Goal: Task Accomplishment & Management: Use online tool/utility

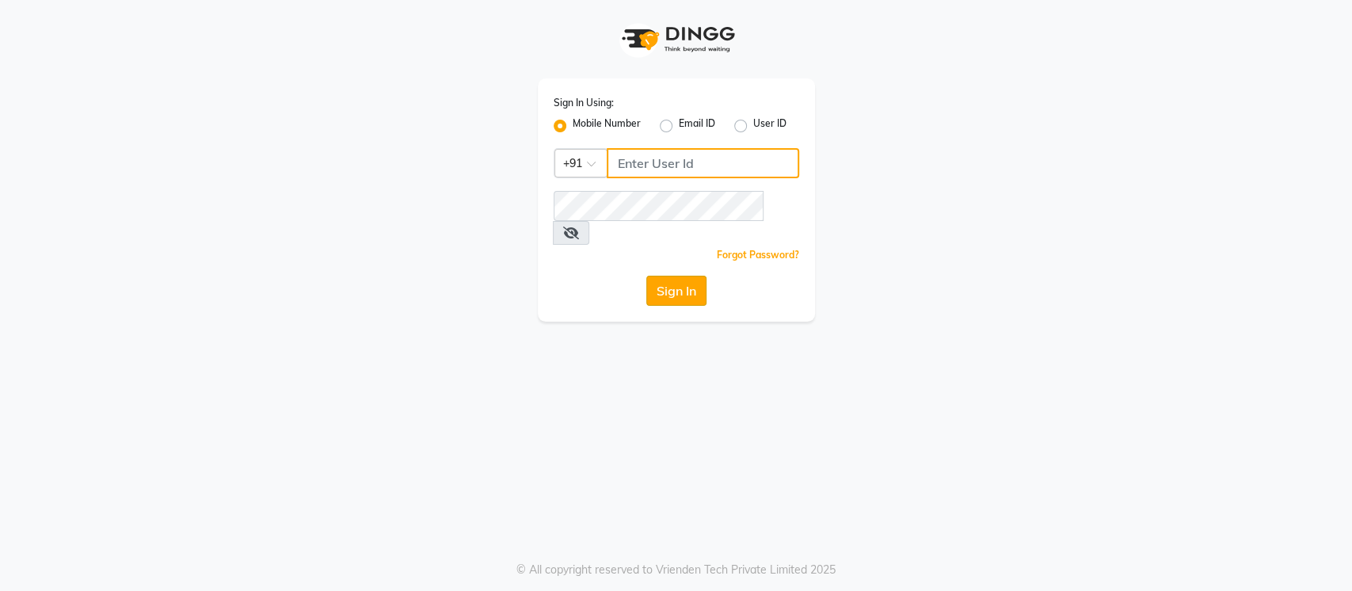
type input "8285358533"
click at [685, 280] on button "Sign In" at bounding box center [676, 291] width 60 height 30
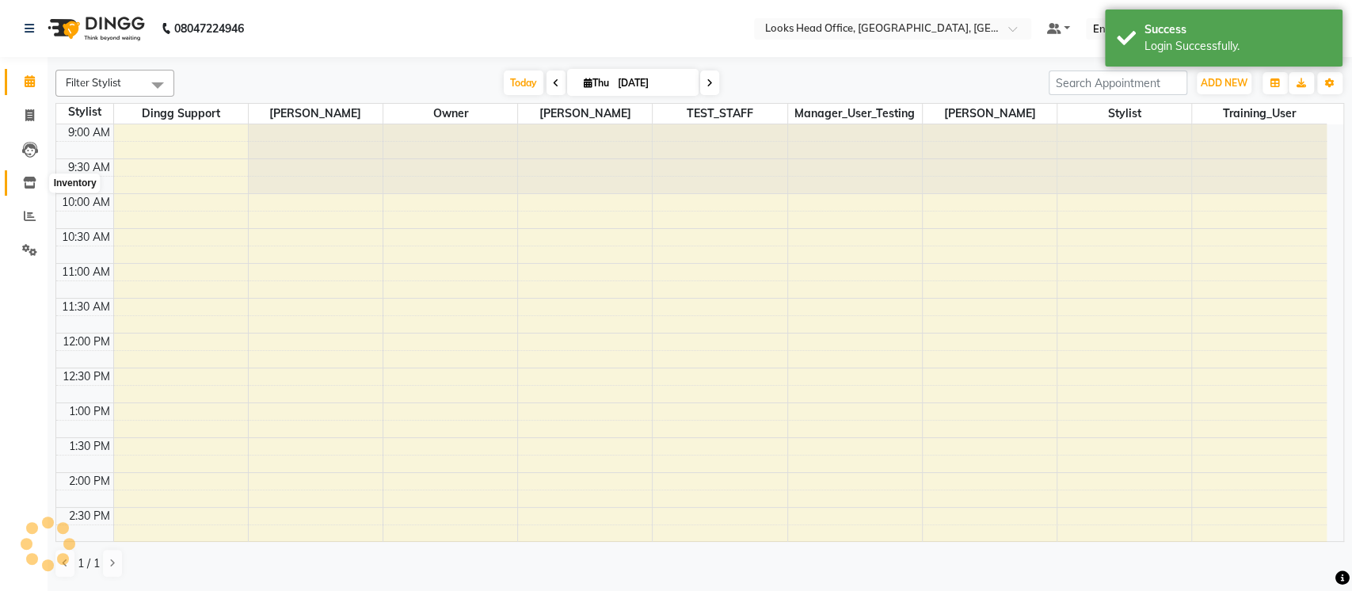
click at [28, 183] on icon at bounding box center [29, 183] width 13 height 12
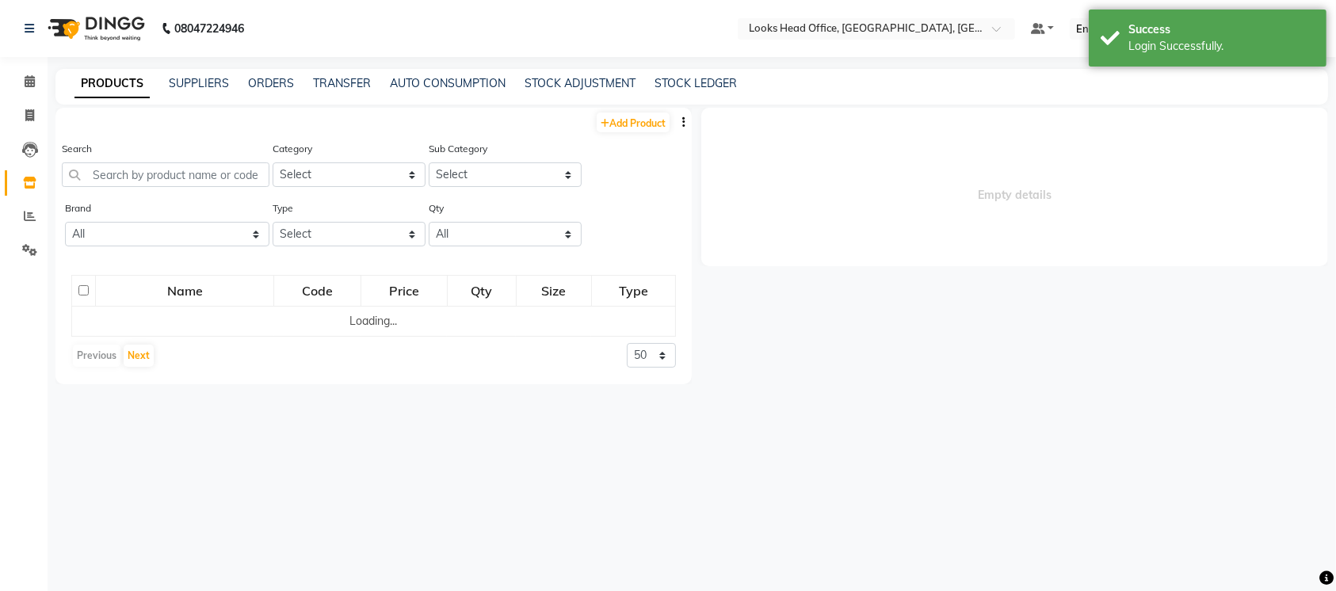
select select
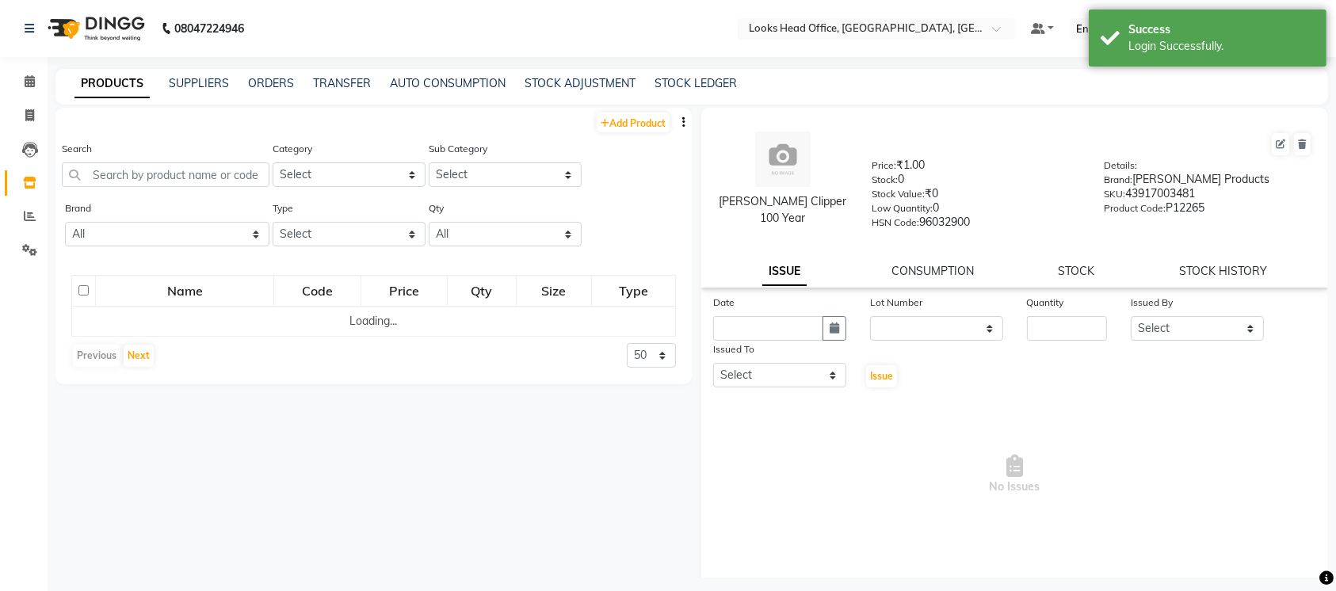
click at [156, 187] on div "Search" at bounding box center [166, 169] width 208 height 59
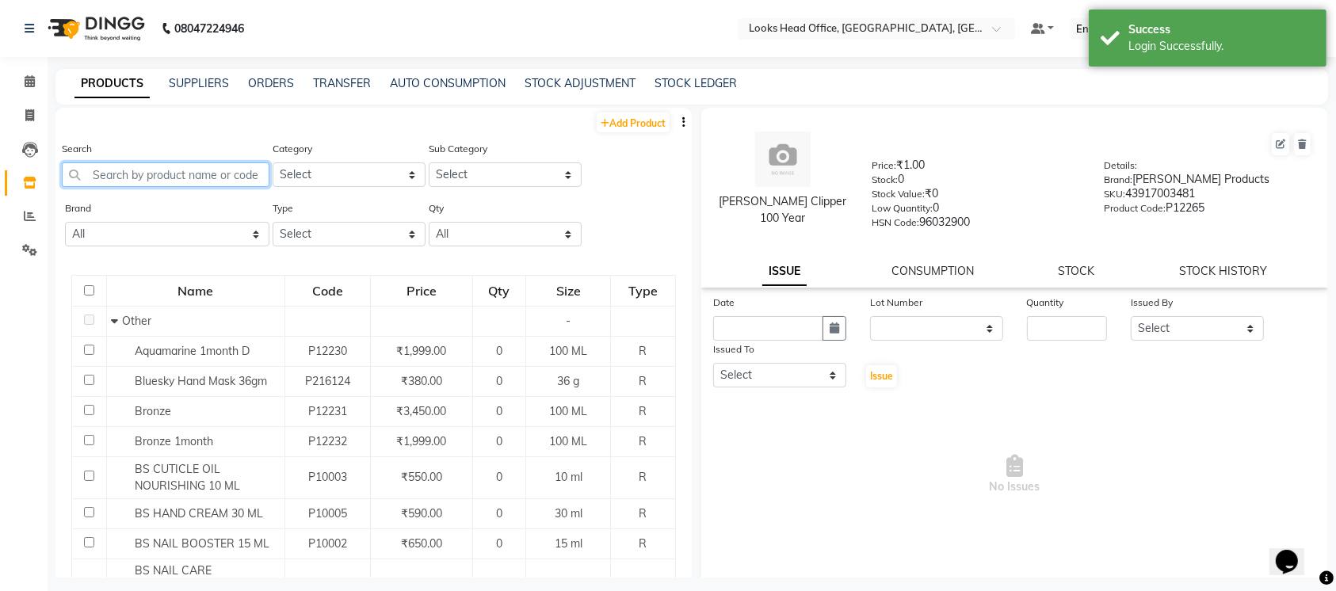
click at [156, 176] on input "text" at bounding box center [166, 174] width 208 height 25
paste input "7290011521141"
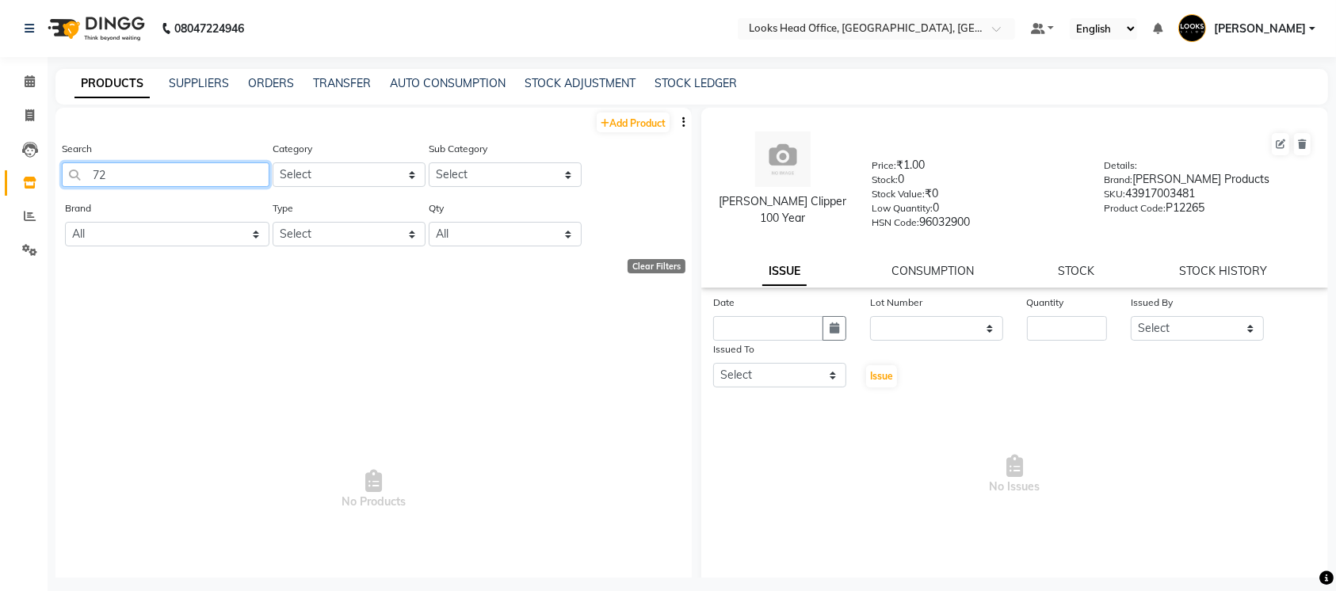
type input "7"
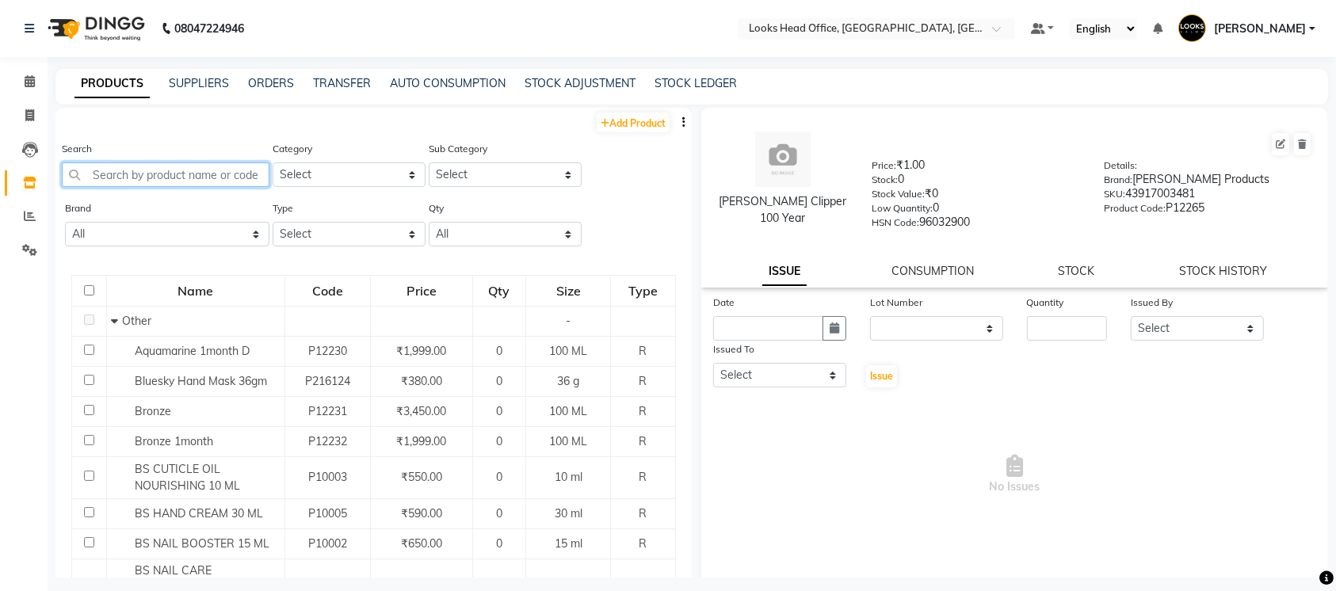
paste input "7290011521141"
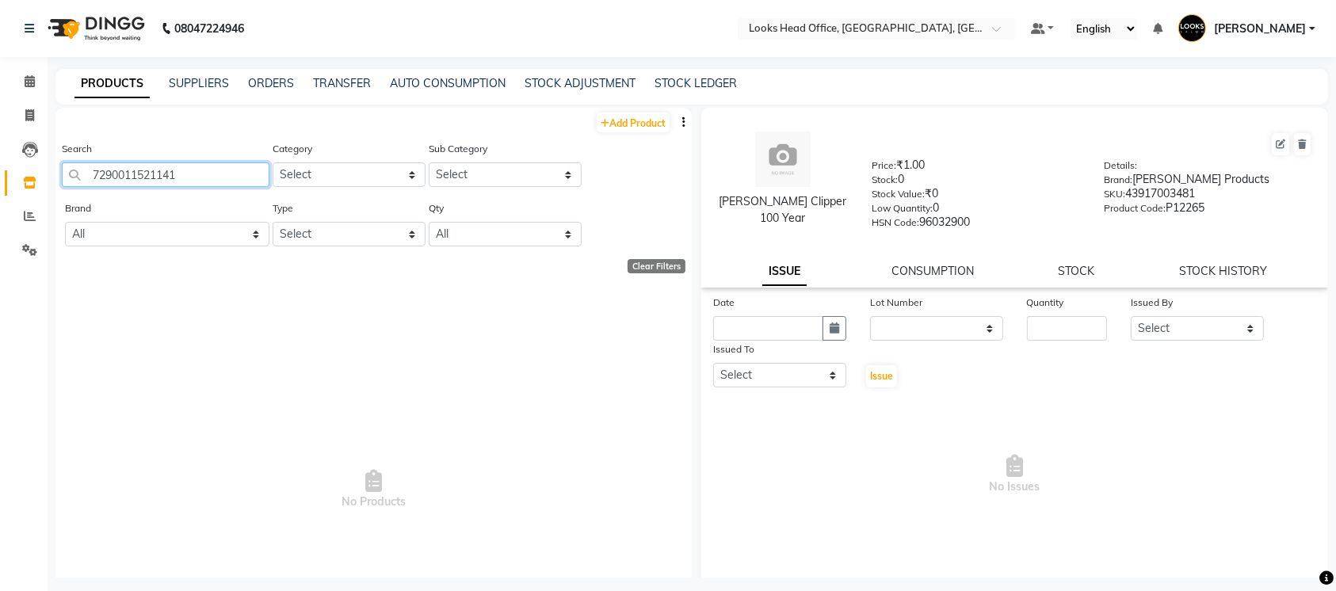
paste input "Morroccan restorative hair mask 250 ML"
type input "Morroccan restorative hair mask"
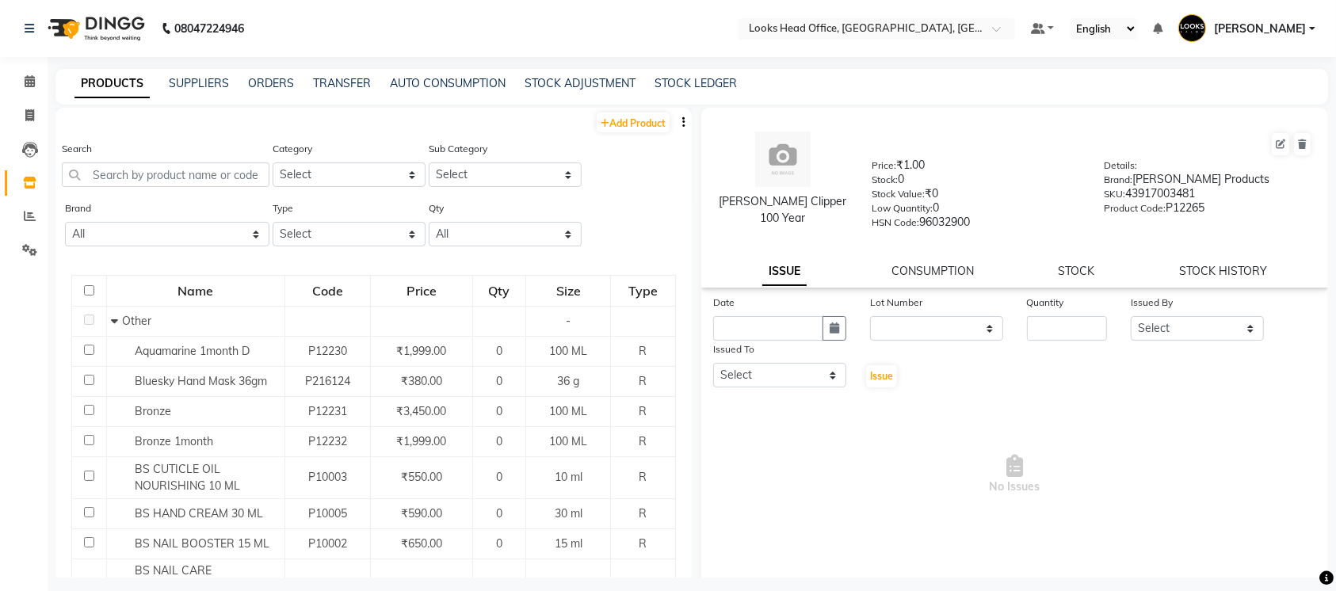
click at [682, 124] on icon "button" at bounding box center [683, 121] width 3 height 11
click at [611, 143] on div "EXPORT" at bounding box center [607, 142] width 72 height 20
click at [676, 122] on button "button" at bounding box center [684, 122] width 16 height 17
click at [614, 122] on div "IMPORT" at bounding box center [607, 123] width 72 height 20
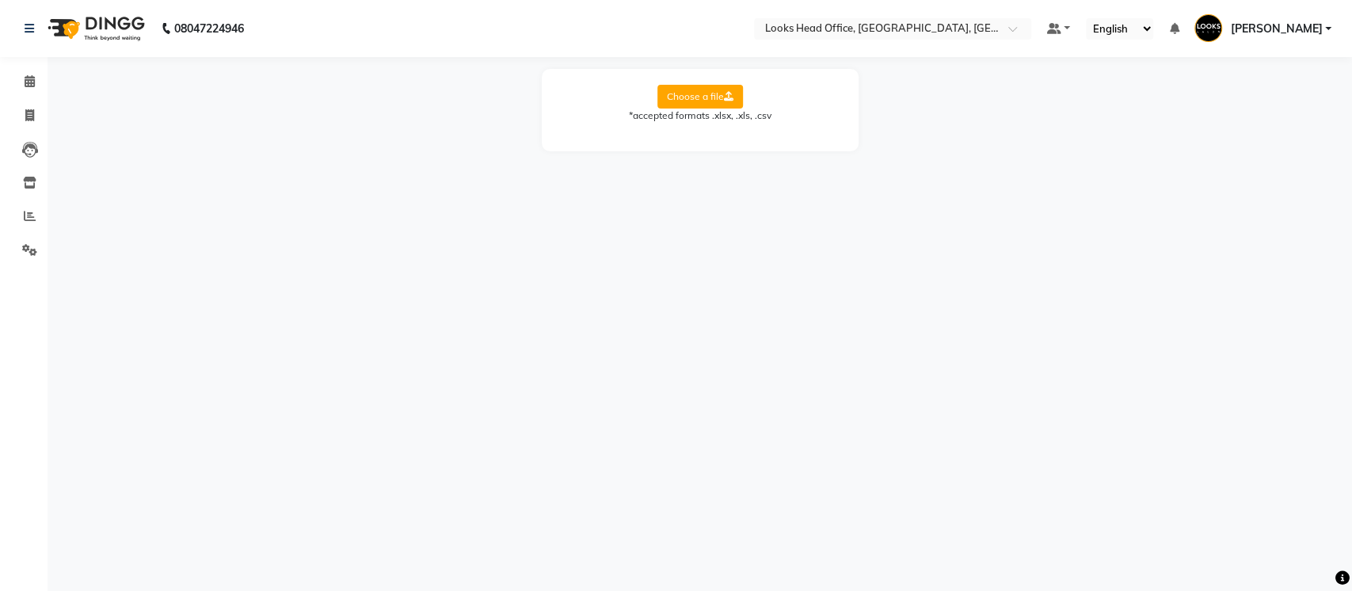
click at [700, 93] on label "Choose a file" at bounding box center [701, 97] width 86 height 24
click at [0, 0] on input "Choose a file" at bounding box center [0, 0] width 0 height 0
click at [762, 154] on select "Select Sheet Sheet1" at bounding box center [771, 147] width 119 height 25
select select "Sheet1"
click at [712, 135] on select "Select Sheet Sheet1" at bounding box center [771, 147] width 119 height 25
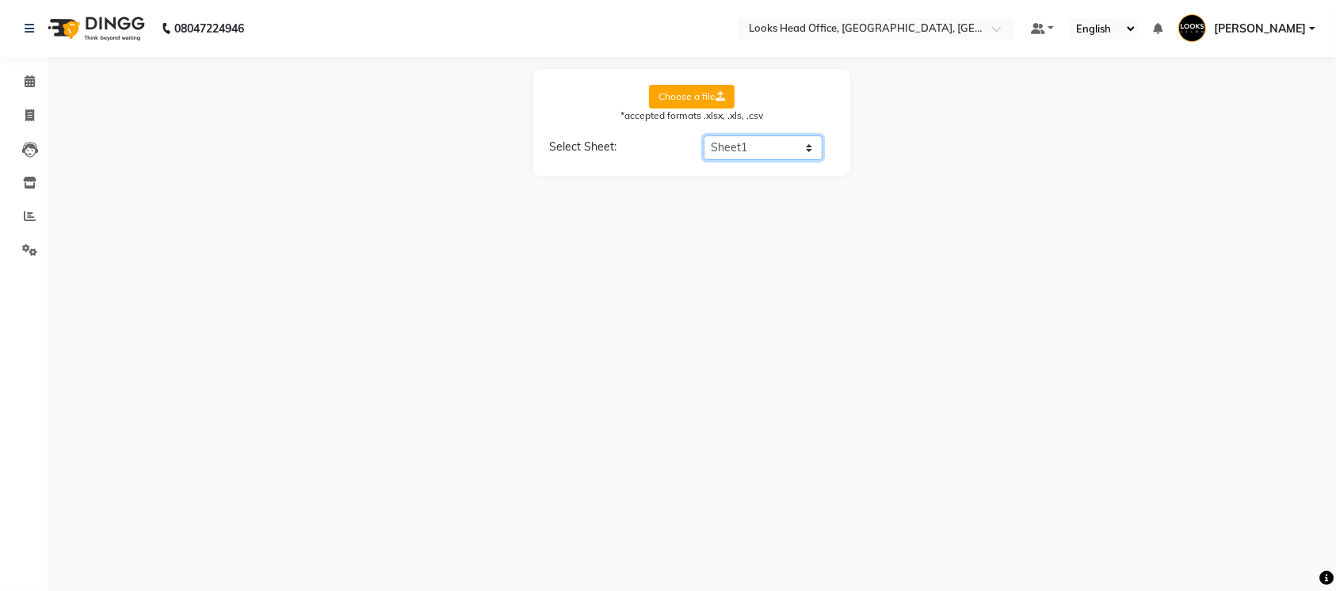
select select "product name"
select select "product code"
select select "product category"
select select "product sub-category"
select select "quantity"
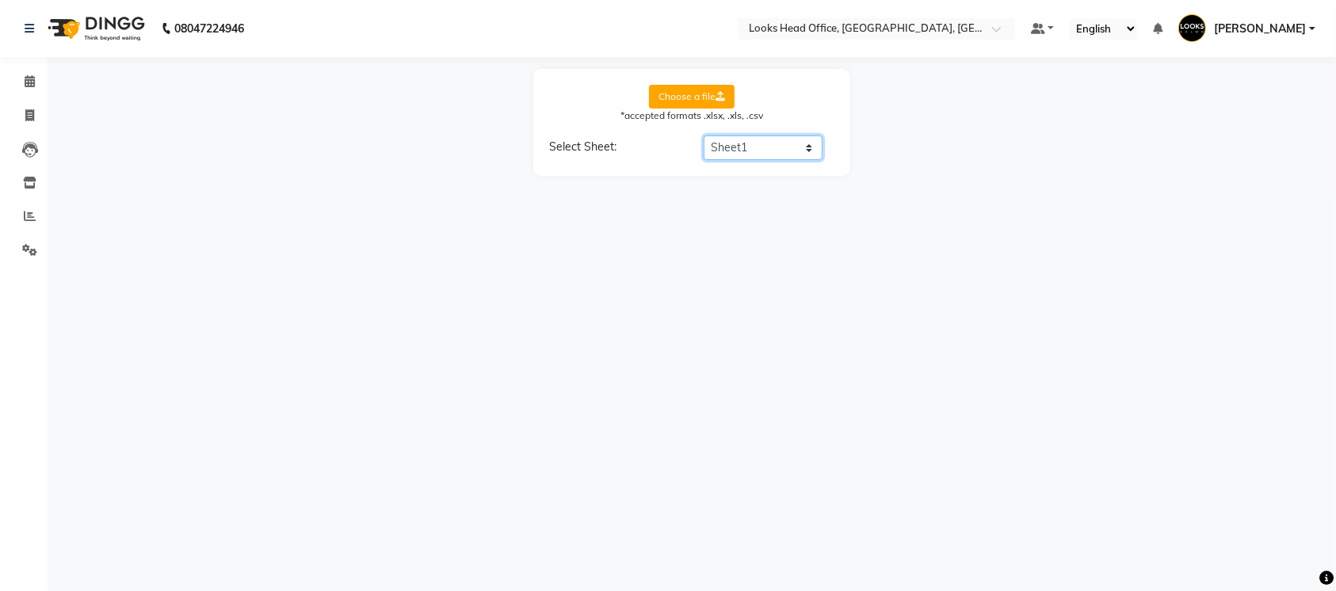
select select "price"
select select "cost"
select select "tax group"
select select "tax inclusive"
select select "size"
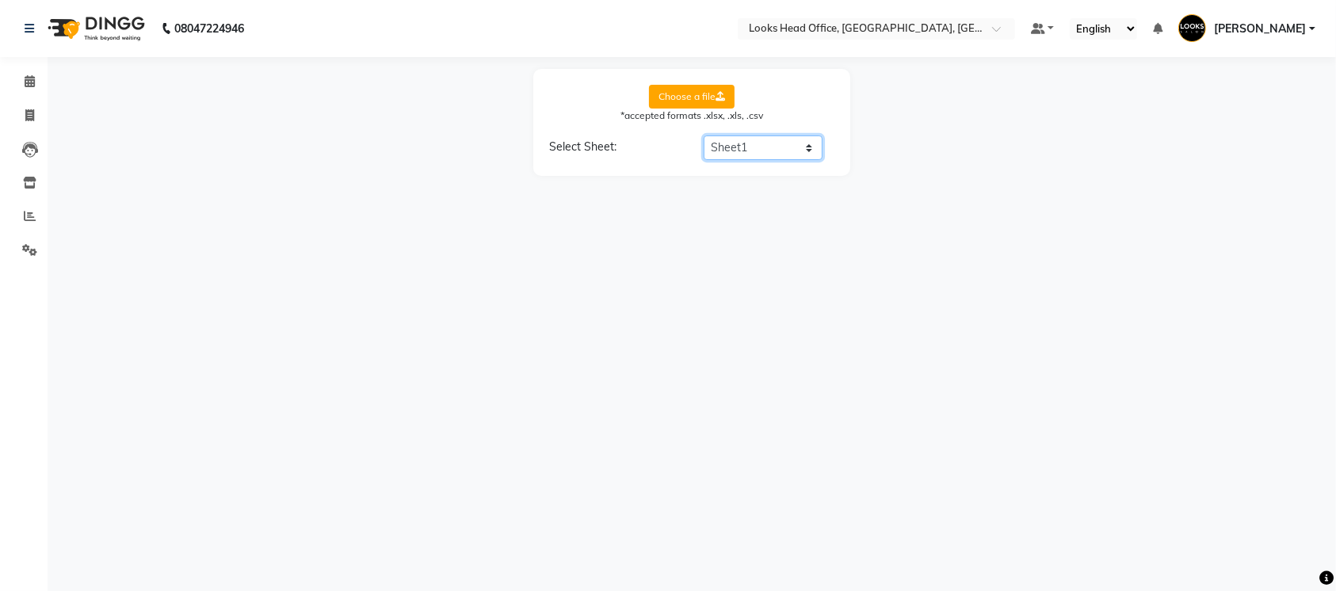
select select "unit"
select select "sku"
select select "brand"
select select "sac code"
select select "description"
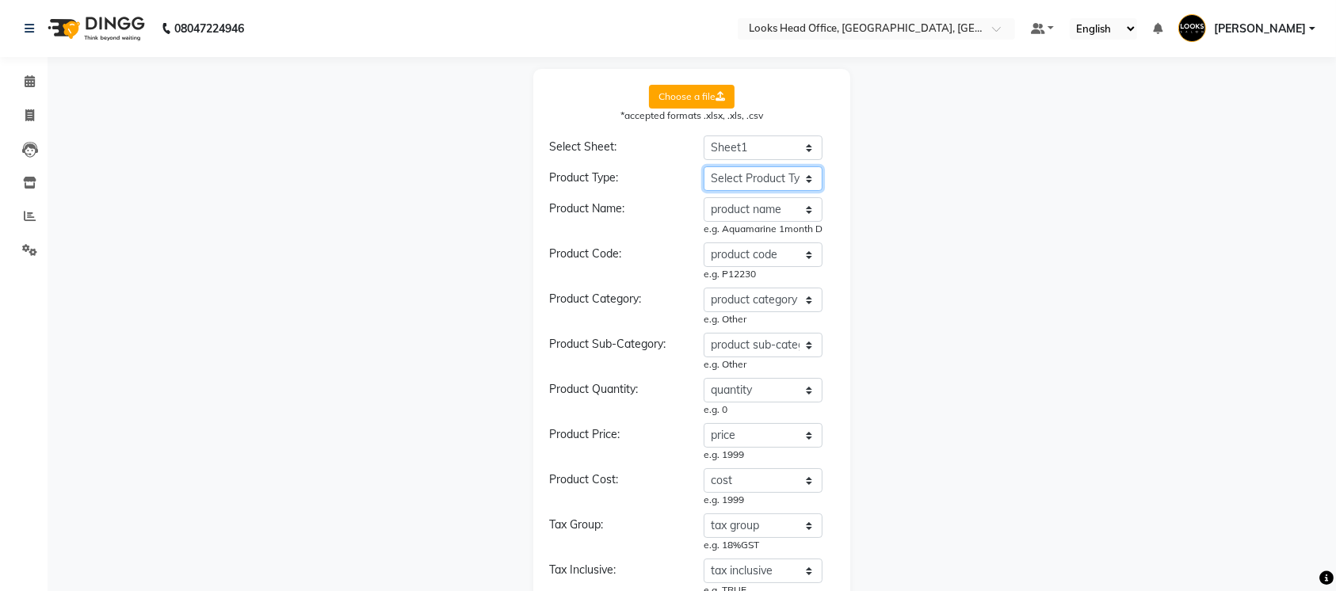
click at [748, 181] on select "Select Product Type product name product code product category product sub-cate…" at bounding box center [763, 178] width 119 height 25
select select "type"
click at [704, 166] on select "Select Product Type product name product code product category product sub-cate…" at bounding box center [763, 178] width 119 height 25
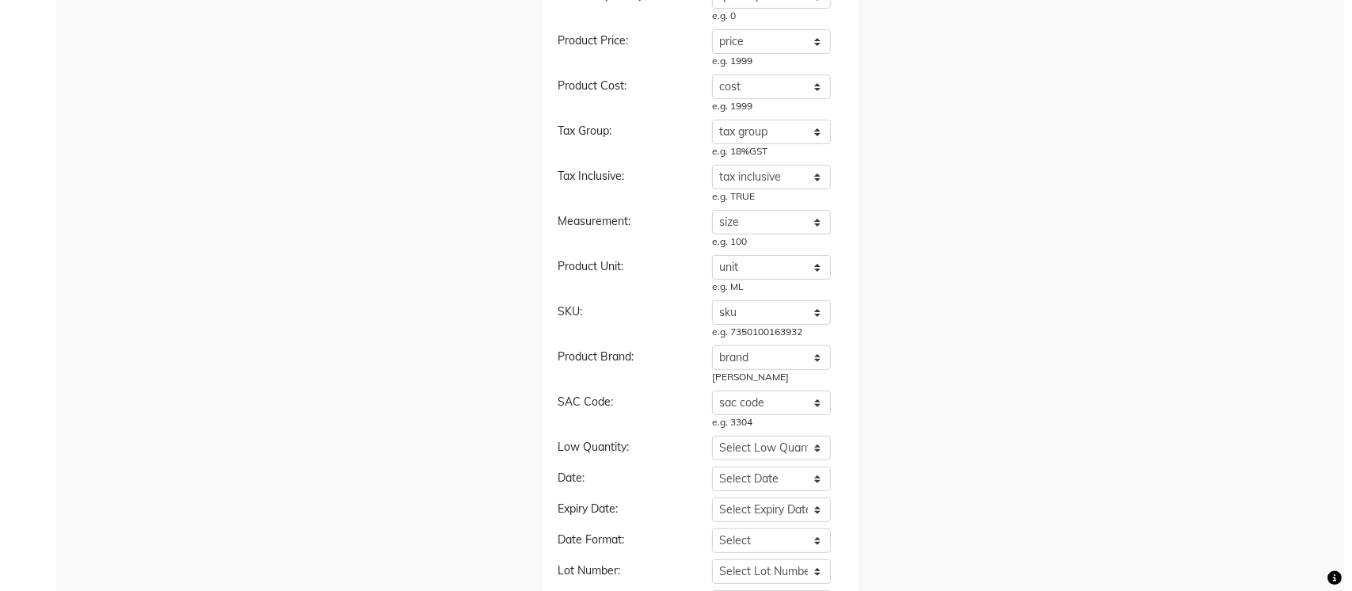
scroll to position [539, 0]
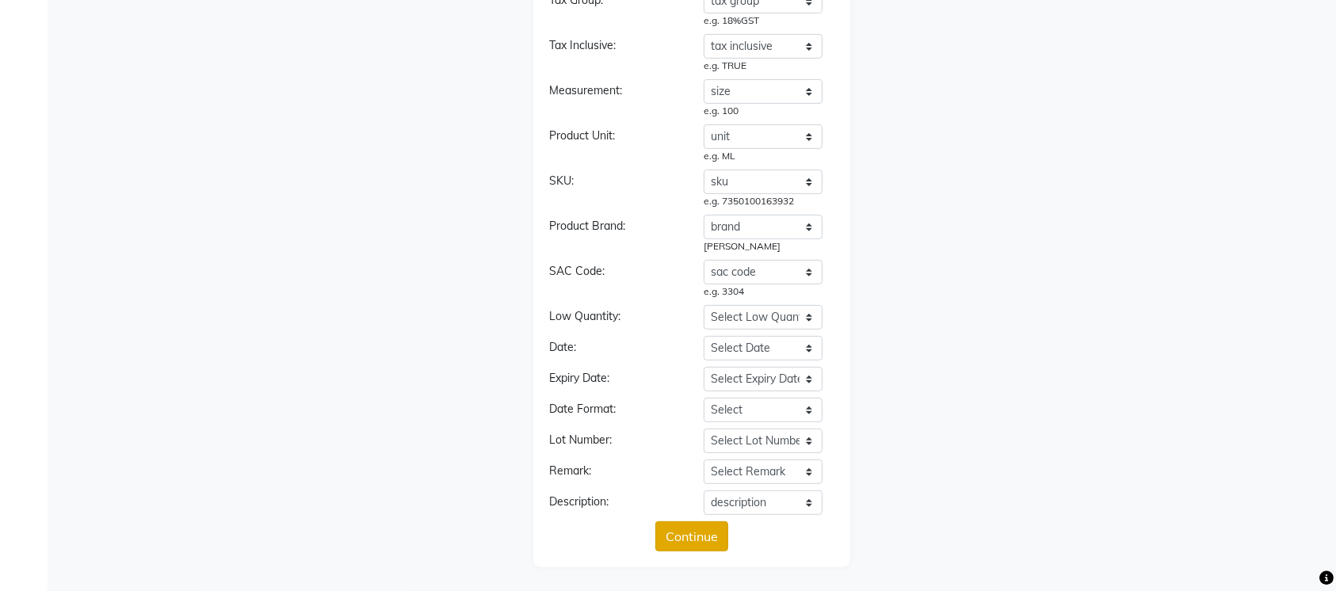
click at [684, 535] on button "Continue" at bounding box center [691, 536] width 73 height 30
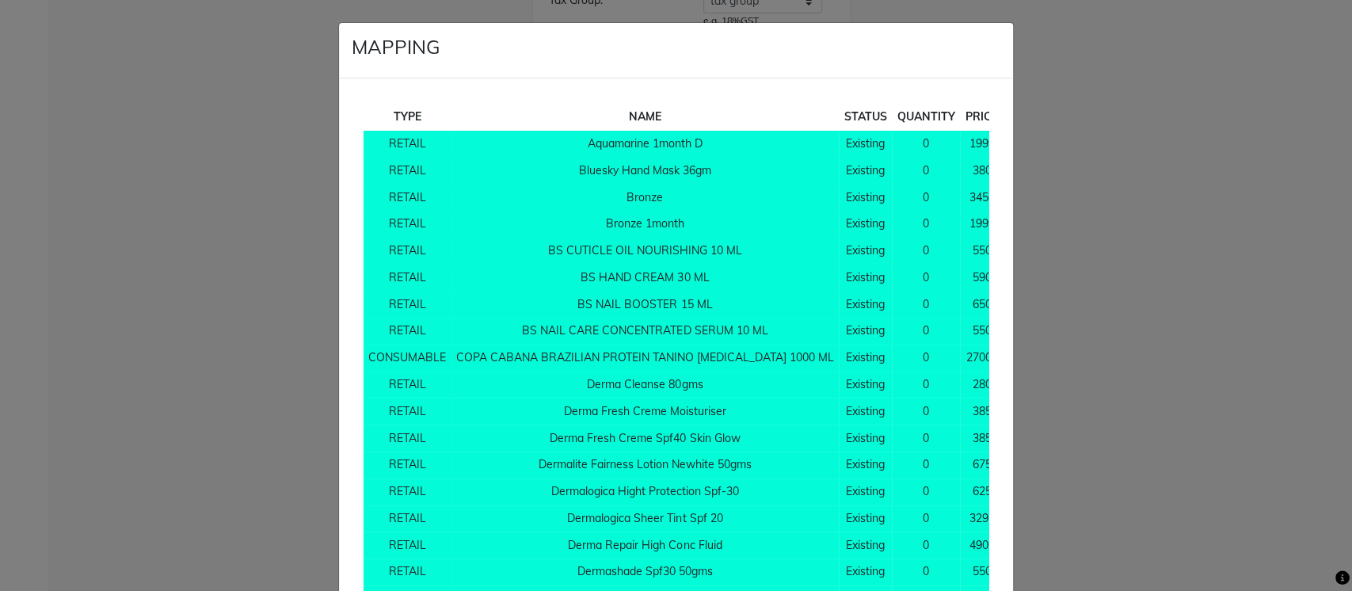
scroll to position [13030, 0]
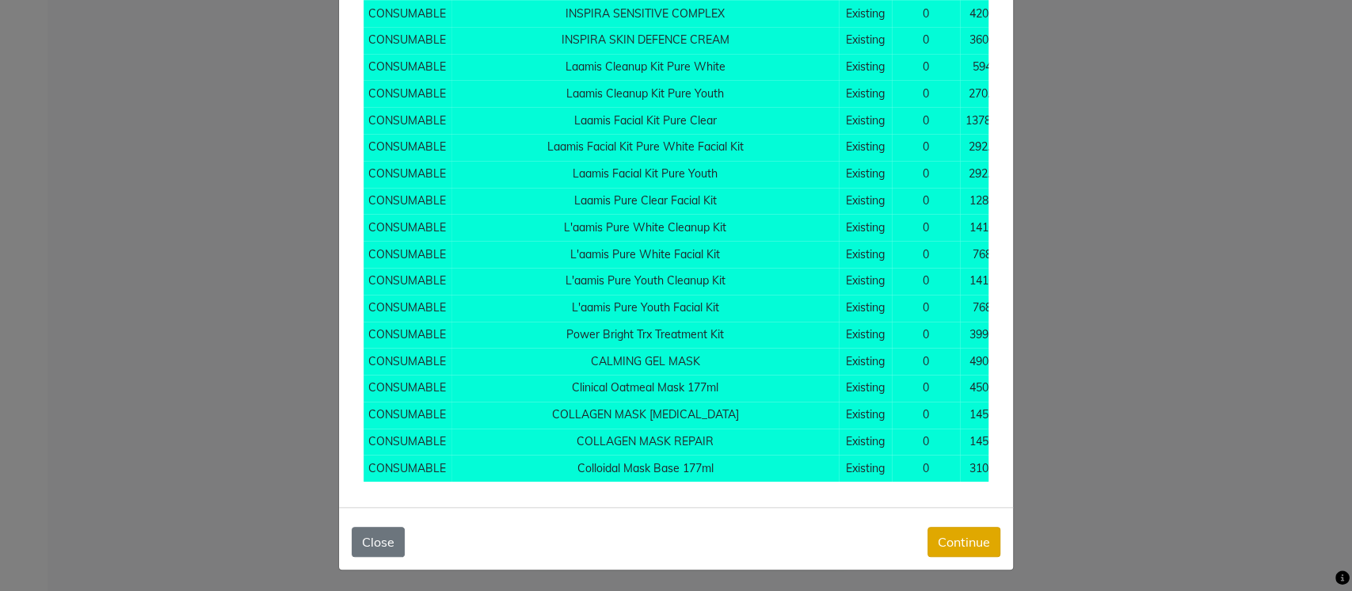
click at [978, 540] on button "Continue" at bounding box center [964, 542] width 73 height 30
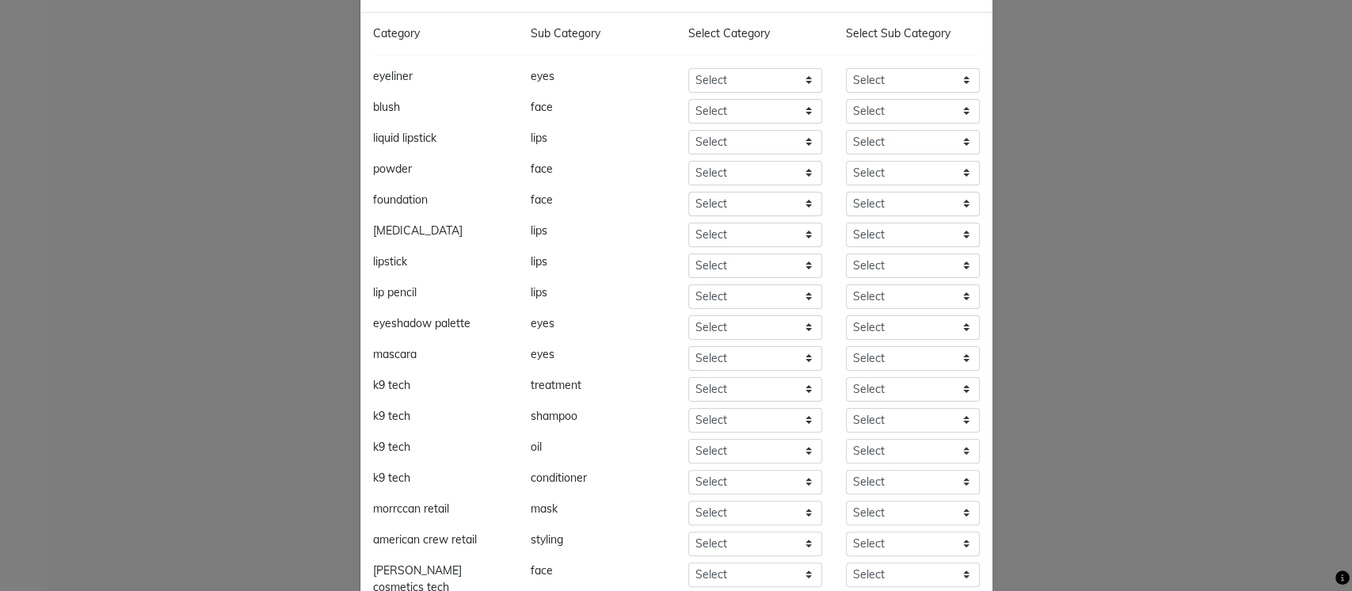
scroll to position [80, 0]
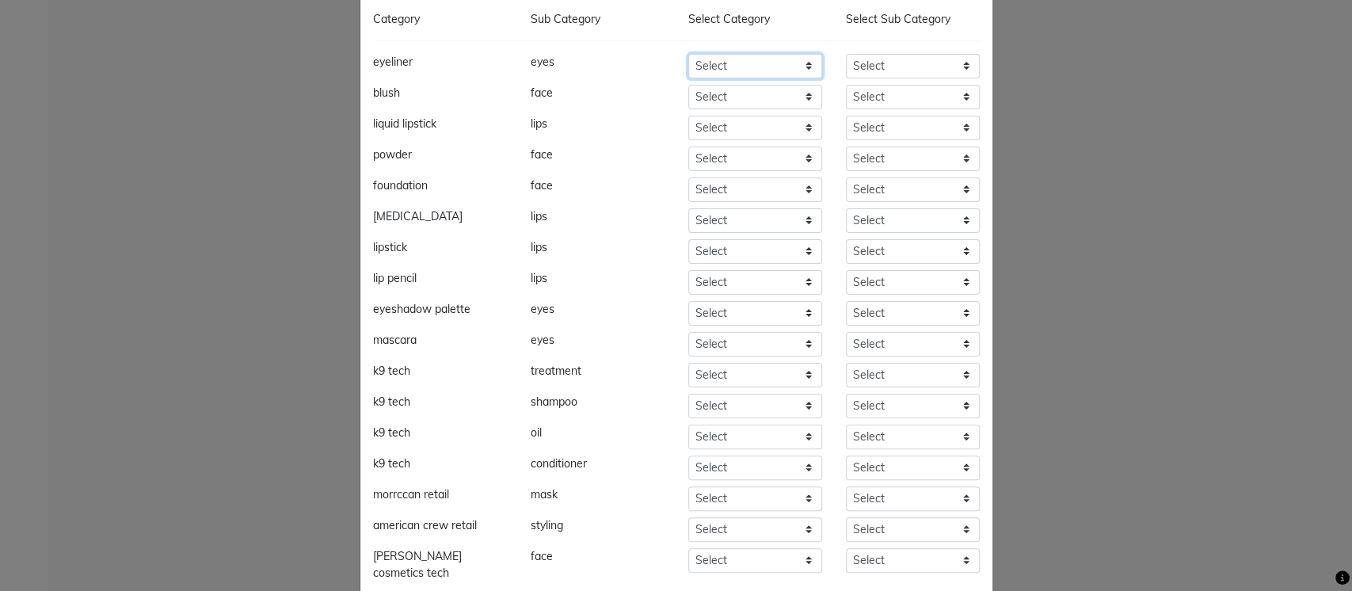
click at [757, 70] on select "Select Skin Personal Care Hair Threading Loreal Bio Top Cons. Bio Top Retail Co…" at bounding box center [755, 66] width 134 height 25
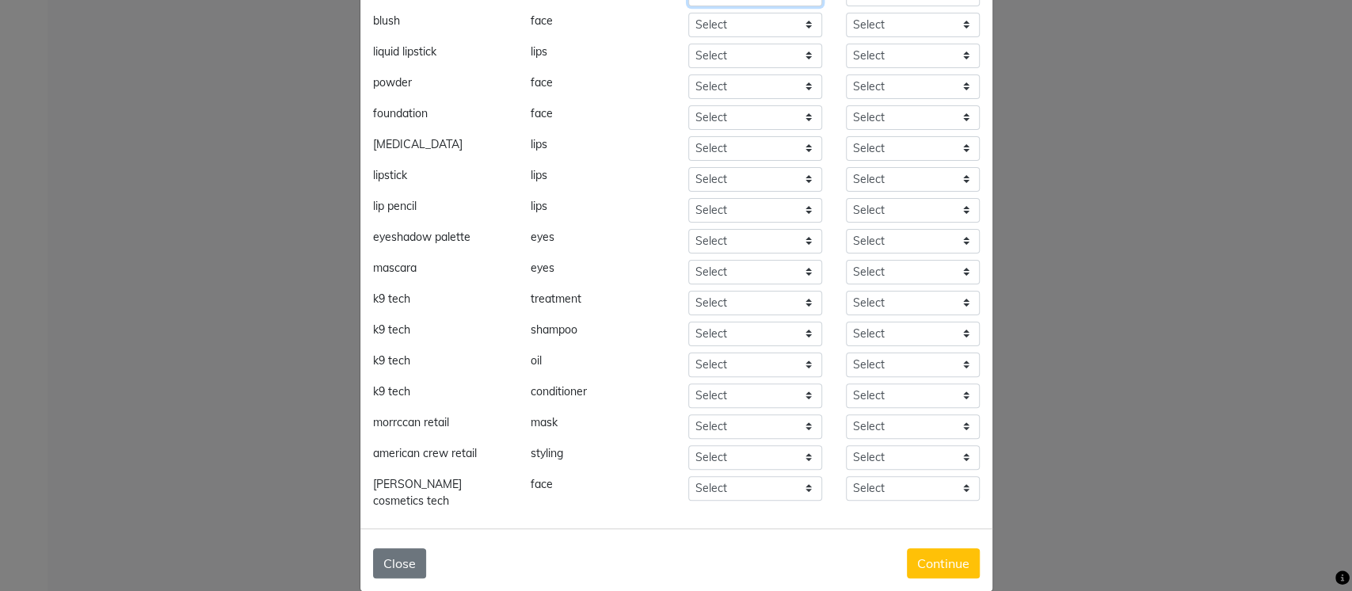
scroll to position [158, 0]
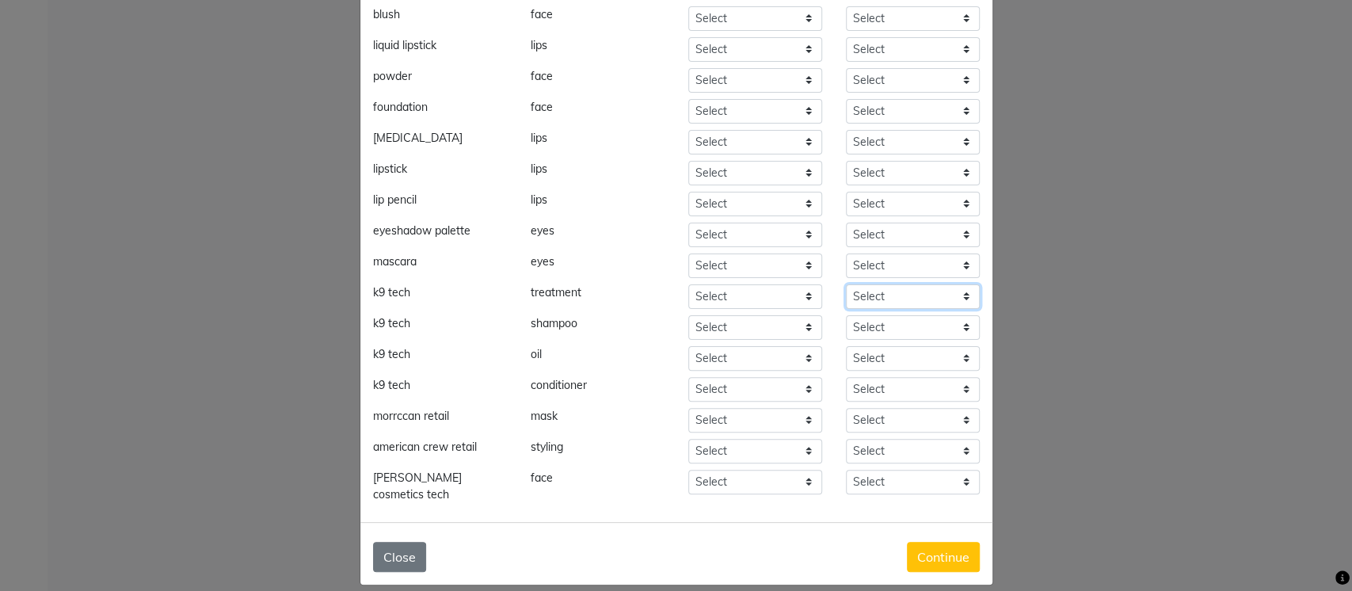
click at [917, 297] on select "Select [PERSON_NAME] Retail Cleanser Bath & Body Houskeeping Shampoo Loreal Ret…" at bounding box center [913, 296] width 134 height 25
select select "534201163"
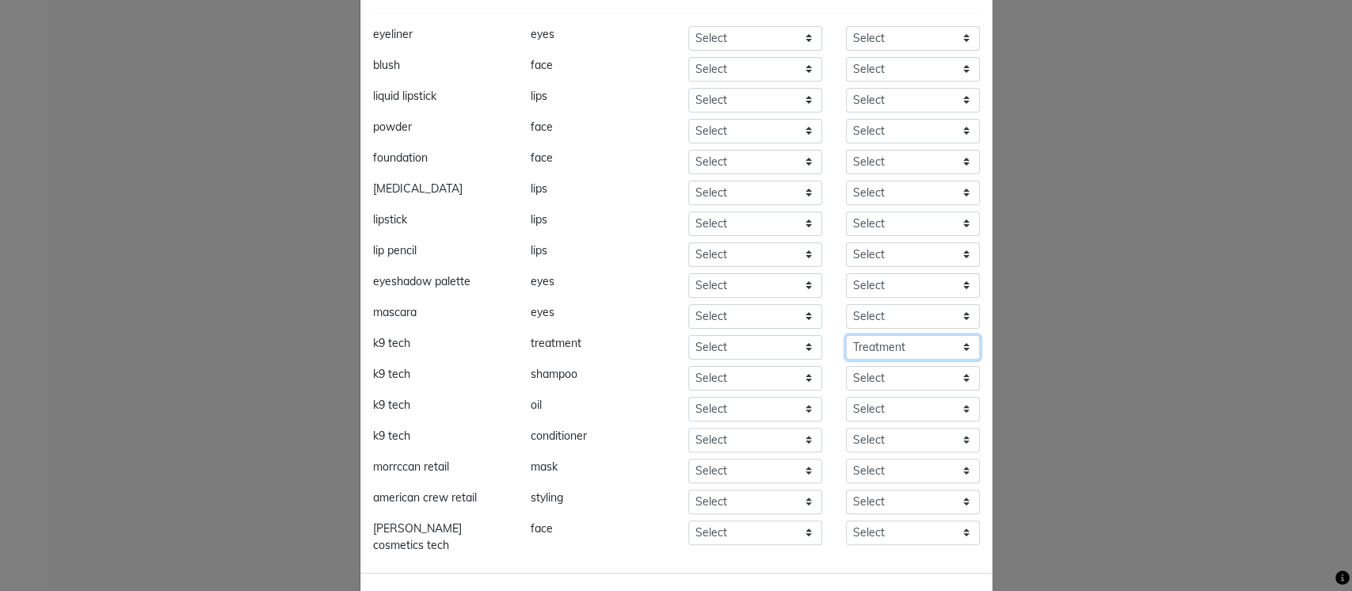
scroll to position [139, 0]
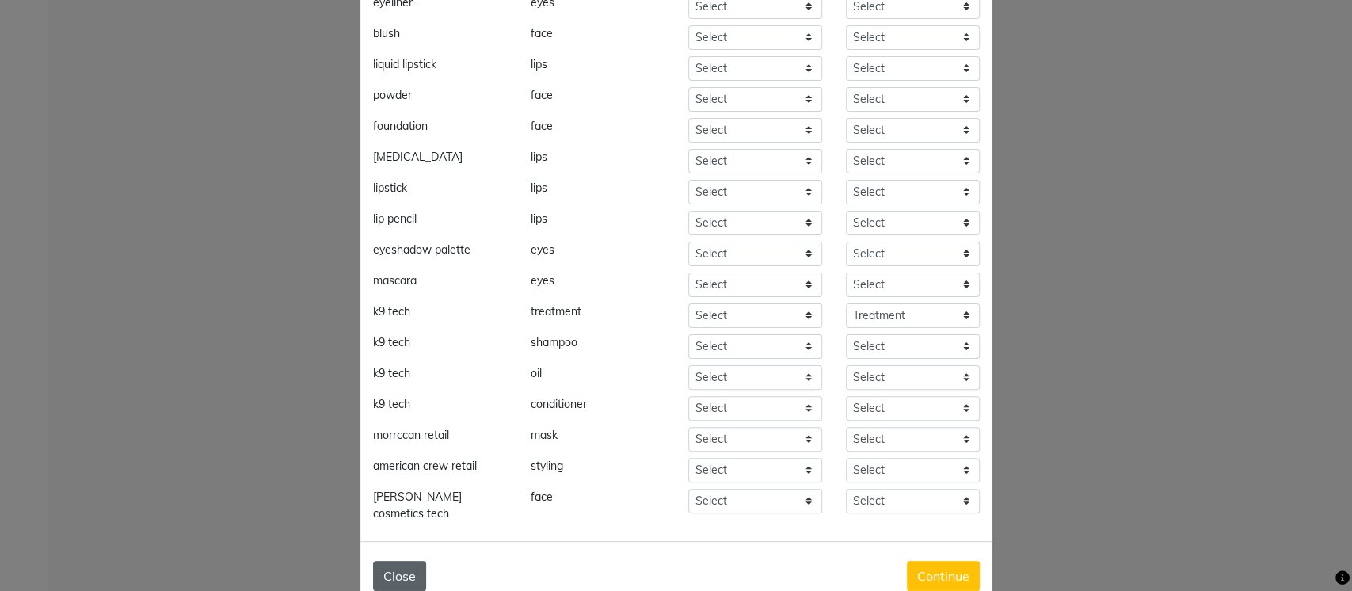
click at [388, 563] on button "Close" at bounding box center [399, 576] width 53 height 30
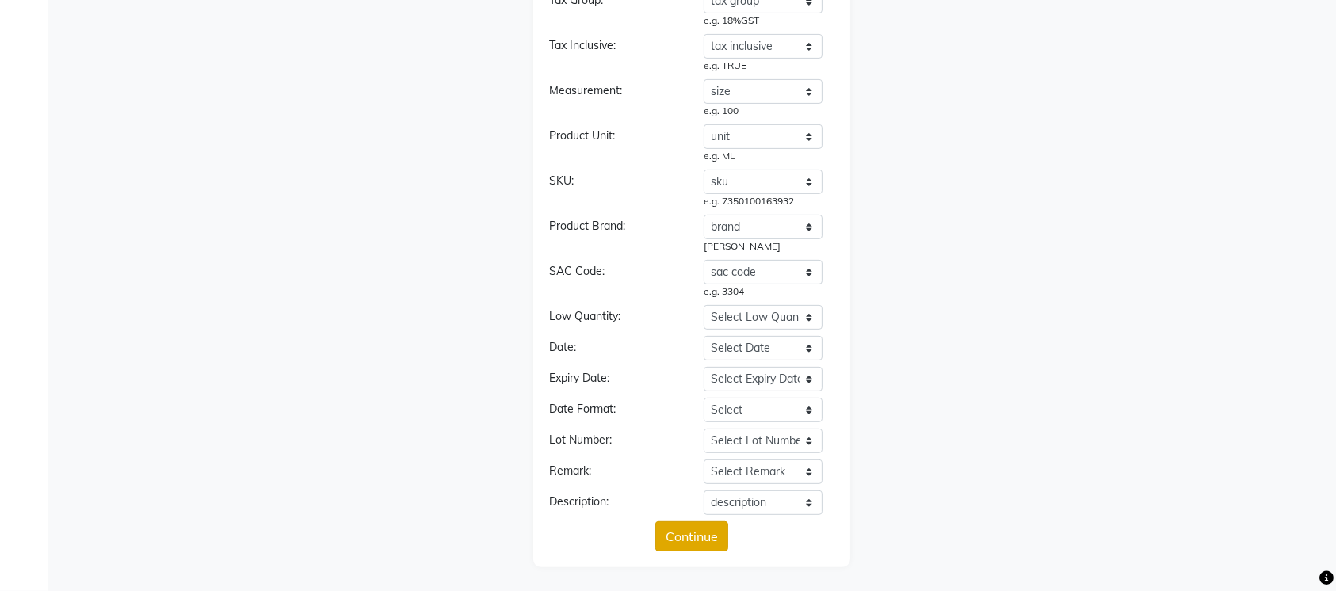
click at [684, 531] on button "Continue" at bounding box center [691, 536] width 73 height 30
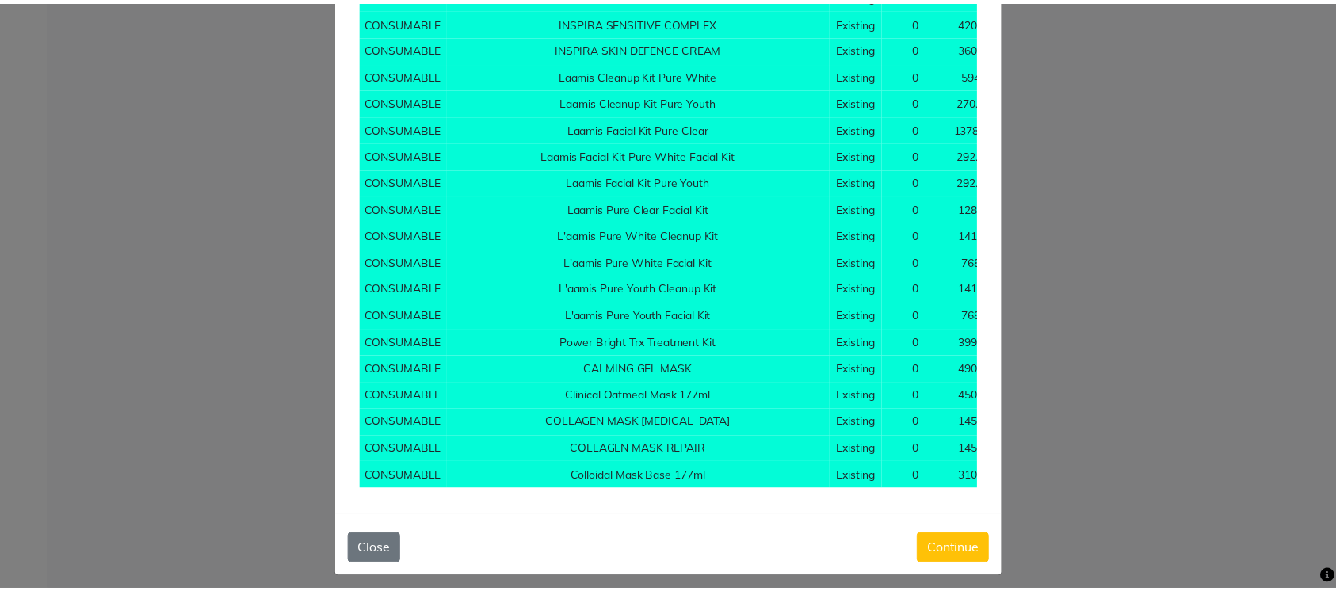
scroll to position [13030, 0]
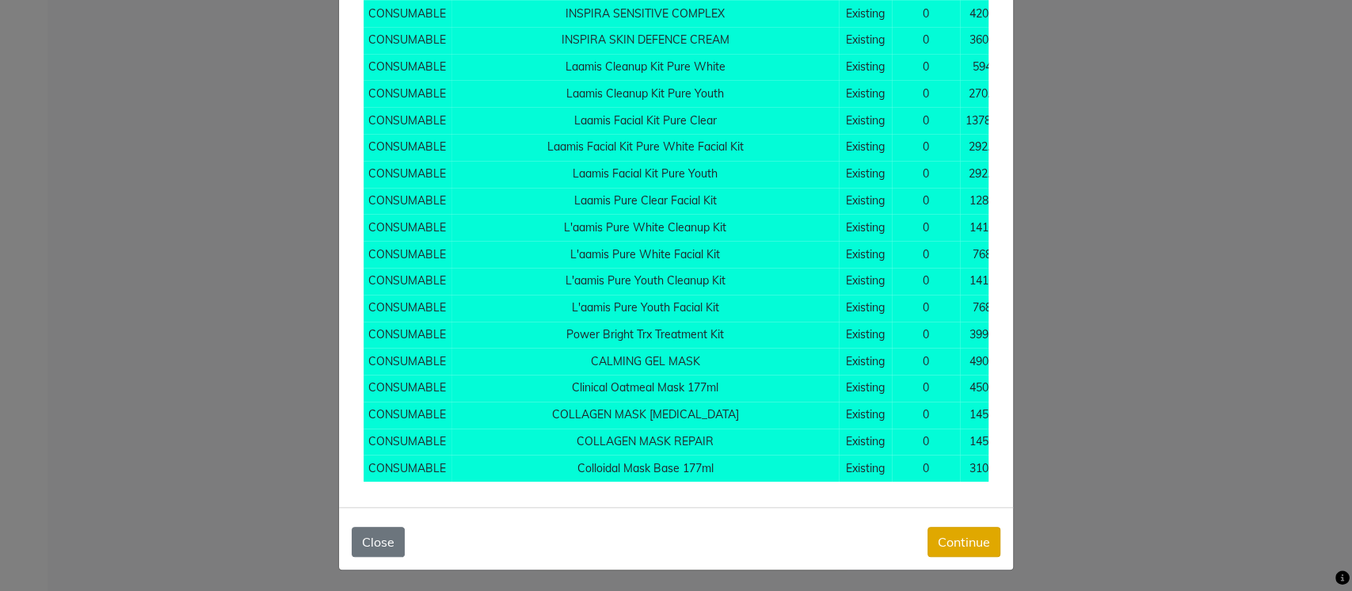
click at [935, 535] on button "Continue" at bounding box center [964, 542] width 73 height 30
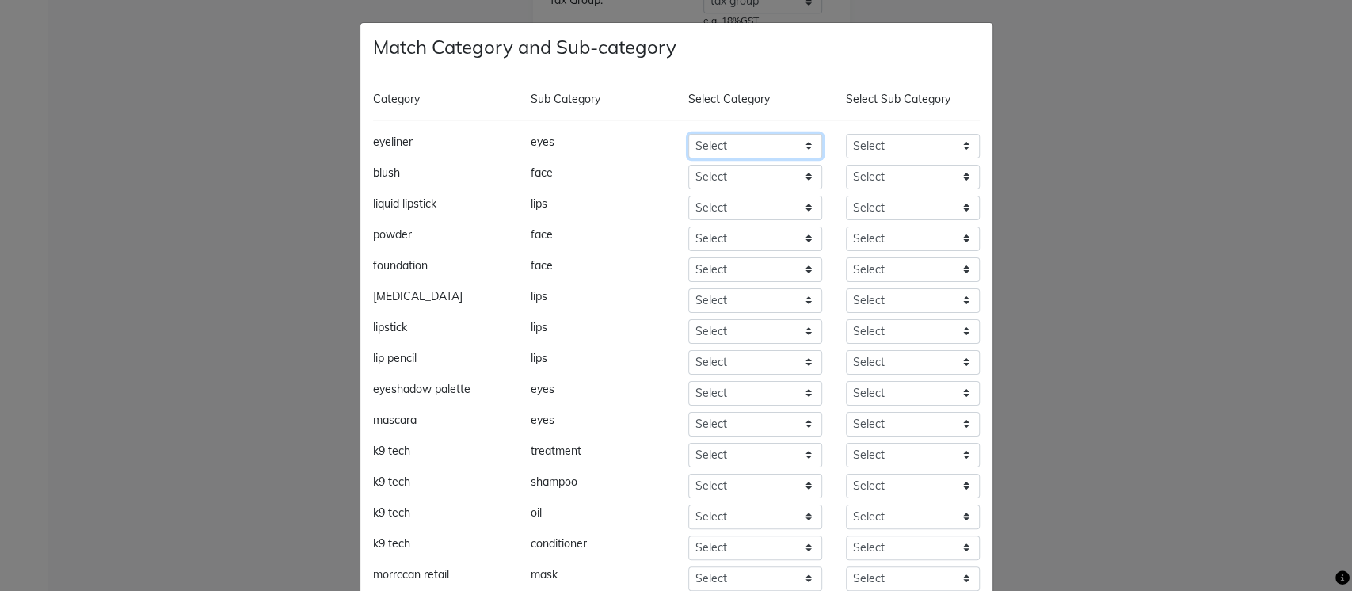
click at [725, 151] on select "Select Skin Personal Care Hair Threading Loreal Bio Top Cons. Bio Top Retail Co…" at bounding box center [755, 146] width 134 height 25
select select "534201900"
click at [1132, 187] on ngb-modal-window "Match Category and Sub-category Category Sub Category Select Category Select Su…" at bounding box center [676, 295] width 1352 height 591
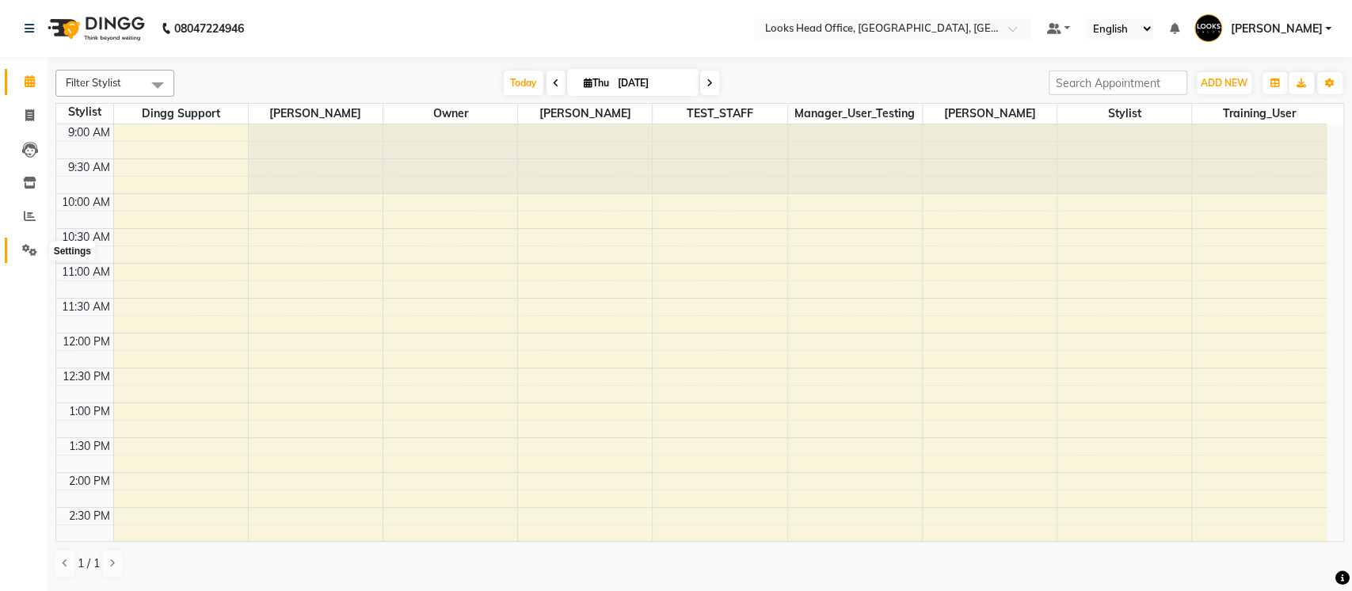
click at [26, 244] on icon at bounding box center [29, 250] width 15 height 12
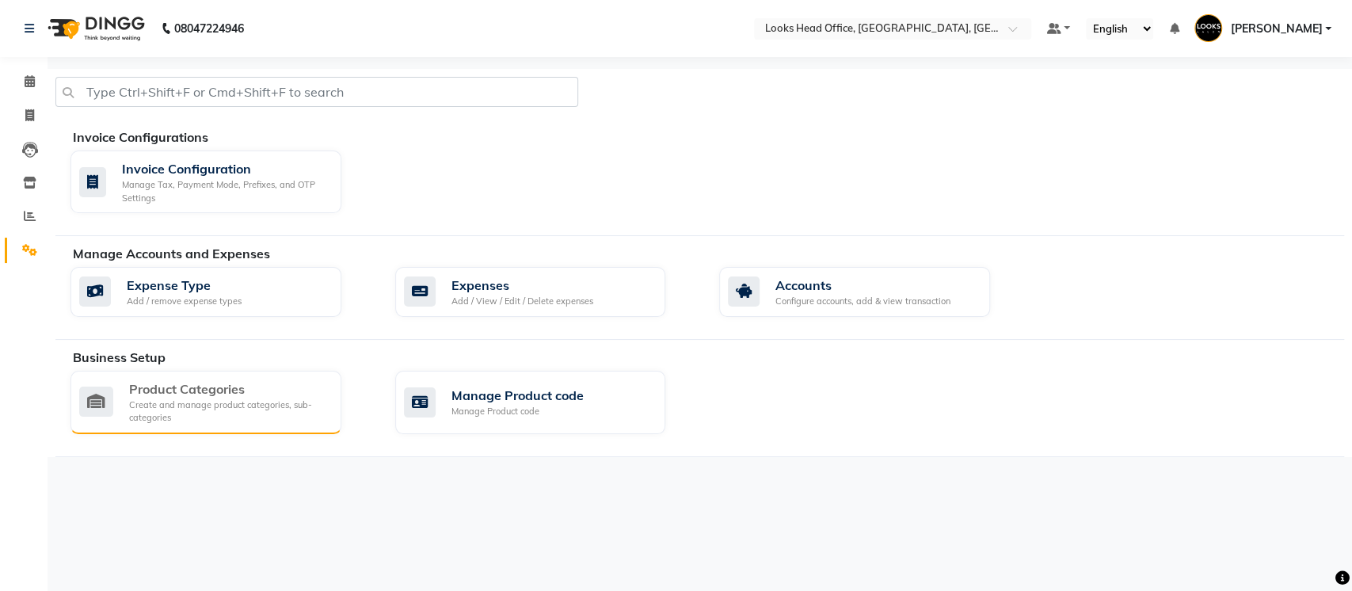
click at [261, 401] on div "Create and manage product categories, sub-categories" at bounding box center [229, 412] width 200 height 26
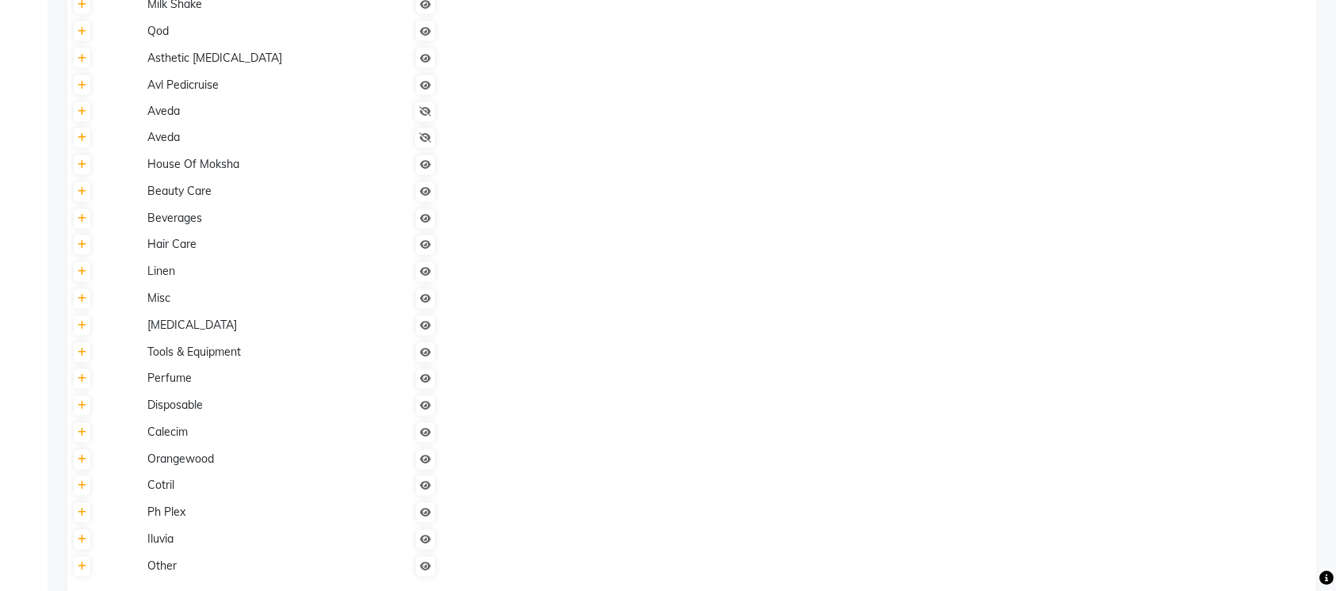
scroll to position [2996, 0]
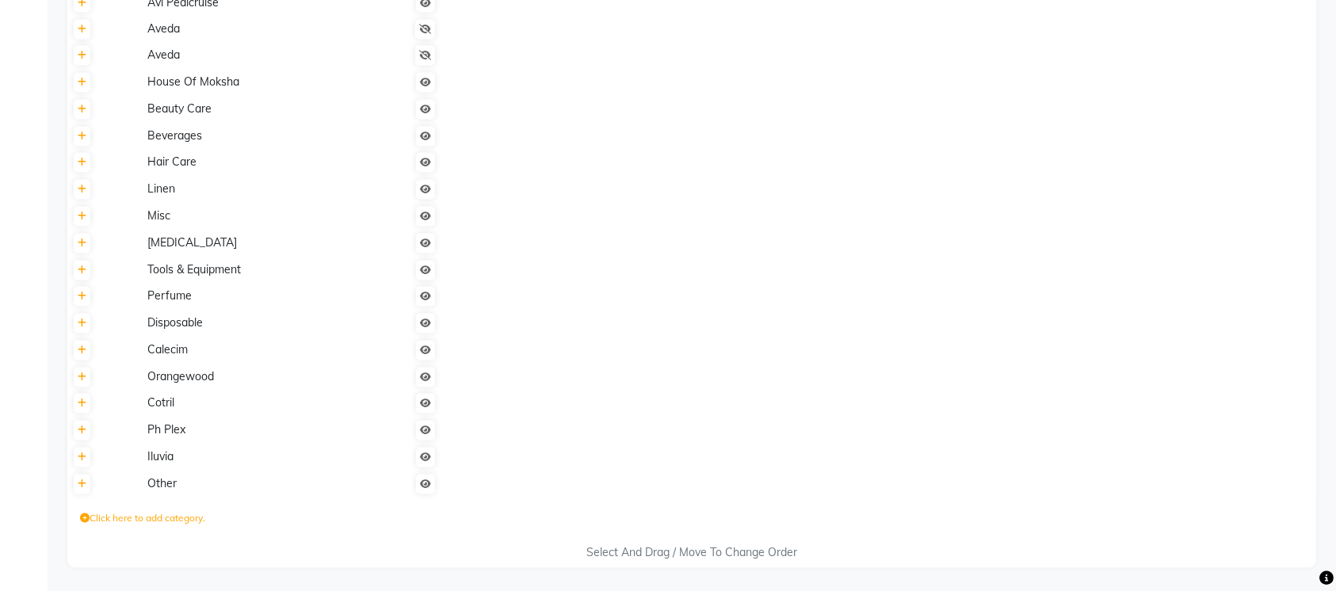
click at [89, 520] on label "Click here to add category." at bounding box center [142, 519] width 125 height 14
click at [132, 514] on textarea at bounding box center [199, 523] width 238 height 25
type textarea "j"
type textarea "Joylogy"
click at [359, 527] on button "submit" at bounding box center [365, 523] width 17 height 22
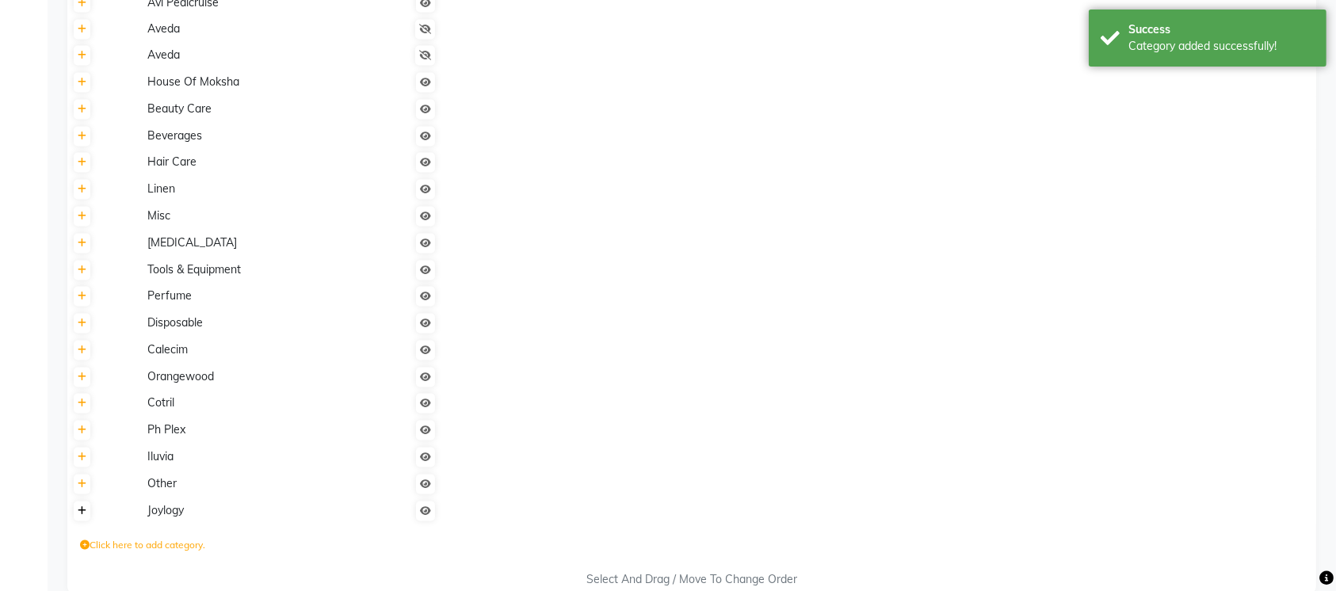
click at [84, 515] on icon at bounding box center [82, 512] width 9 height 10
click at [471, 515] on label "Click here to add sub category" at bounding box center [525, 517] width 147 height 14
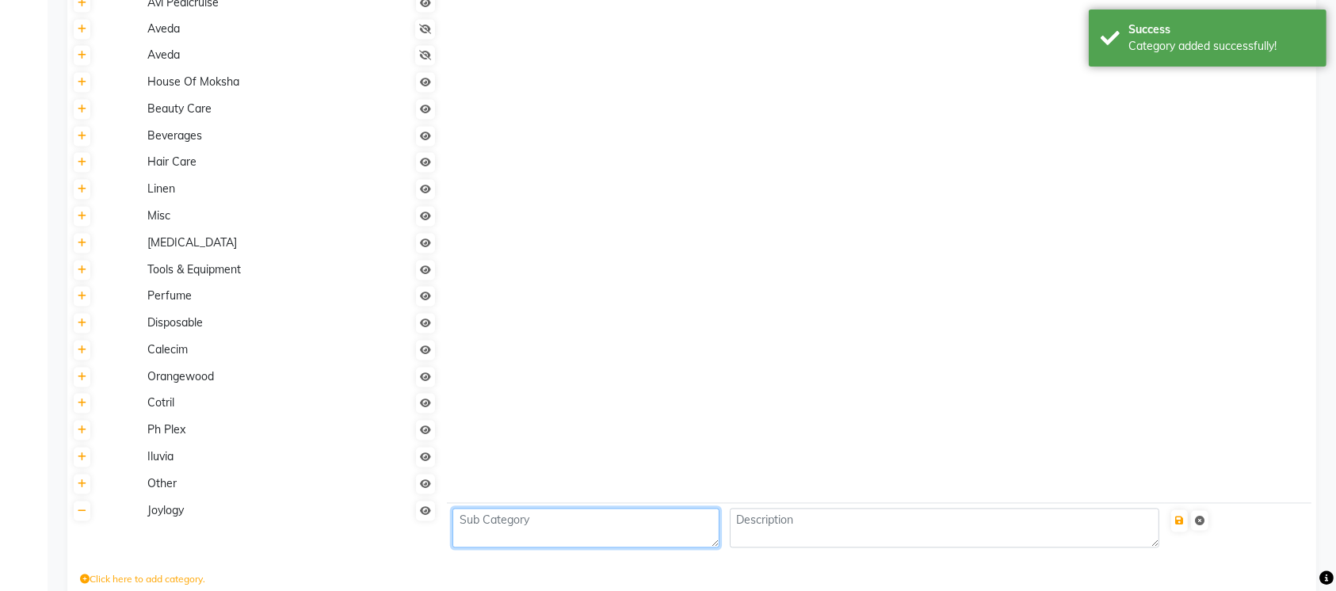
click at [501, 523] on textarea at bounding box center [585, 529] width 267 height 40
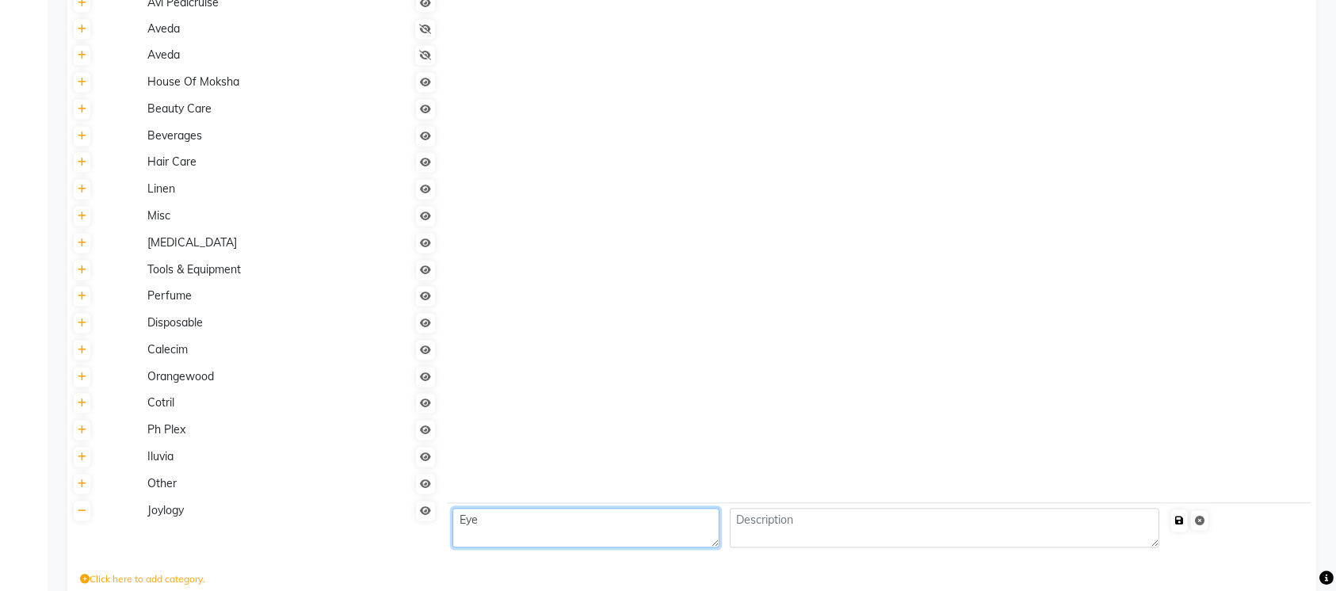
type textarea "Eye"
click at [1184, 520] on icon "submit" at bounding box center [1179, 522] width 9 height 10
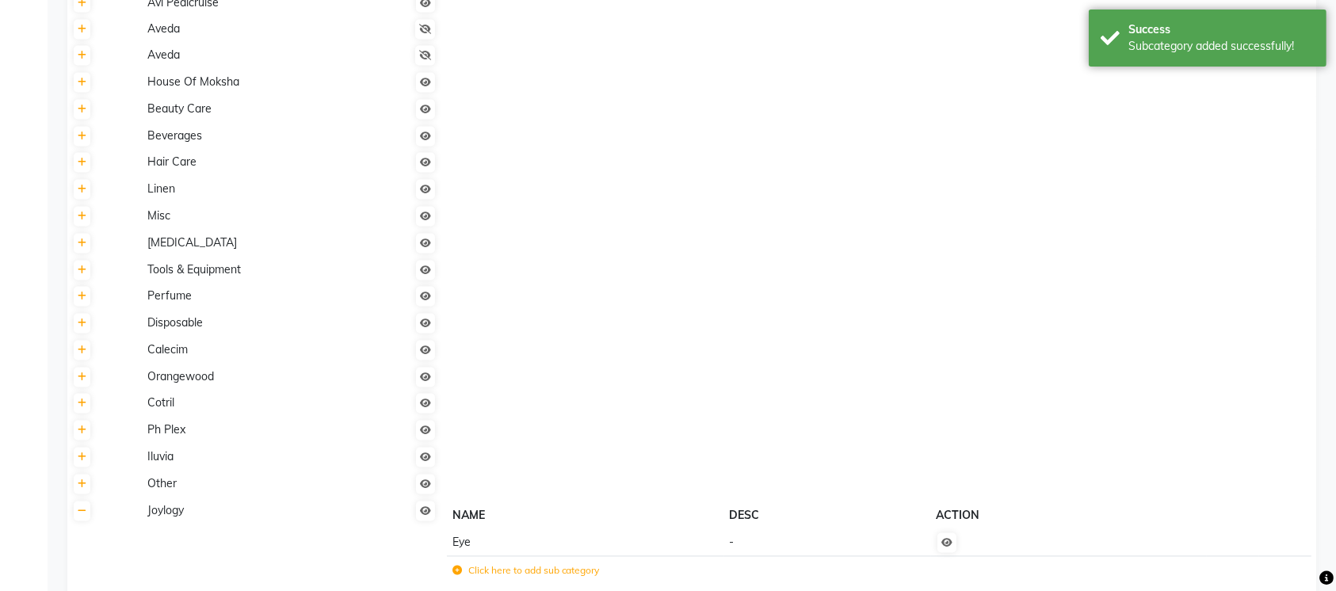
scroll to position [3092, 0]
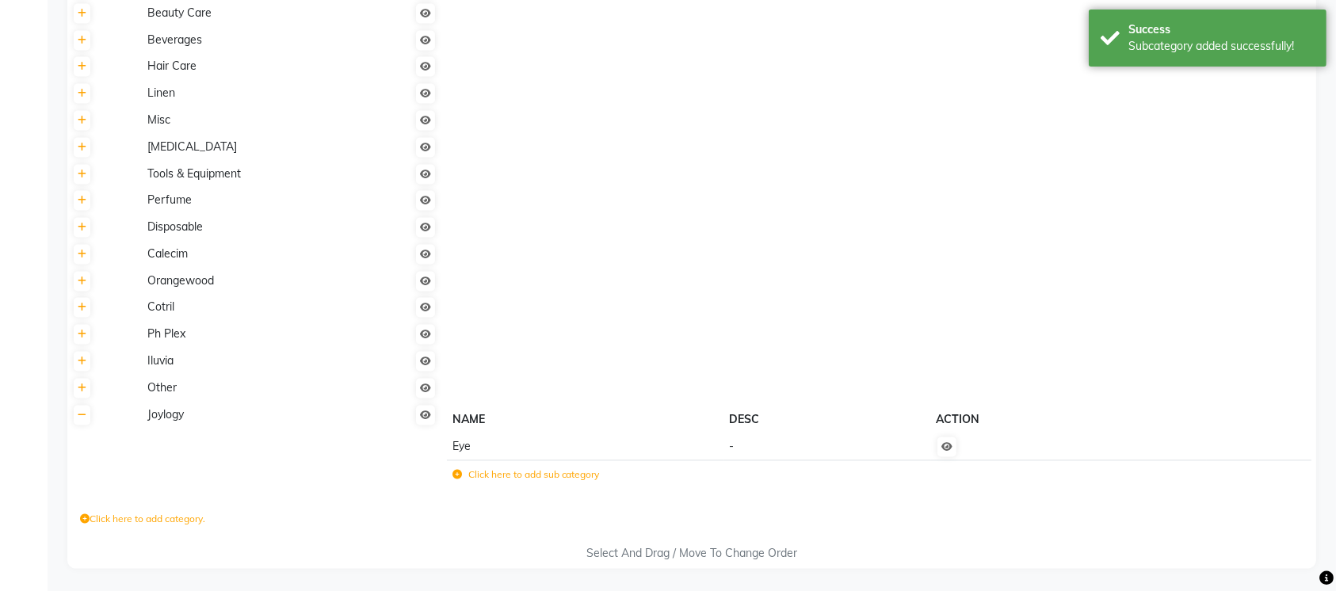
click at [524, 475] on label "Click here to add sub category" at bounding box center [525, 474] width 147 height 14
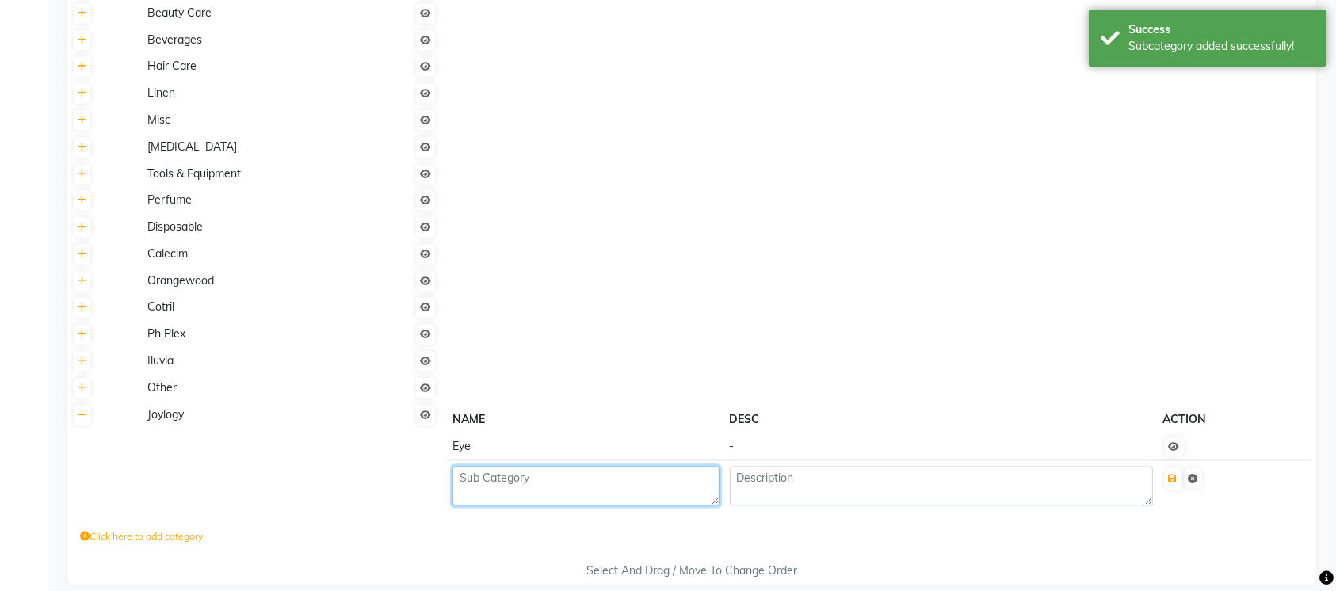
click at [524, 475] on textarea at bounding box center [585, 486] width 267 height 40
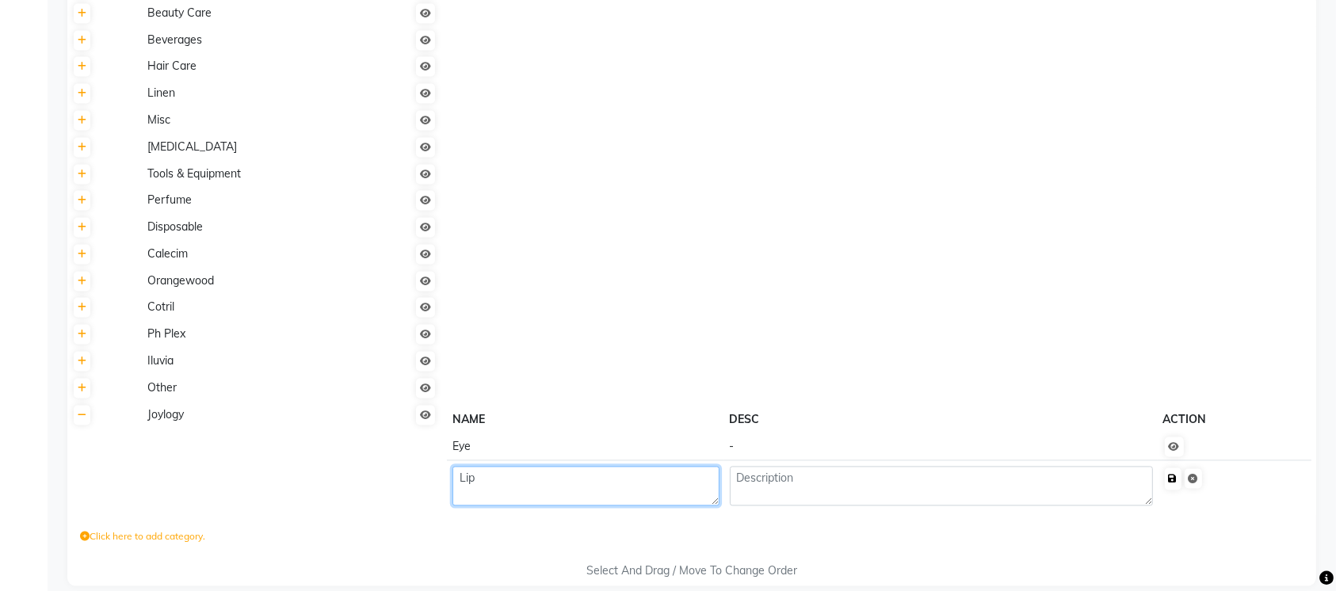
type textarea "Lip"
click at [1177, 474] on icon "submit" at bounding box center [1173, 479] width 9 height 10
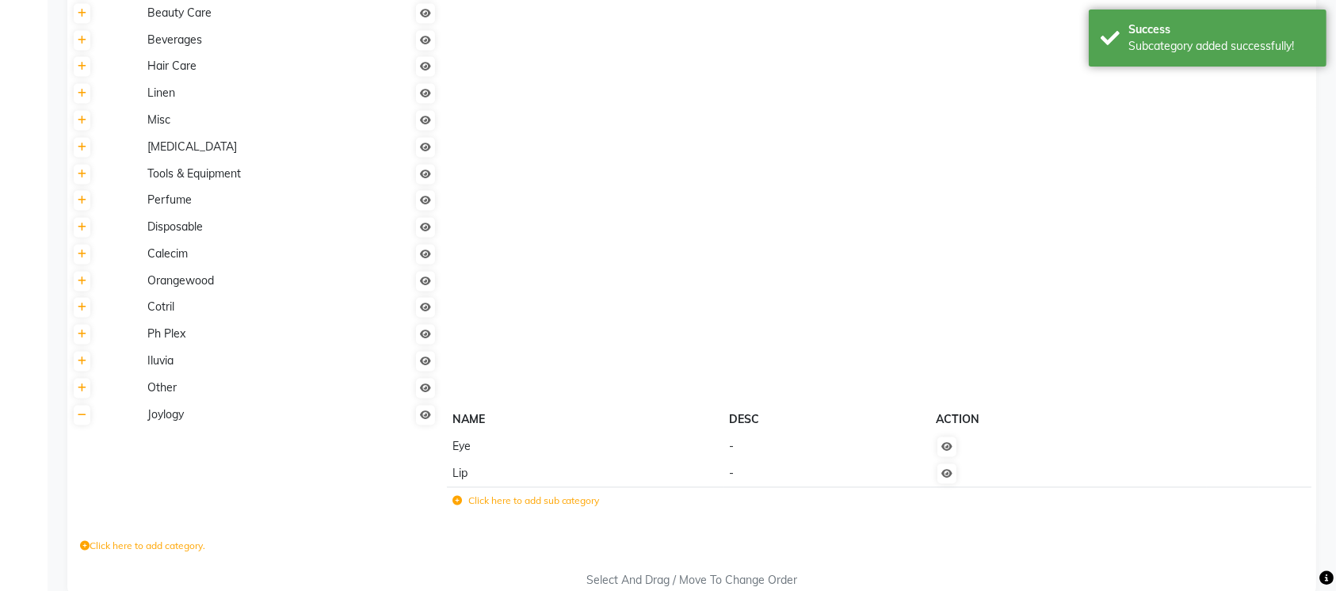
click at [459, 504] on icon at bounding box center [457, 501] width 10 height 10
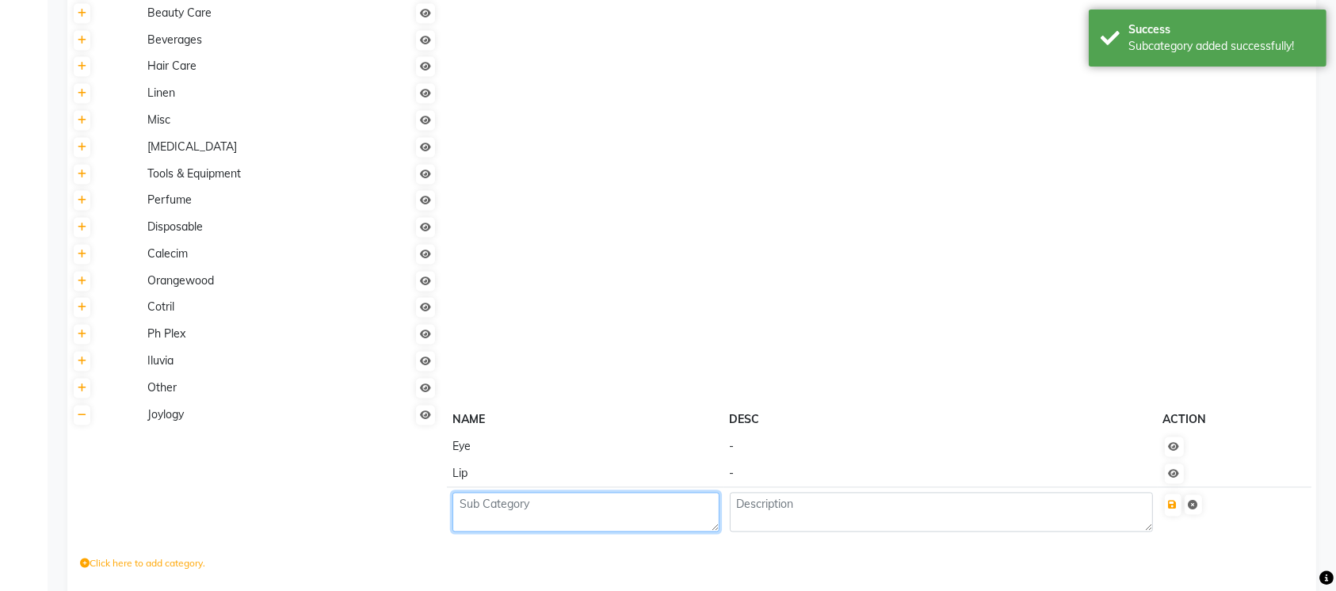
click at [481, 501] on textarea at bounding box center [585, 512] width 267 height 40
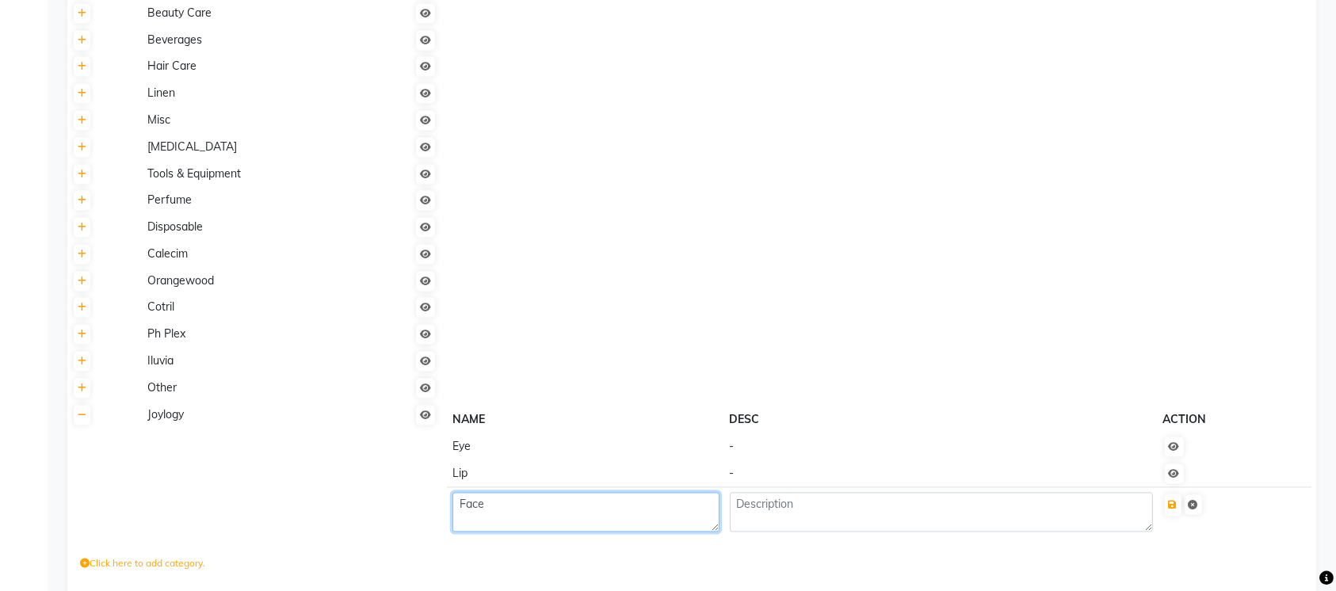
type textarea "Face"
click at [643, 265] on td at bounding box center [879, 254] width 874 height 27
click at [1177, 505] on icon "submit" at bounding box center [1173, 505] width 9 height 10
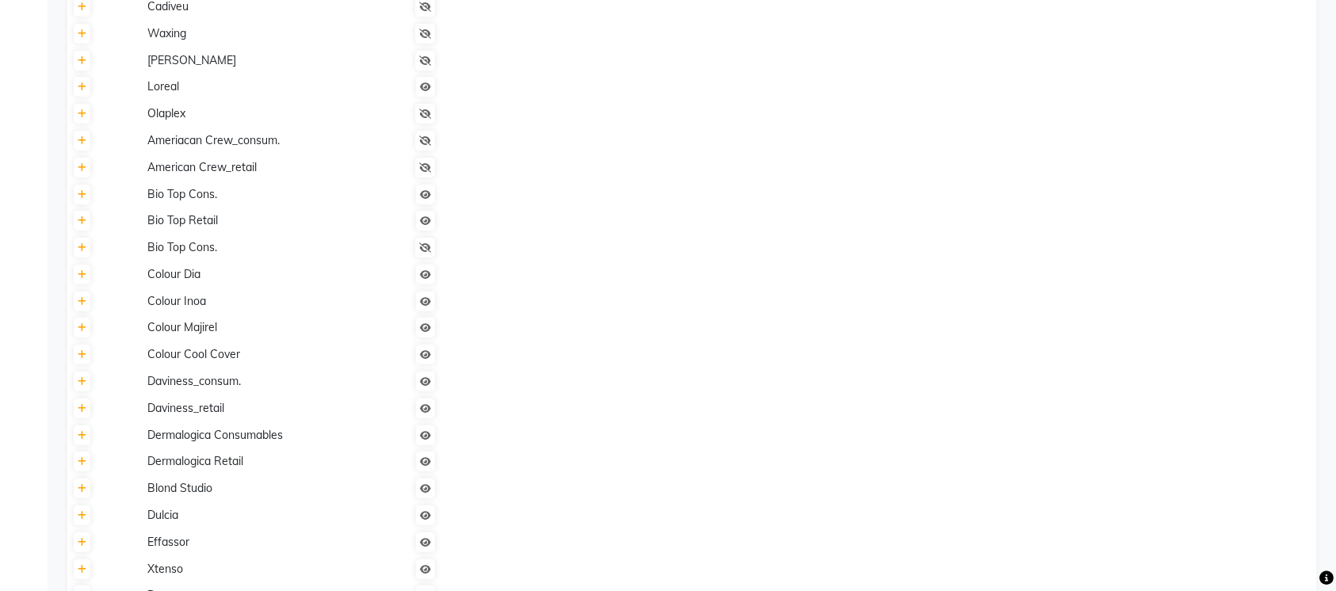
scroll to position [0, 0]
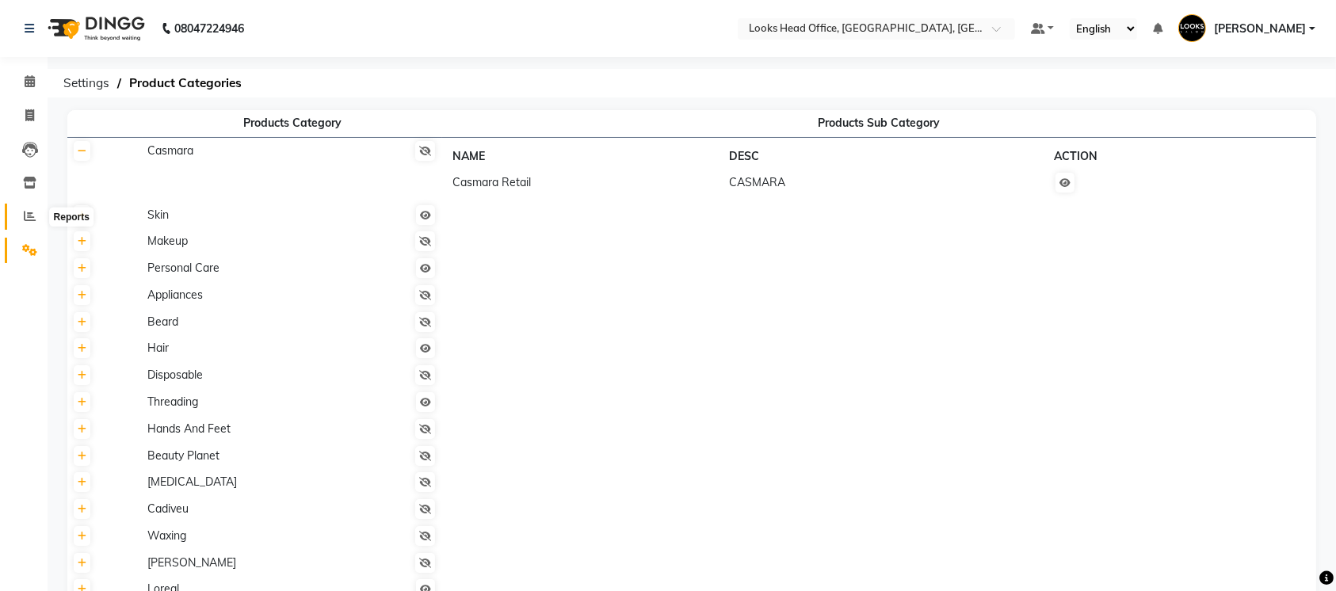
click at [31, 223] on span at bounding box center [30, 217] width 28 height 18
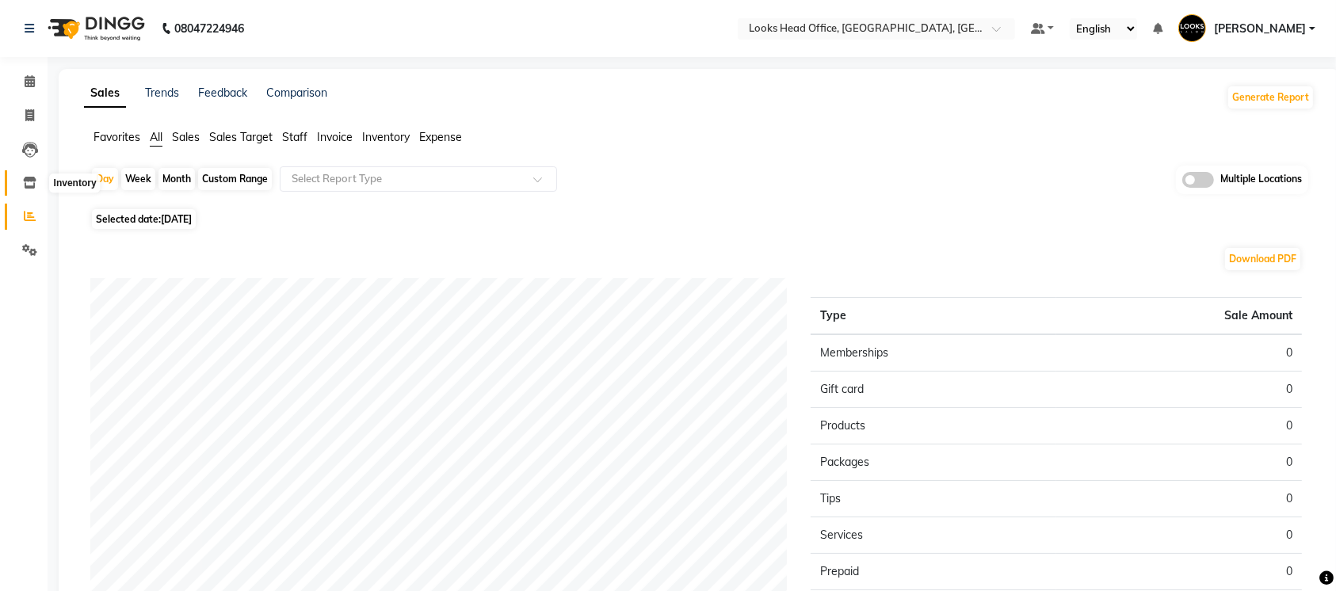
click at [30, 186] on icon at bounding box center [29, 183] width 13 height 12
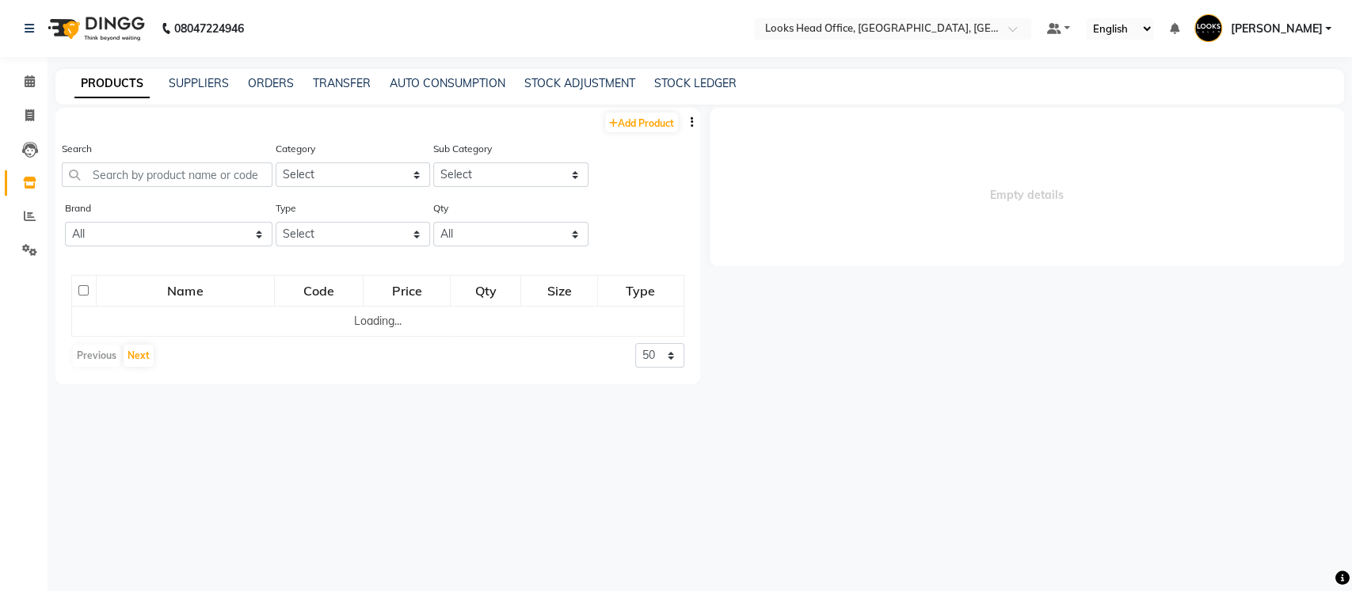
select select
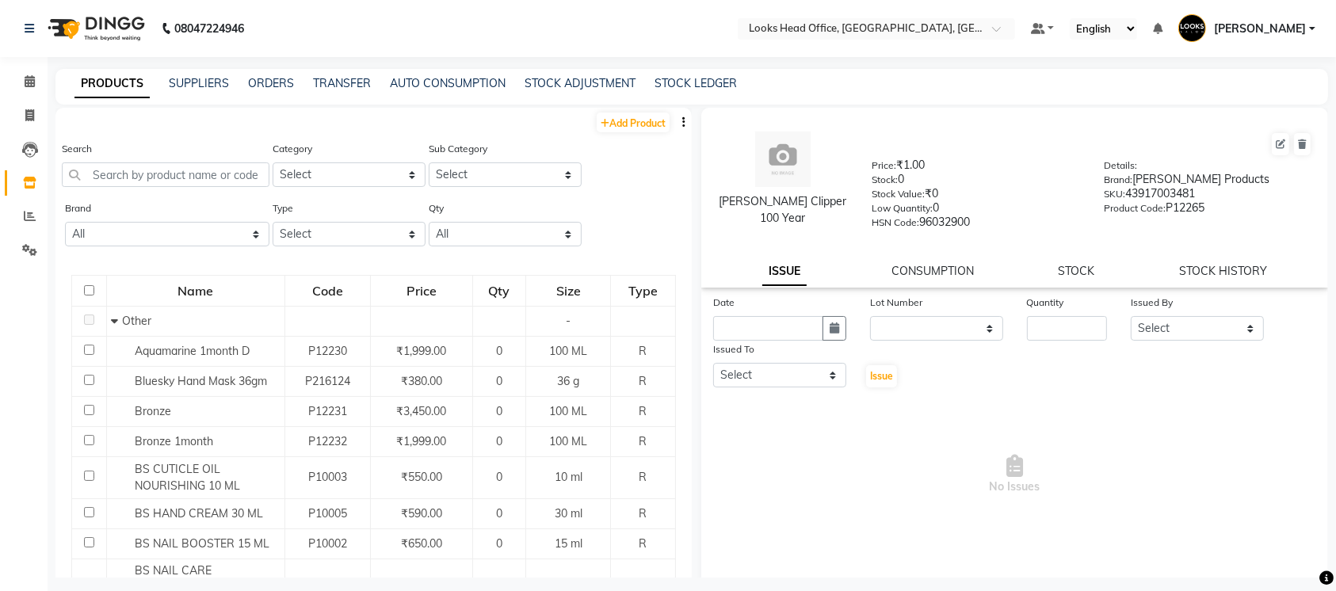
click at [682, 119] on icon "button" at bounding box center [683, 121] width 3 height 11
click at [608, 126] on div "IMPORT" at bounding box center [607, 123] width 72 height 20
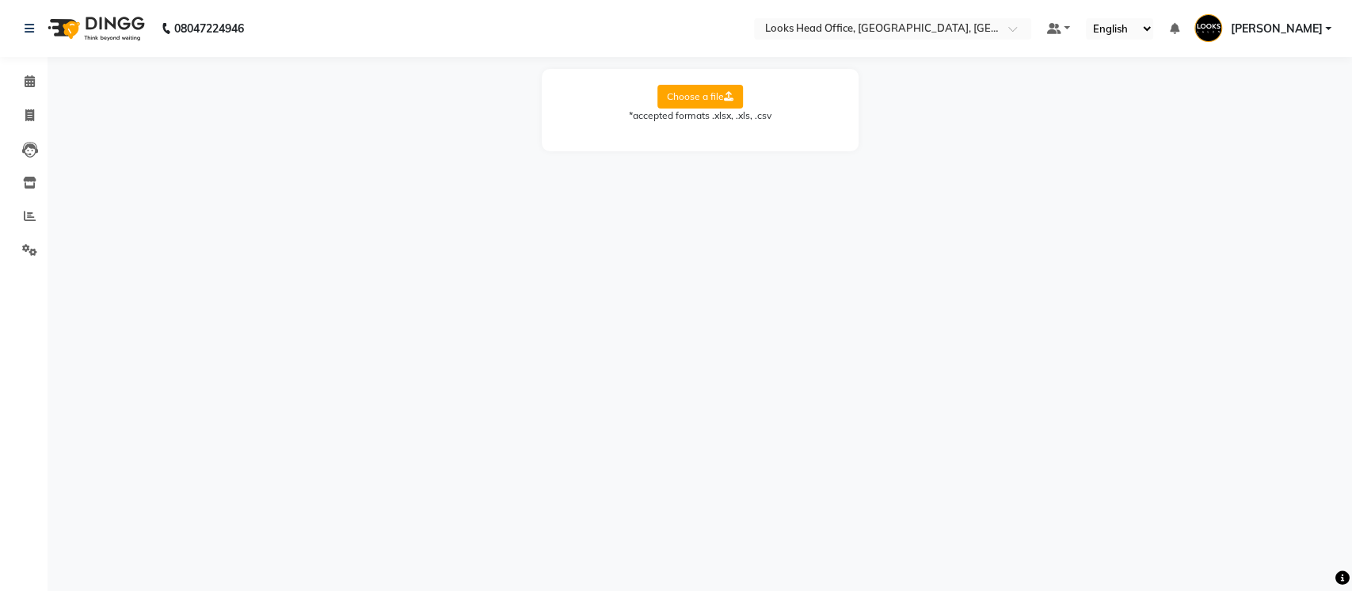
click at [713, 103] on label "Choose a file" at bounding box center [701, 97] width 86 height 24
click at [0, 0] on input "Choose a file" at bounding box center [0, 0] width 0 height 0
click at [759, 145] on select "Select Sheet Sheet1" at bounding box center [771, 147] width 119 height 25
select select "Sheet1"
click at [712, 135] on select "Select Sheet Sheet1" at bounding box center [771, 147] width 119 height 25
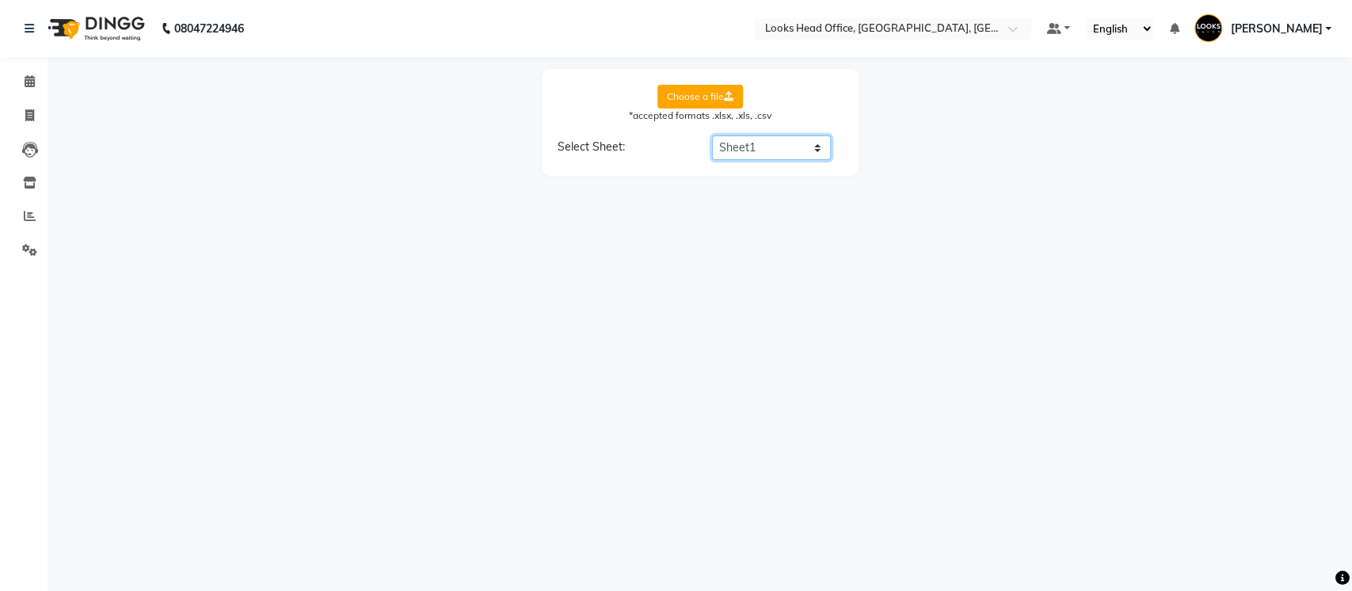
select select "product name"
select select "product code"
select select "product category"
select select "product sub-category"
select select "quantity"
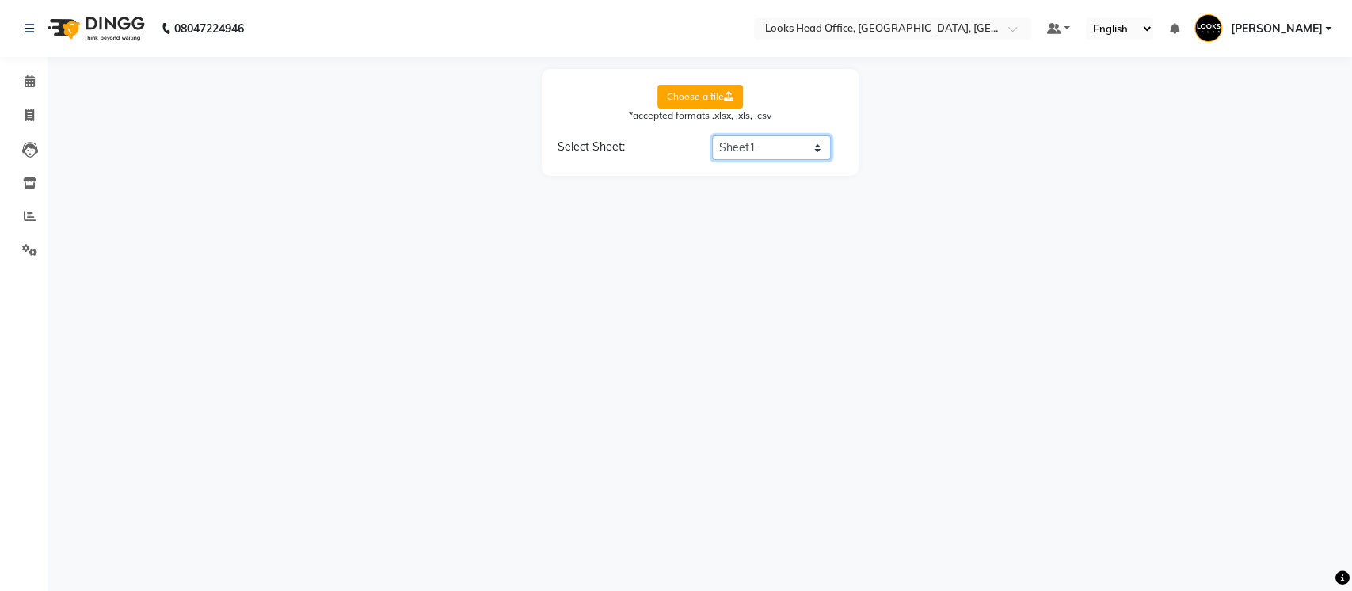
select select "price"
select select "cost"
select select "tax group"
select select "tax inclusive"
select select "size"
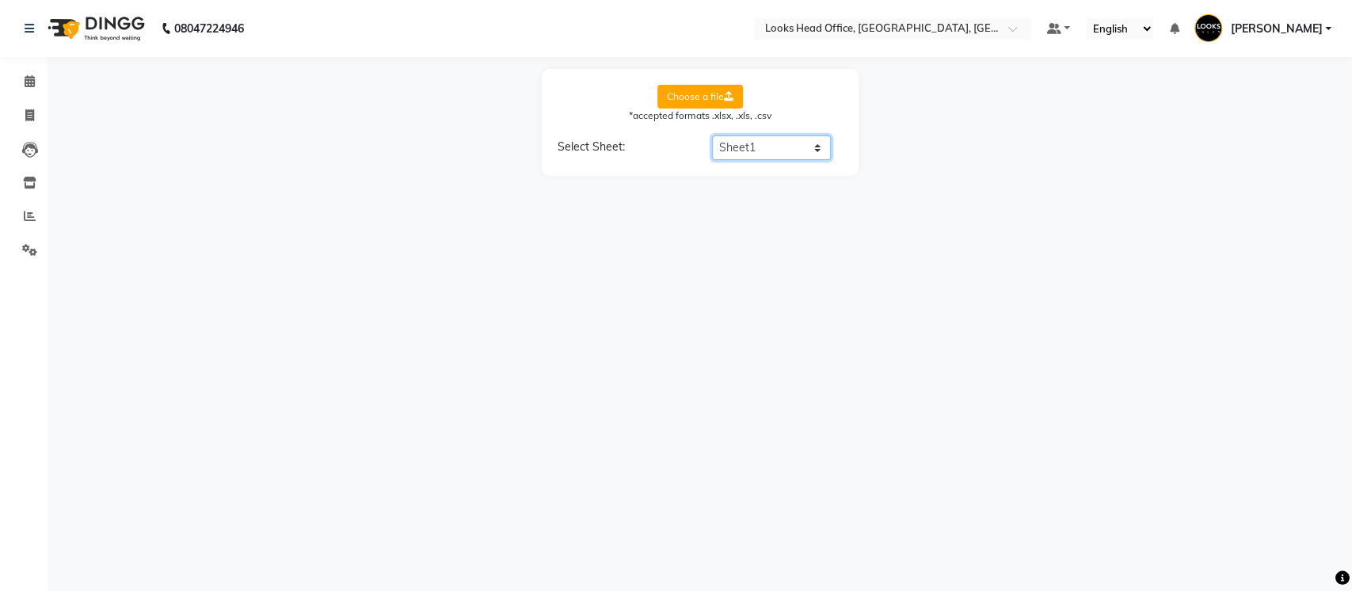
select select "unit"
select select "sku"
select select "brand"
select select "sac code"
select select "description"
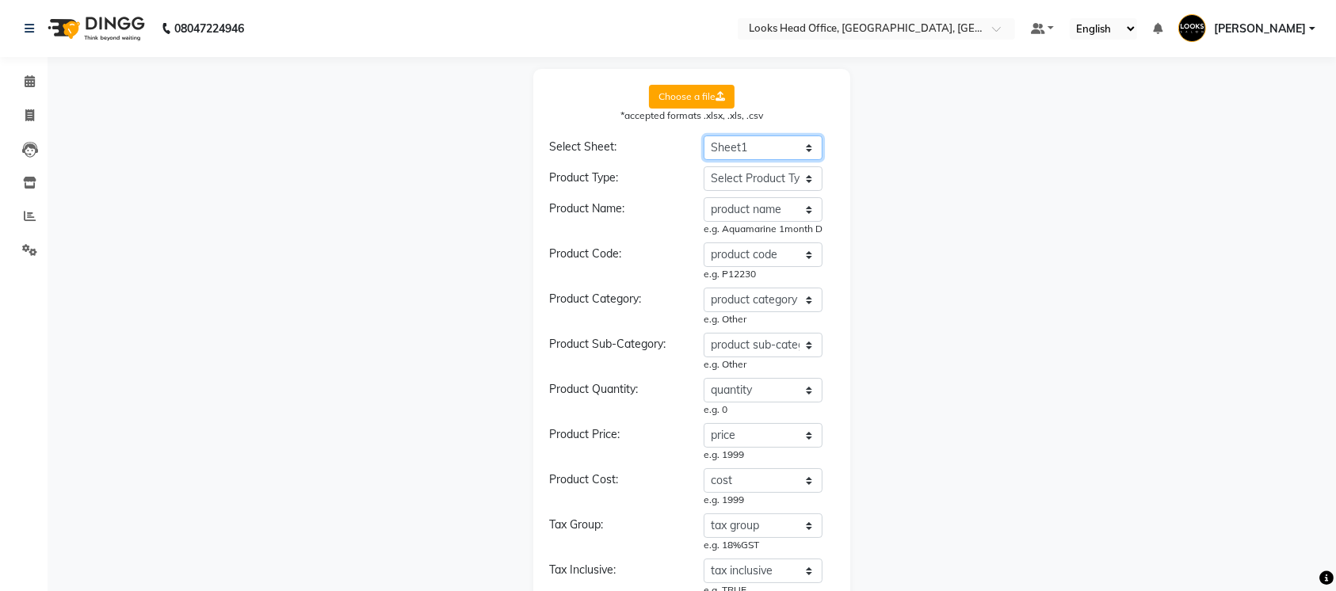
scroll to position [524, 0]
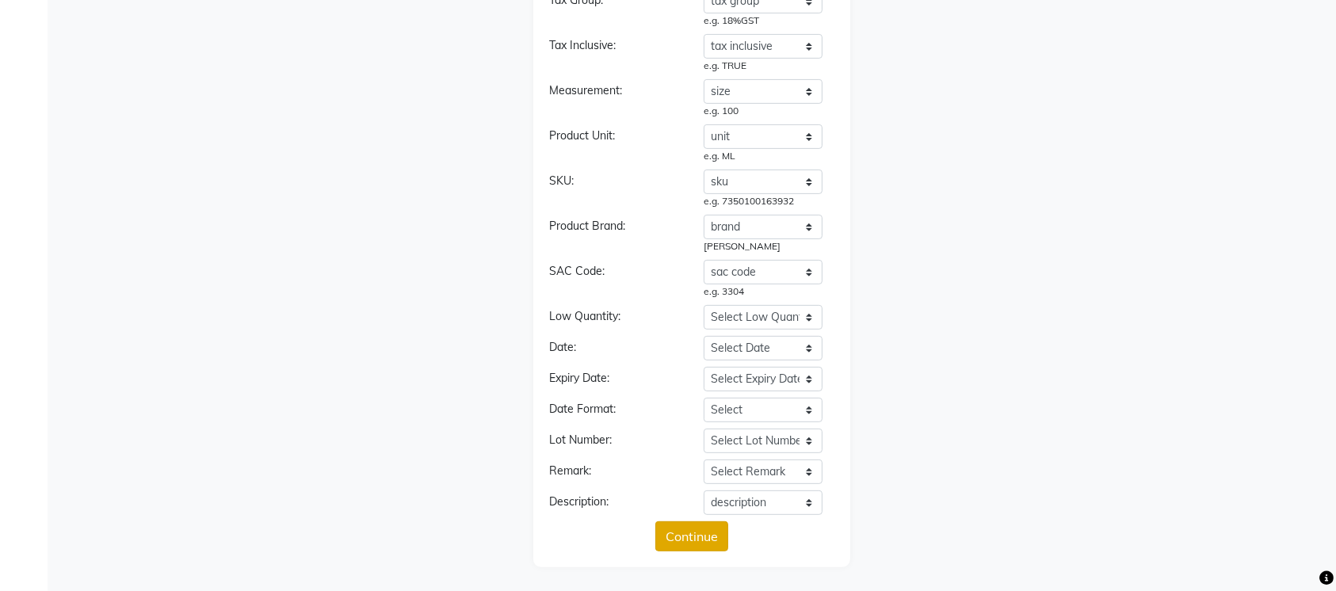
click at [692, 542] on button "Continue" at bounding box center [691, 536] width 73 height 30
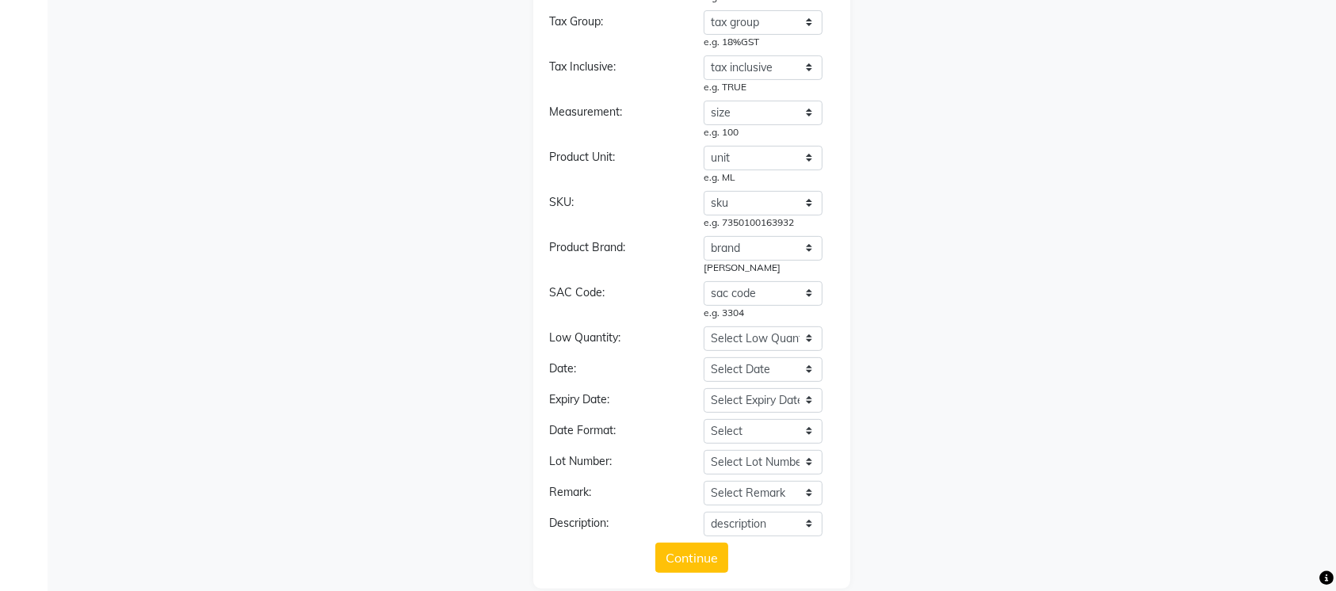
scroll to position [0, 0]
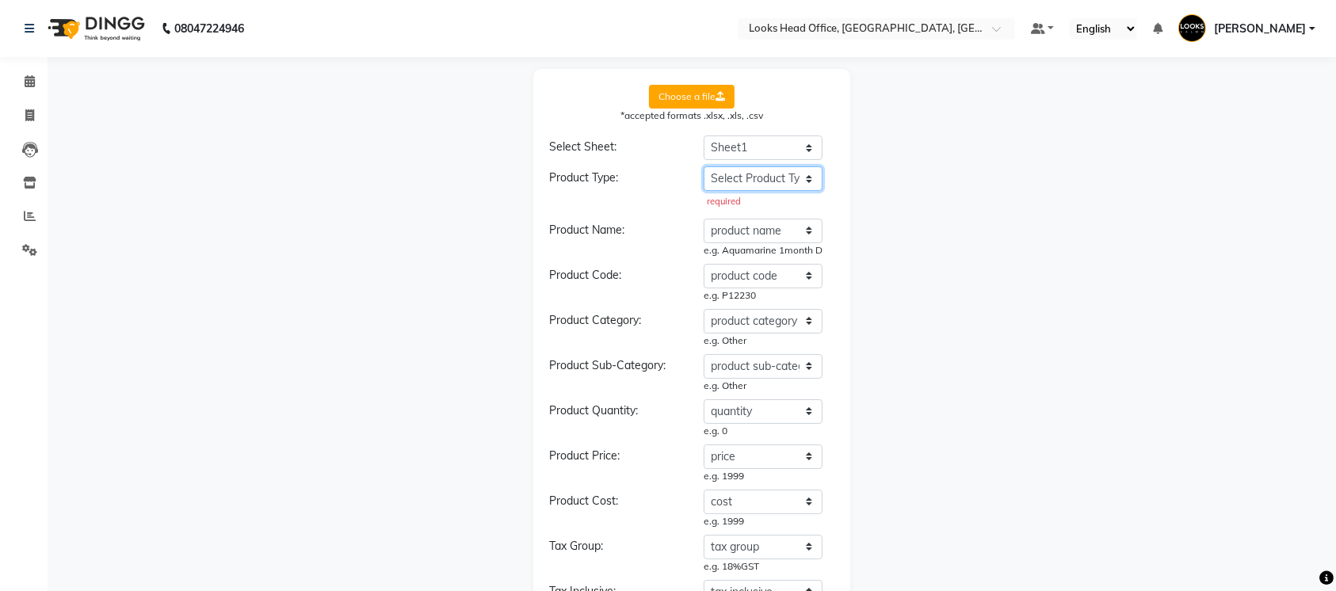
click at [767, 178] on select "Select Product Type product name product code product category product sub-cate…" at bounding box center [763, 178] width 119 height 25
select select "type"
click at [704, 166] on select "Select Product Type product name product code product category product sub-cate…" at bounding box center [763, 178] width 119 height 25
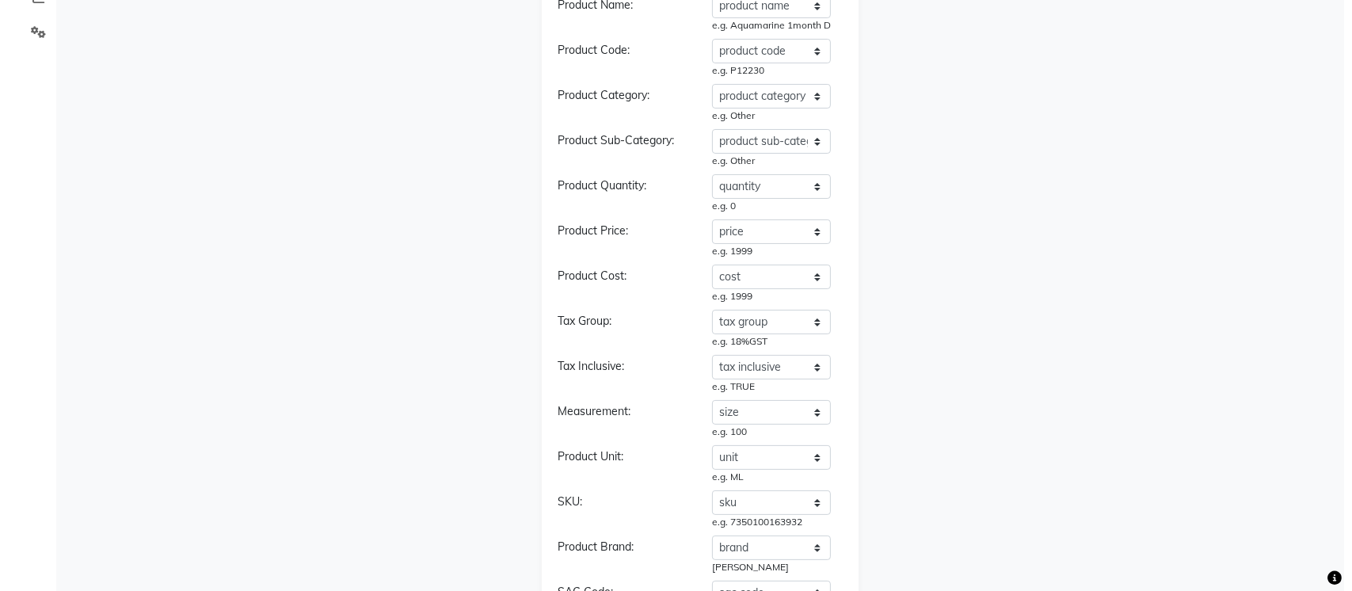
scroll to position [539, 0]
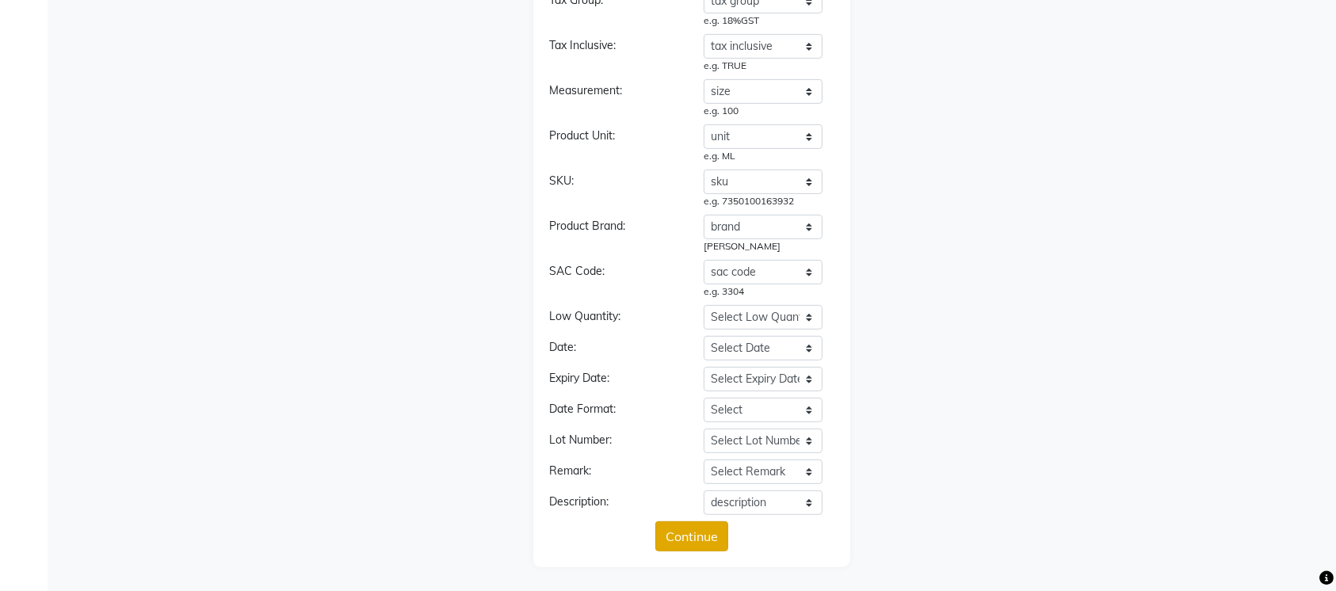
click at [692, 538] on button "Continue" at bounding box center [691, 536] width 73 height 30
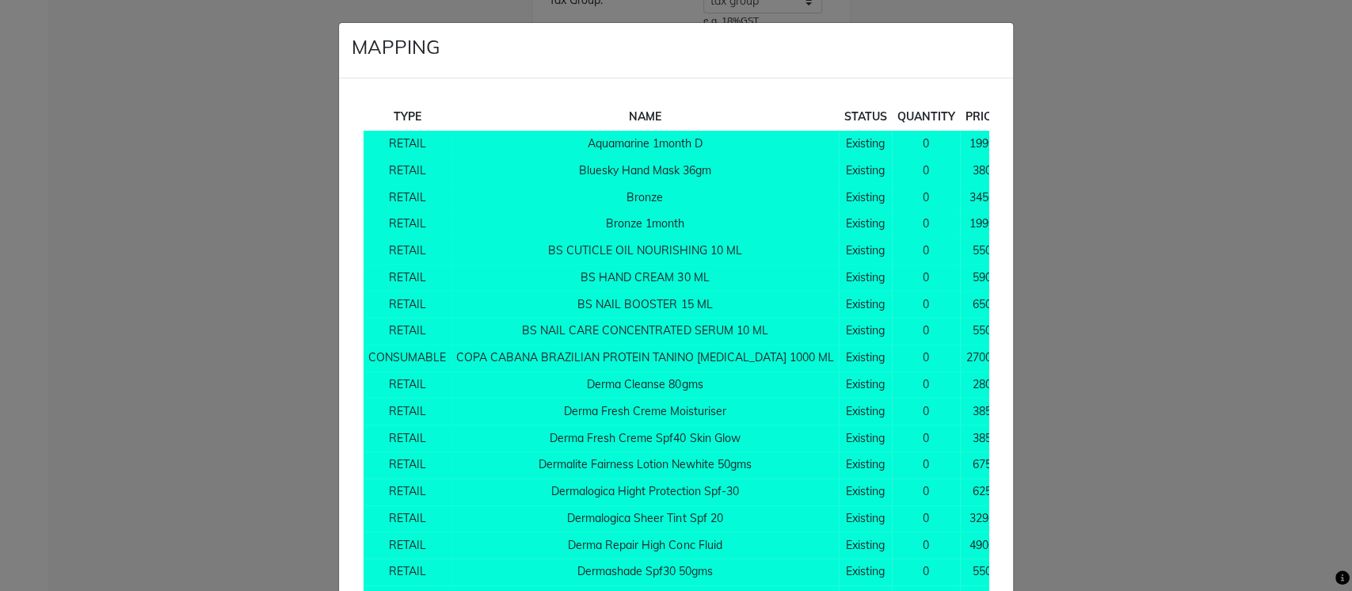
scroll to position [13030, 0]
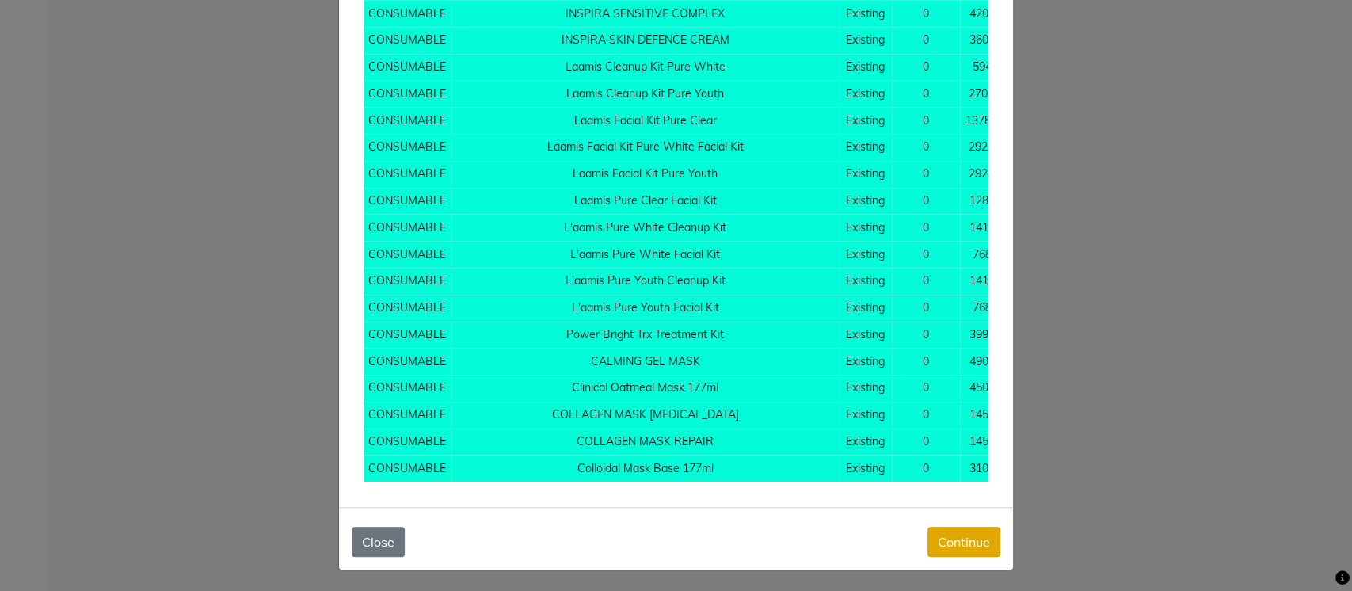
click at [928, 532] on button "Continue" at bounding box center [964, 542] width 73 height 30
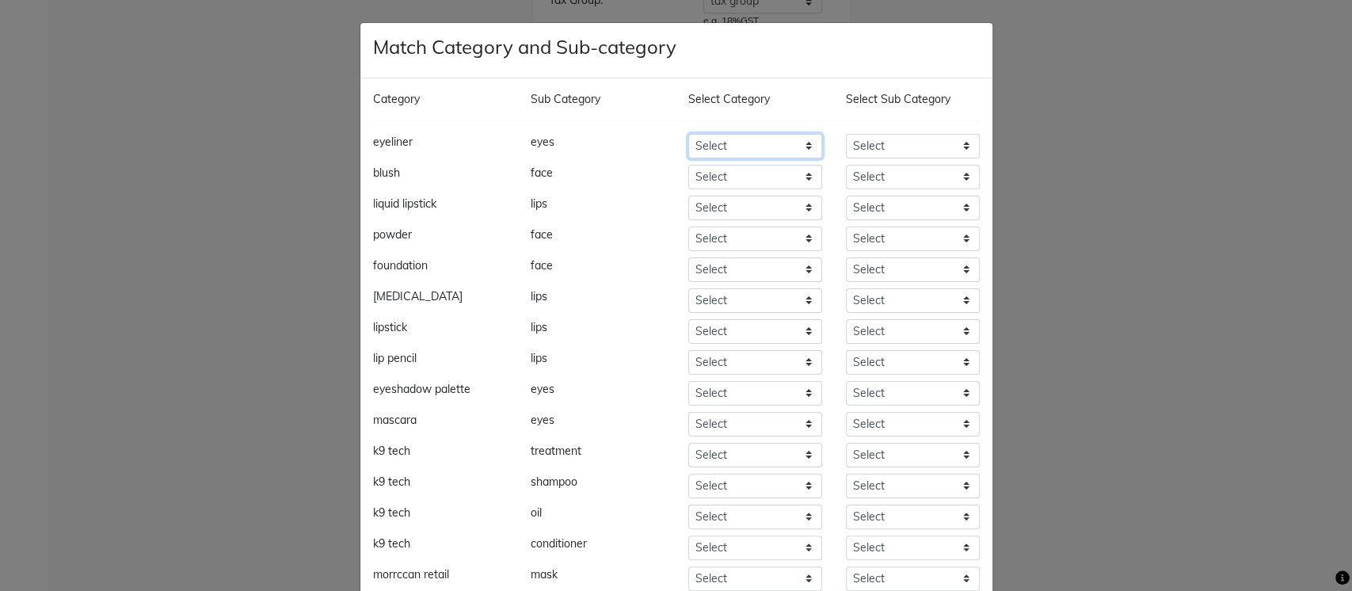
click at [740, 146] on select "Select Skin Personal Care Hair Threading Loreal Bio Top Cons. Bio Top Retail Co…" at bounding box center [755, 146] width 134 height 25
select select "534212650"
click at [688, 134] on select "Select Skin Personal Care Hair Threading Loreal Bio Top Cons. Bio Top Retail Co…" at bounding box center [755, 146] width 134 height 25
click at [780, 178] on select "Select Skin Personal Care Hair Threading Loreal Bio Top Cons. Bio Top Retail Co…" at bounding box center [755, 177] width 134 height 25
select select "534212650"
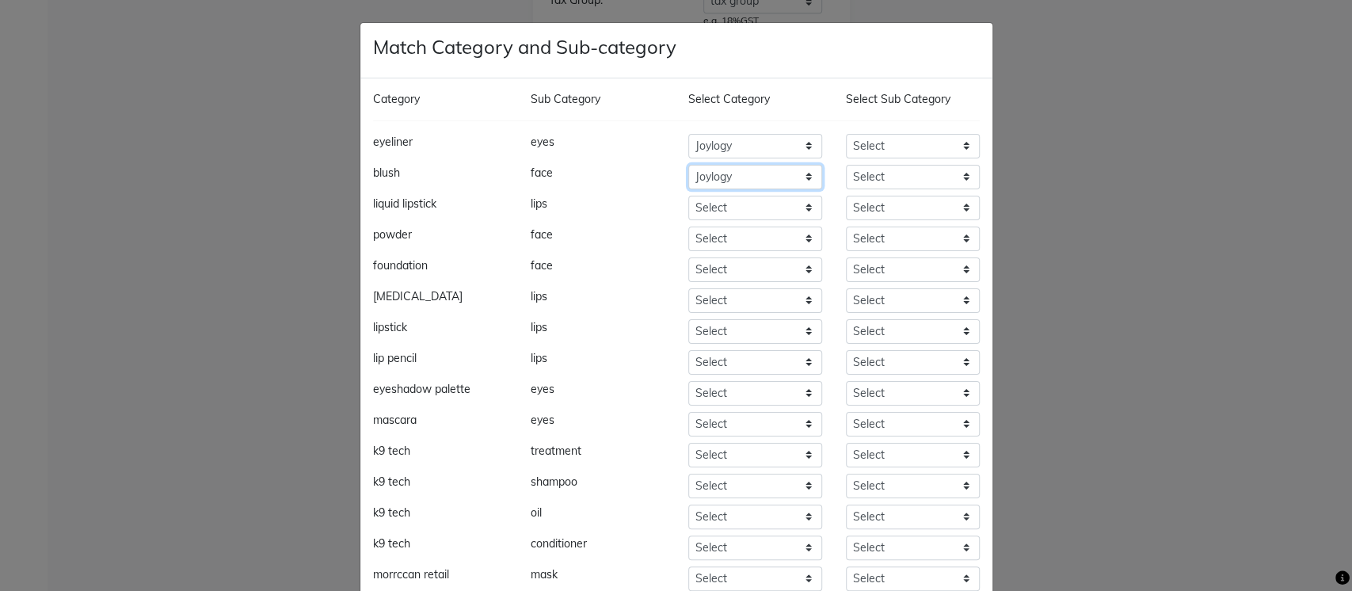
click at [688, 165] on select "Select Skin Personal Care Hair Threading Loreal Bio Top Cons. Bio Top Retail Co…" at bounding box center [755, 177] width 134 height 25
select select "5342126501"
select select "5342126503"
select select "534212650"
select select "5342126502"
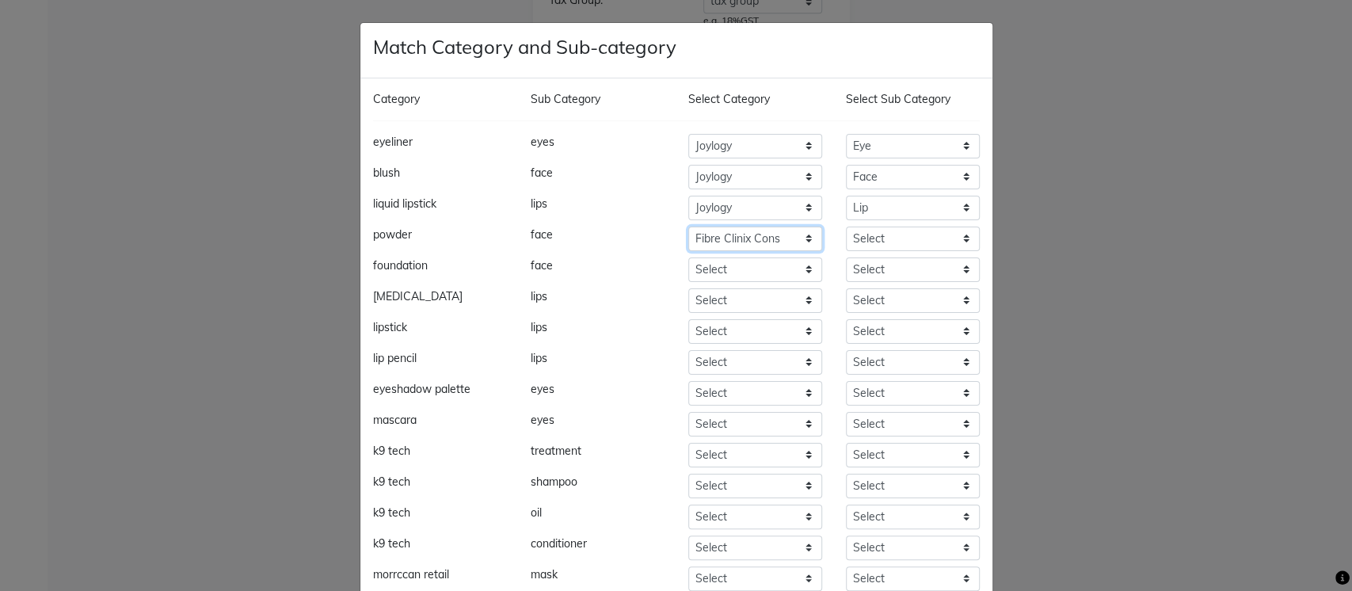
select select "534212650"
select select "5342126503"
select select "534212650"
select select "5342126503"
select select "534212650"
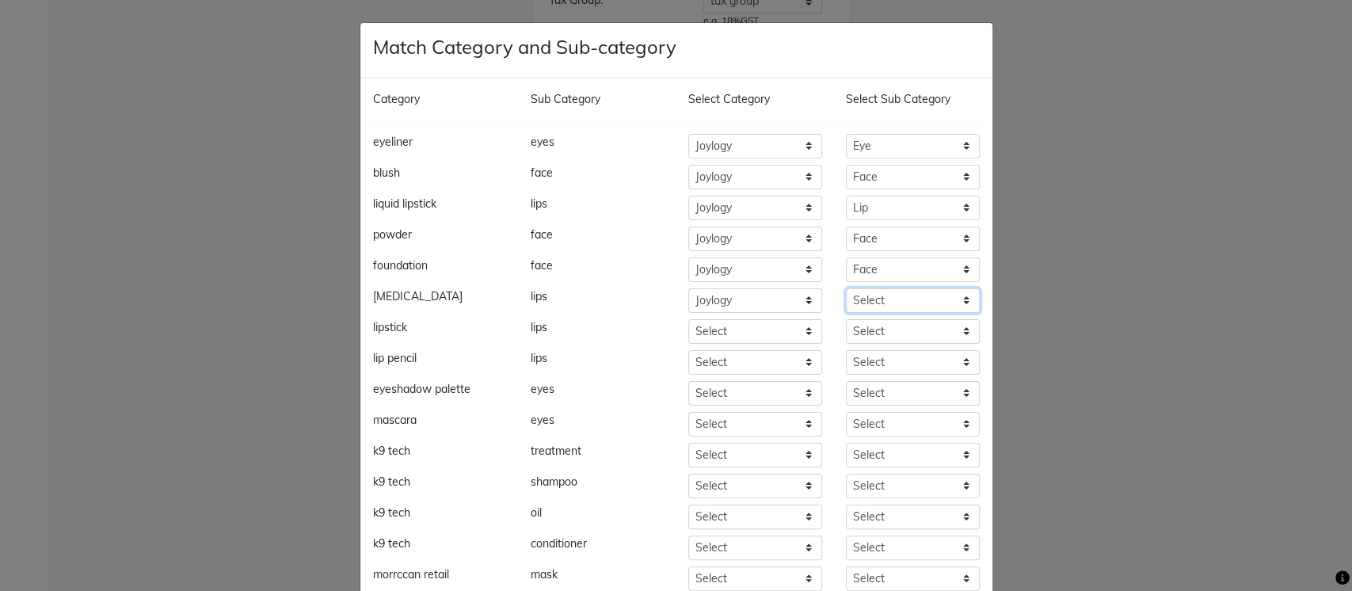
select select "5342126502"
select select "534212650"
select select "5342126502"
select select "534212650"
select select "5342126502"
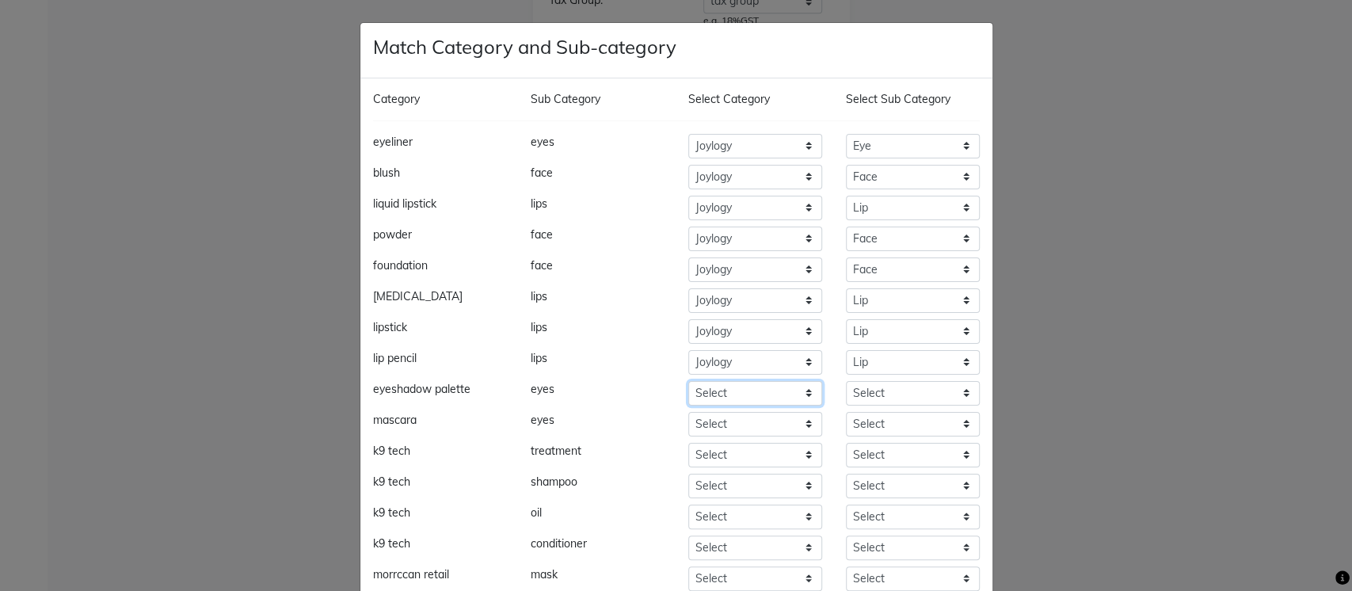
select select "534212650"
select select "5342126501"
select select "534212650"
select select "5342126501"
select select "534211450"
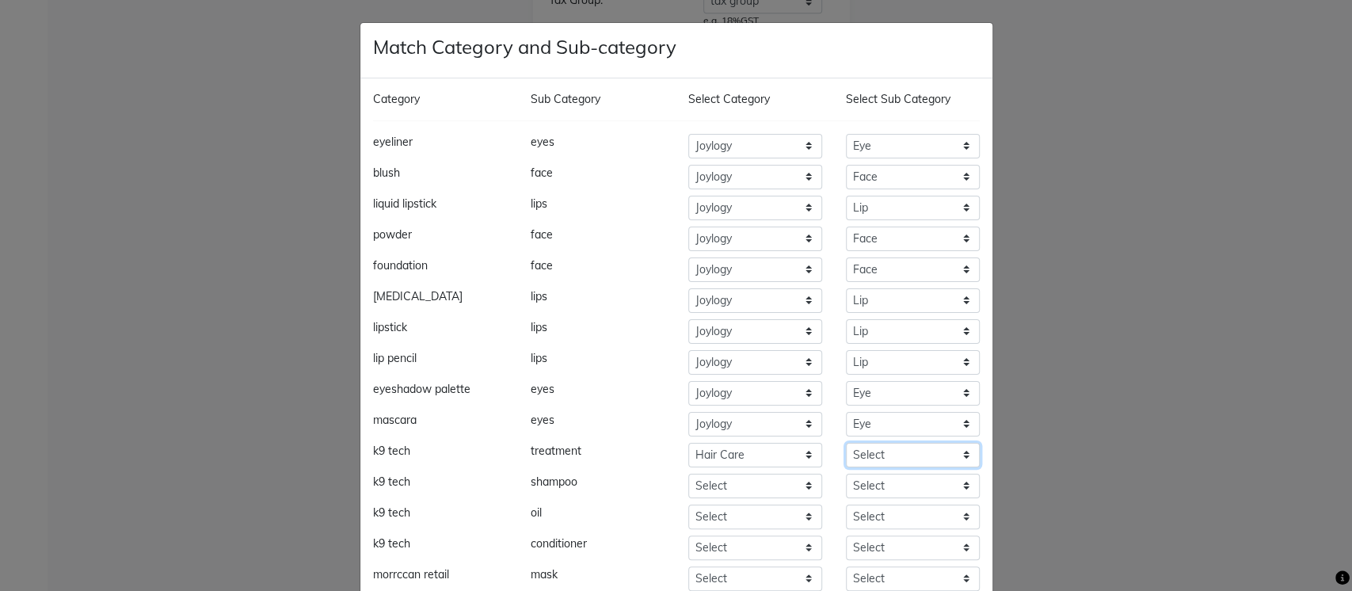
select select "5342114512"
select select "534211450"
select select "5342114505"
select select "534201100"
select select "534201105"
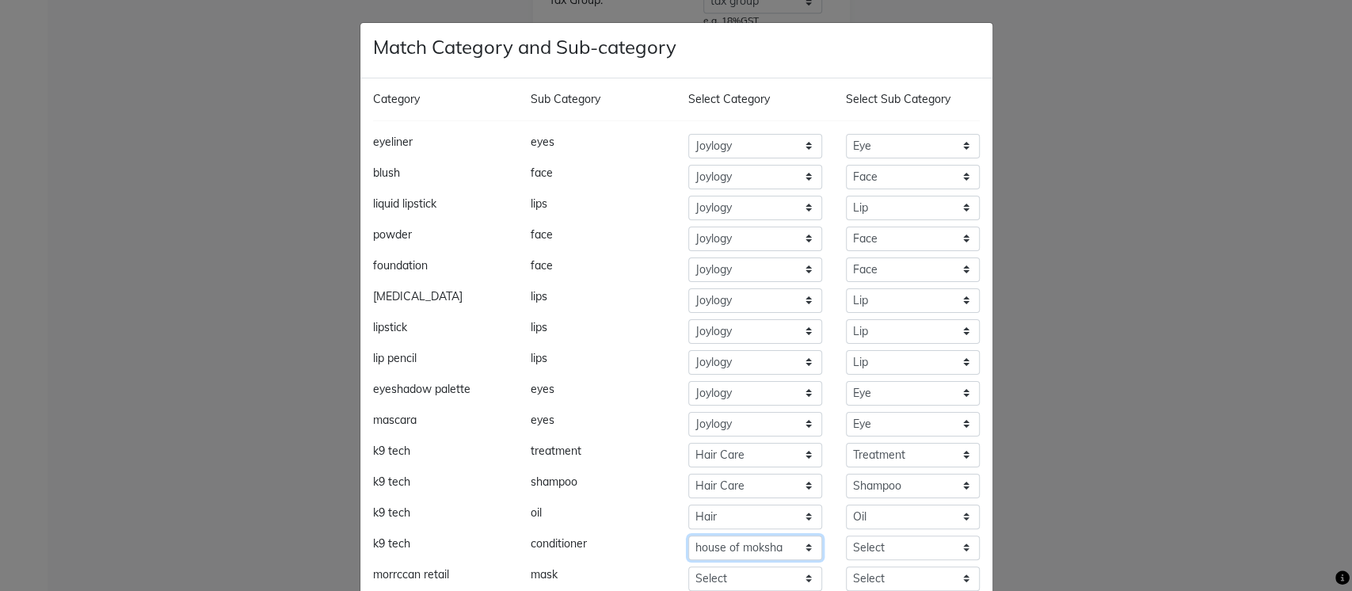
select select "534211450"
select select "5342114504"
select select "534211450"
select select "5342114507"
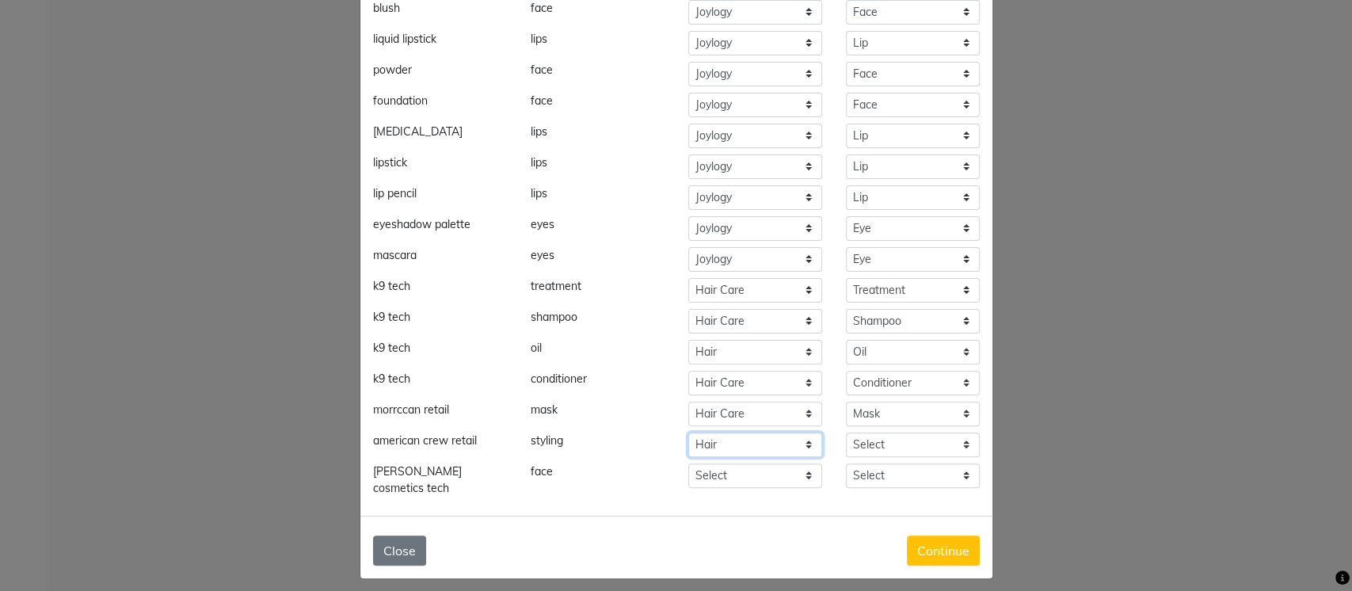
select select "534211450"
select select "5342114513"
select select "534208750"
select select "5342087502"
click at [932, 543] on button "Continue" at bounding box center [943, 551] width 73 height 30
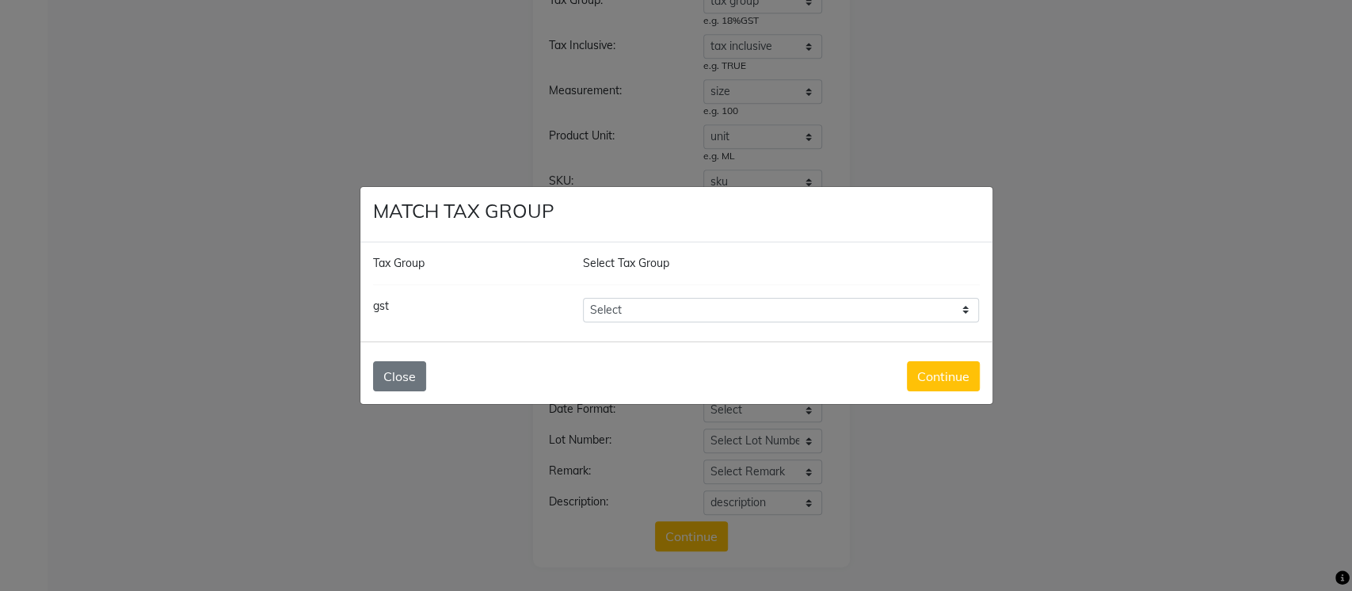
click at [659, 314] on select "Select 5%GST 12%GST 18%GST" at bounding box center [781, 310] width 397 height 25
select select "1617"
click at [583, 298] on select "Select 5%GST 12%GST 18%GST" at bounding box center [781, 310] width 397 height 25
click at [913, 373] on button "Continue" at bounding box center [943, 376] width 73 height 30
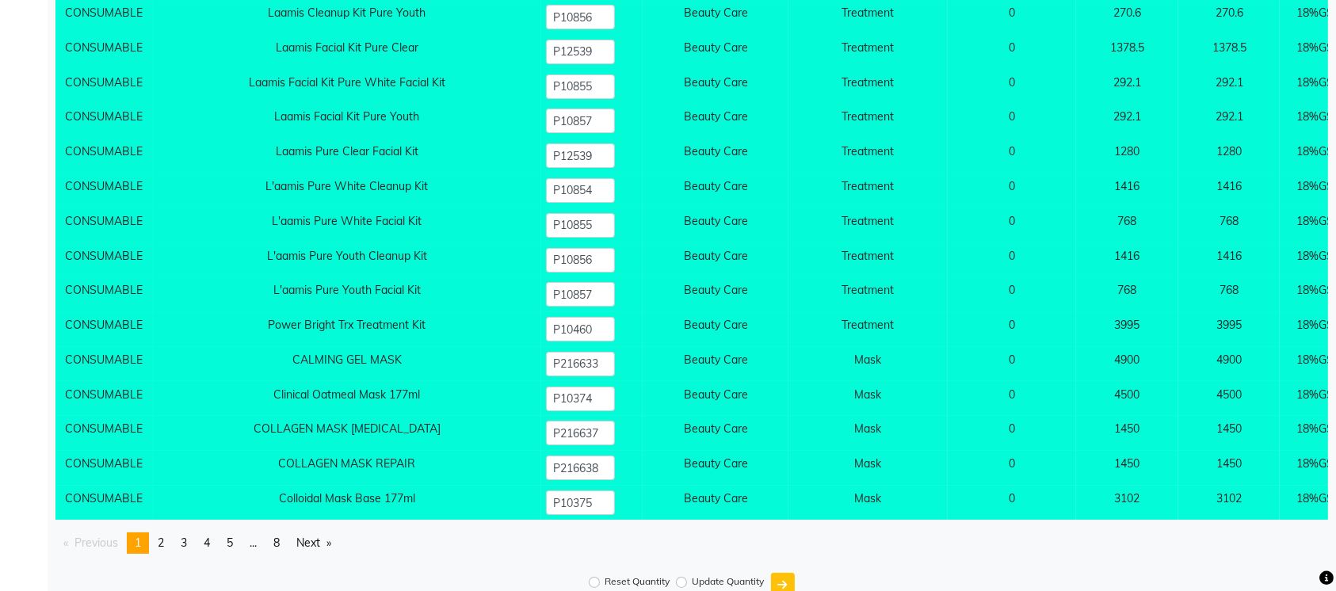
scroll to position [18019, 0]
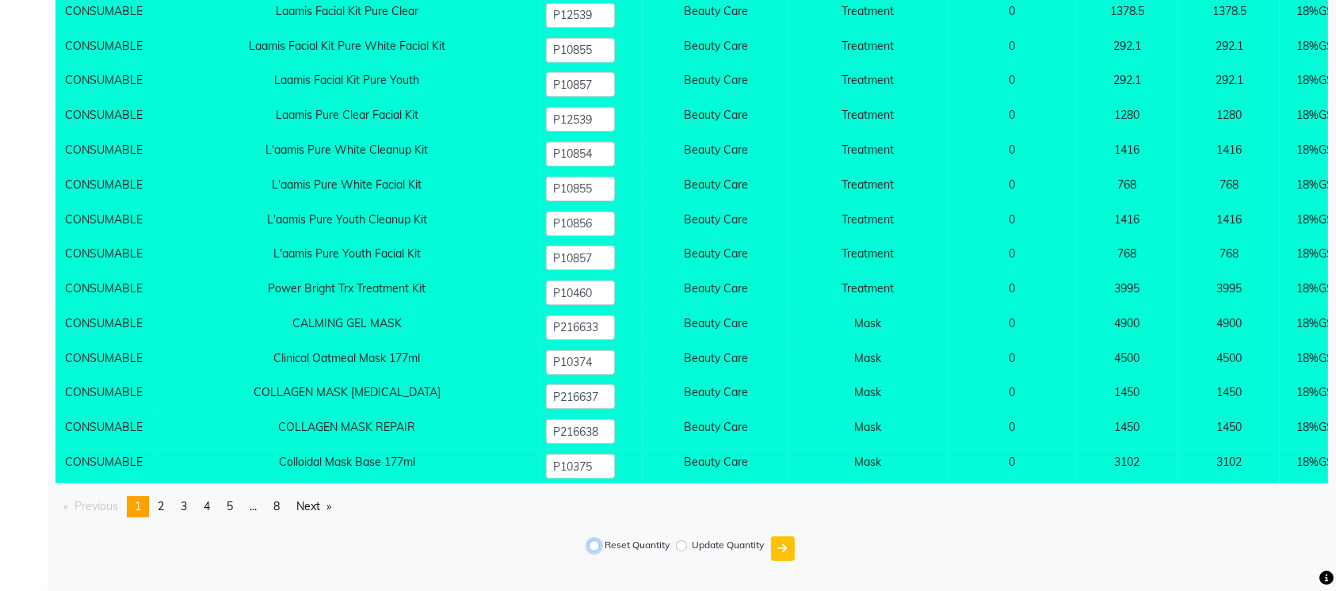
click at [597, 544] on input "Reset Quantity" at bounding box center [594, 545] width 11 height 11
radio input "true"
click at [792, 543] on button "submit" at bounding box center [783, 548] width 24 height 25
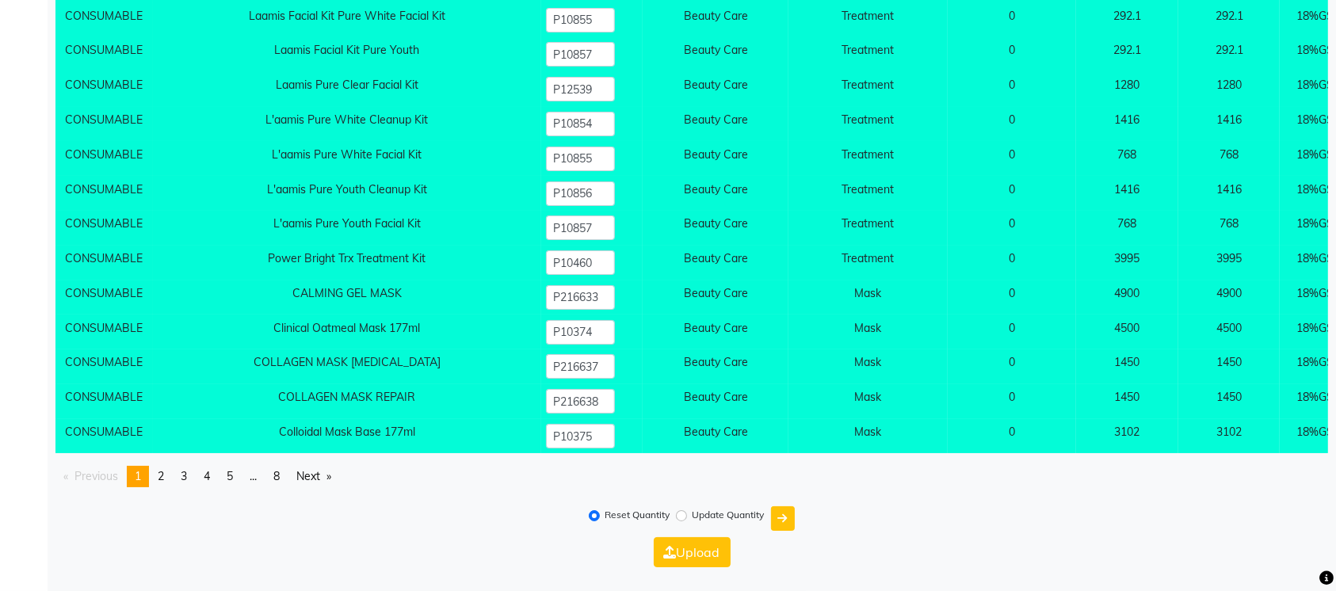
scroll to position [18050, 0]
click at [697, 548] on button "Upload" at bounding box center [692, 552] width 77 height 30
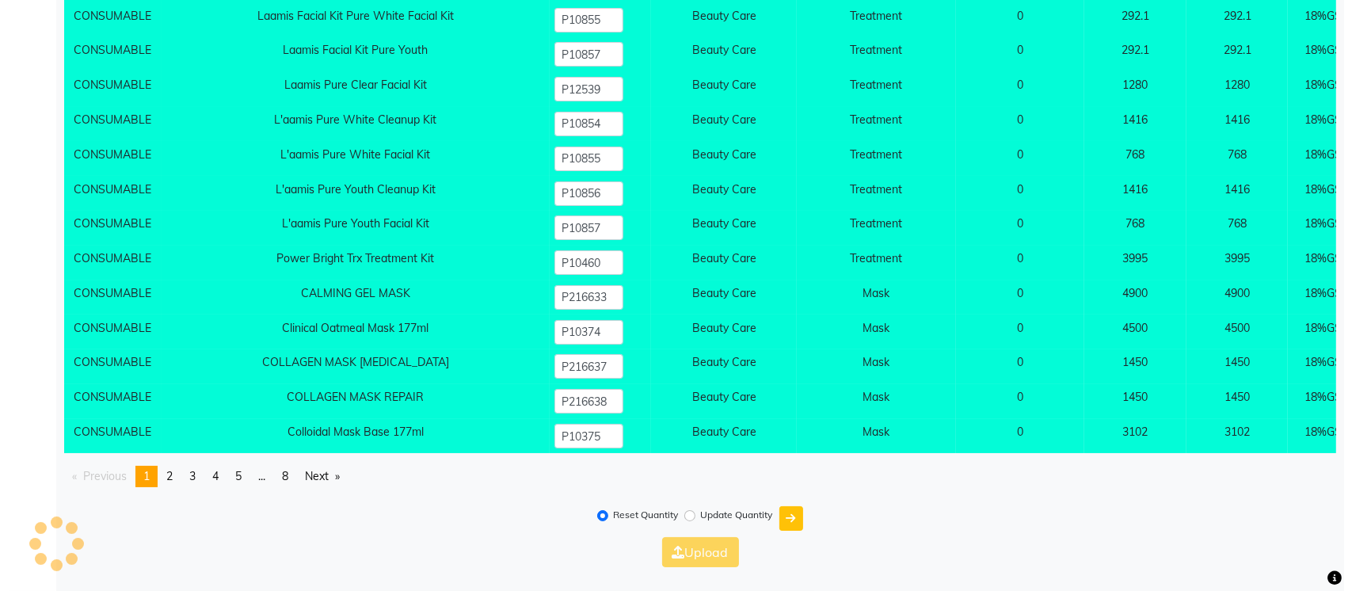
scroll to position [0, 0]
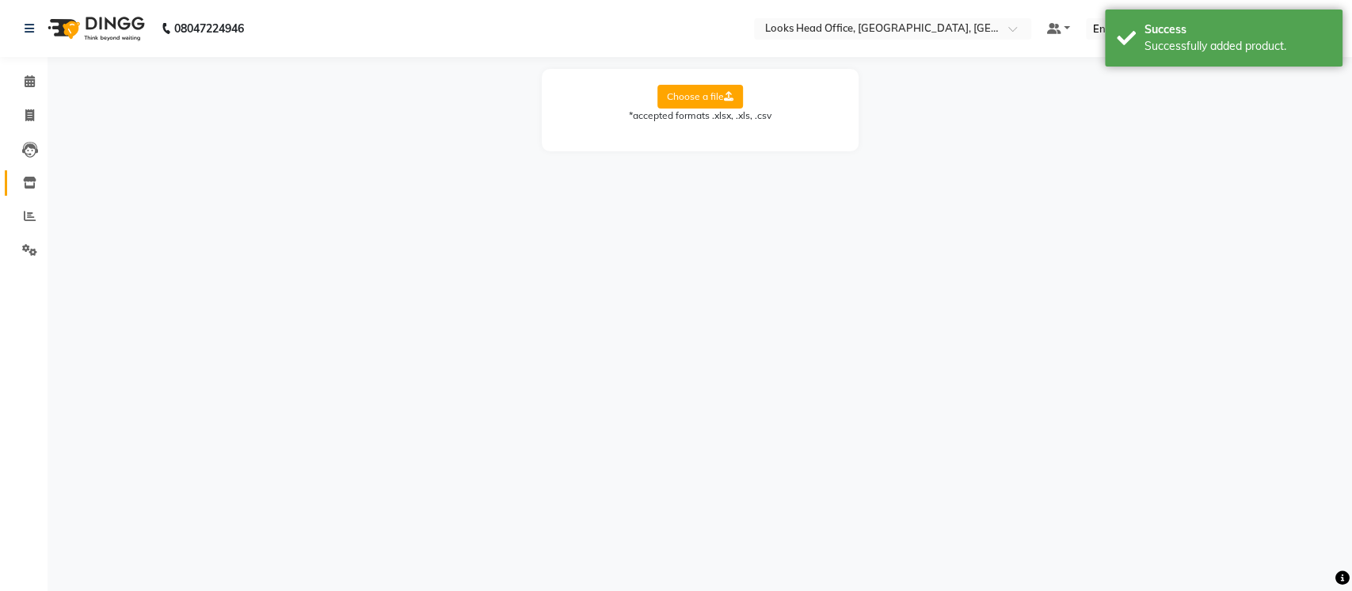
click at [25, 181] on icon at bounding box center [29, 183] width 13 height 12
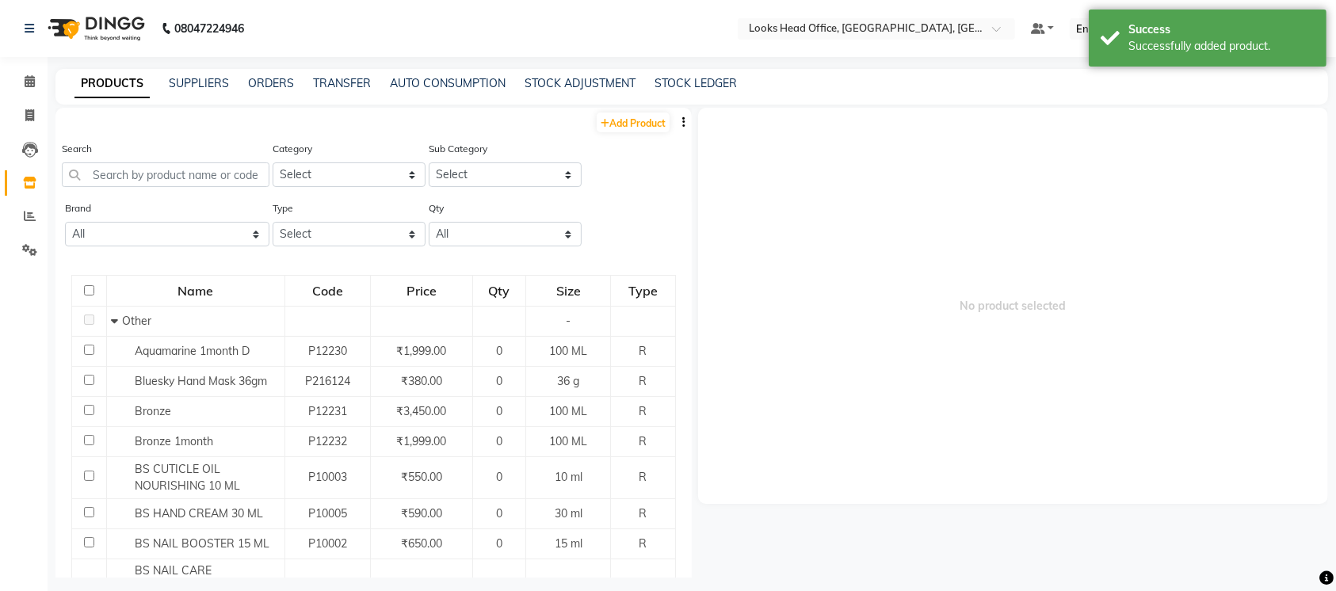
click at [682, 122] on icon "button" at bounding box center [683, 121] width 3 height 11
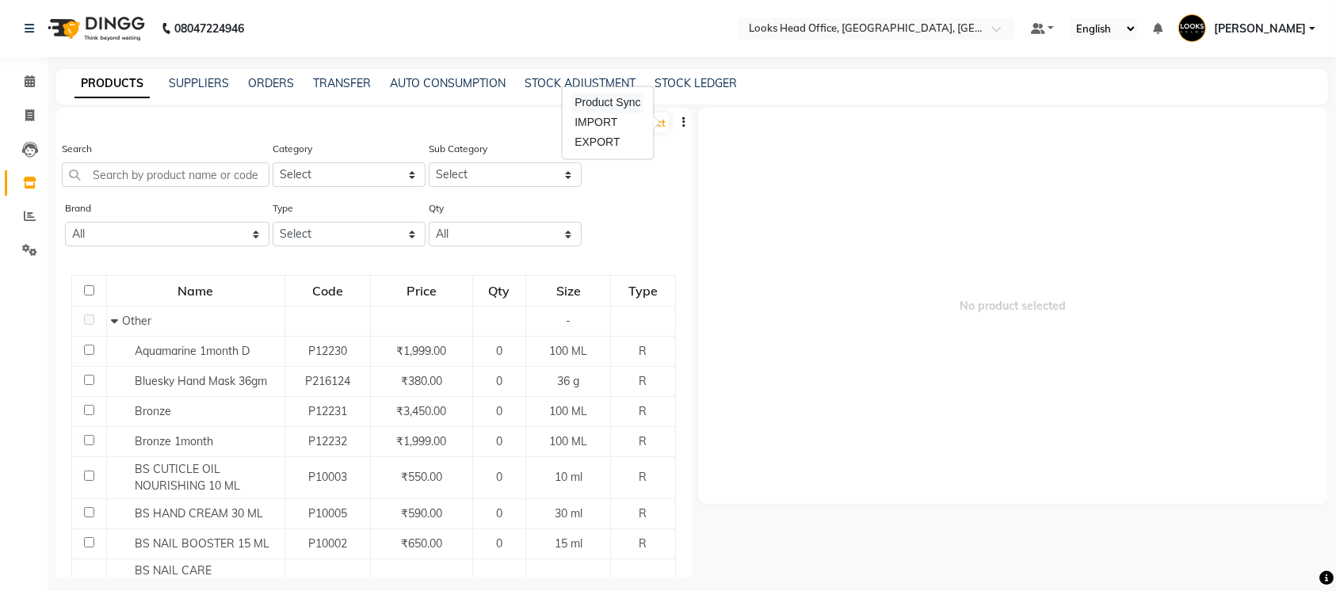
click at [616, 104] on div "Product Sync" at bounding box center [607, 103] width 72 height 20
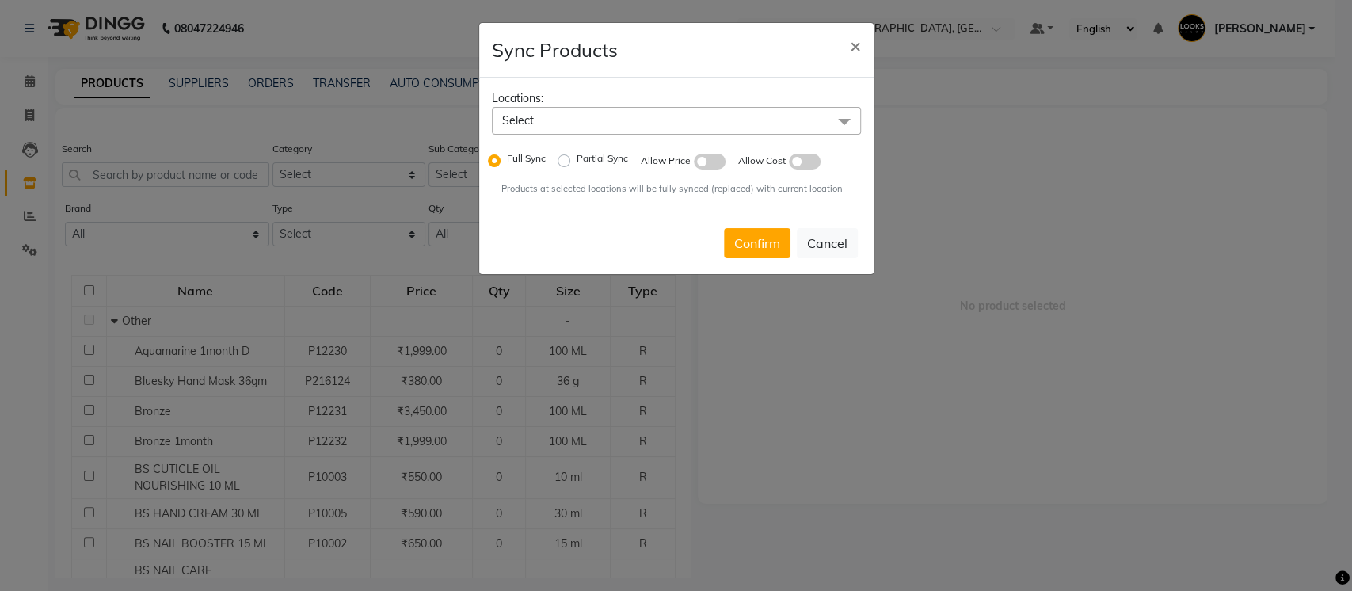
click at [575, 116] on span "Select" at bounding box center [676, 121] width 369 height 28
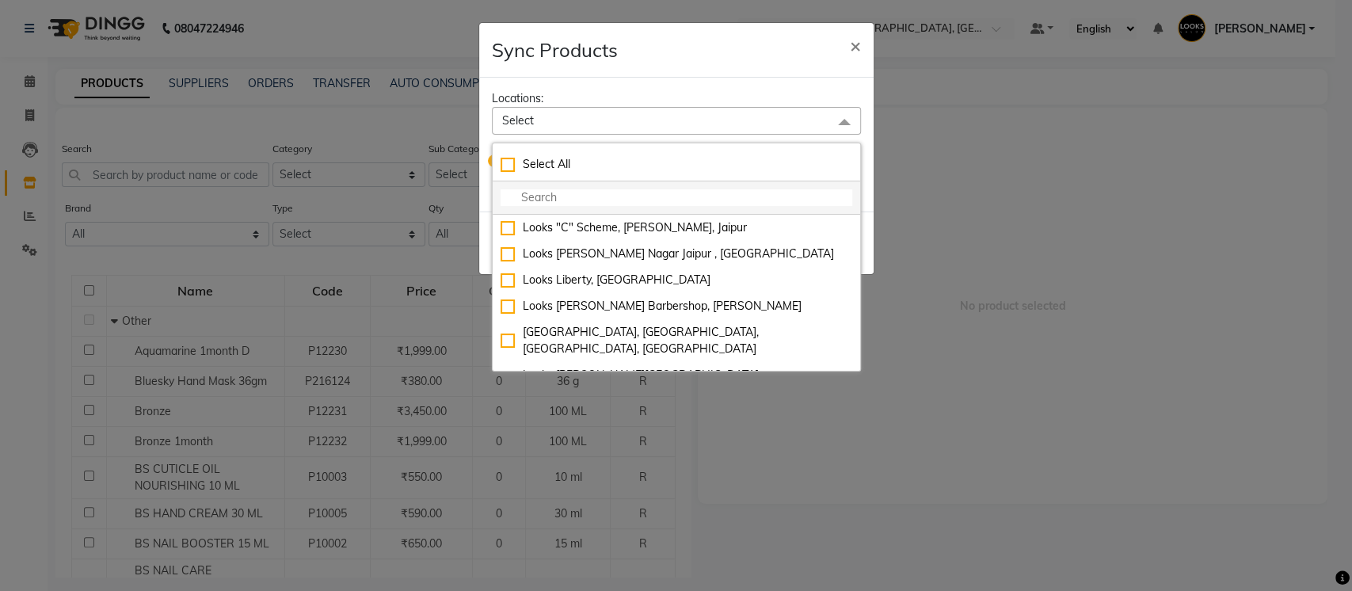
click at [554, 191] on input "multiselect-search" at bounding box center [677, 197] width 352 height 17
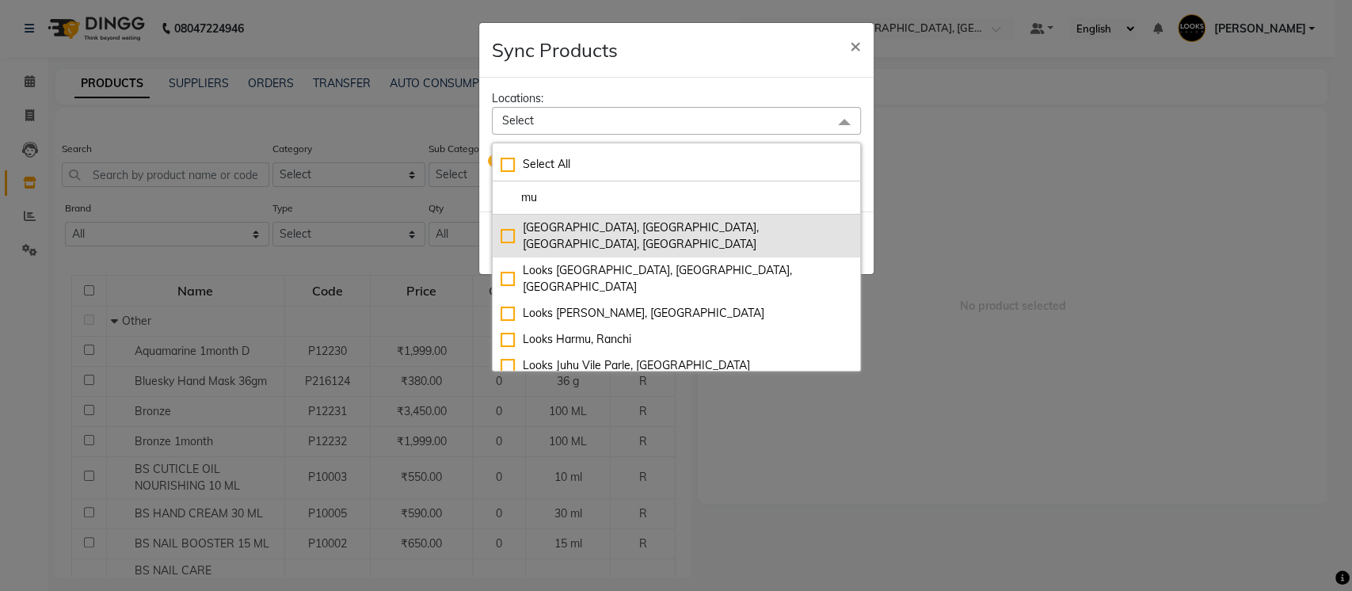
type input "mu"
click at [510, 231] on div "Looks Fort, Mumbai, Fort, Mumbai" at bounding box center [677, 235] width 352 height 33
checkbox input "true"
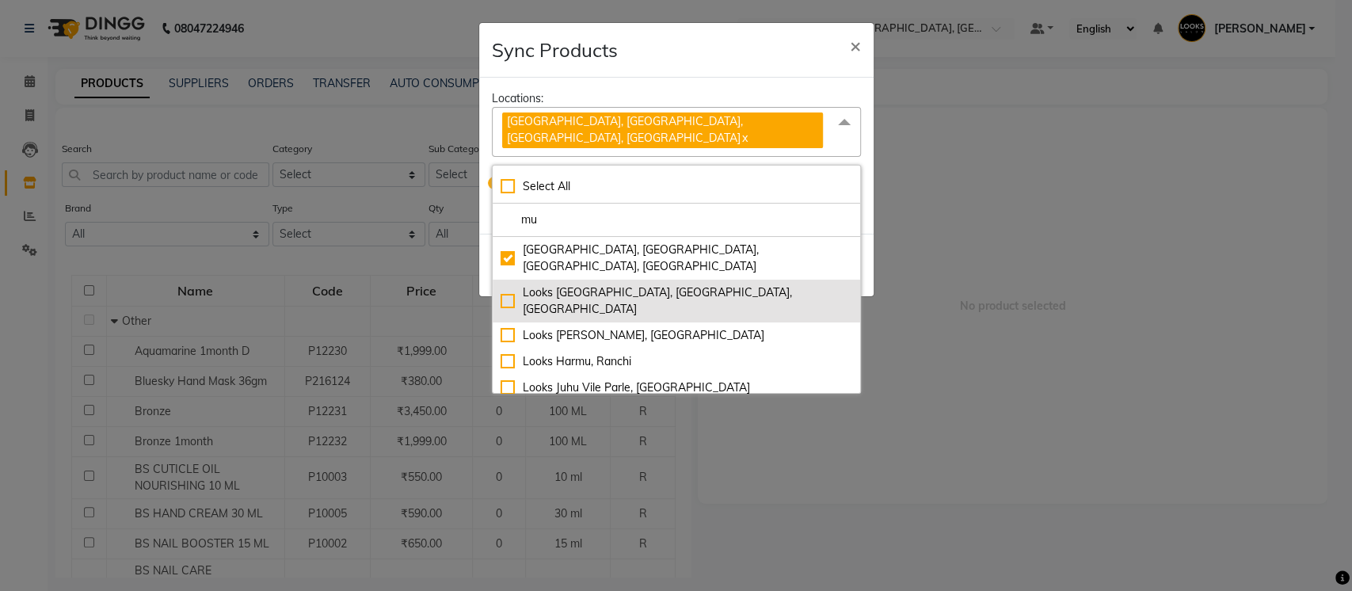
click at [509, 284] on div "Looks Juhu Marriott, Mumbai, Mumbai" at bounding box center [677, 300] width 352 height 33
checkbox input "true"
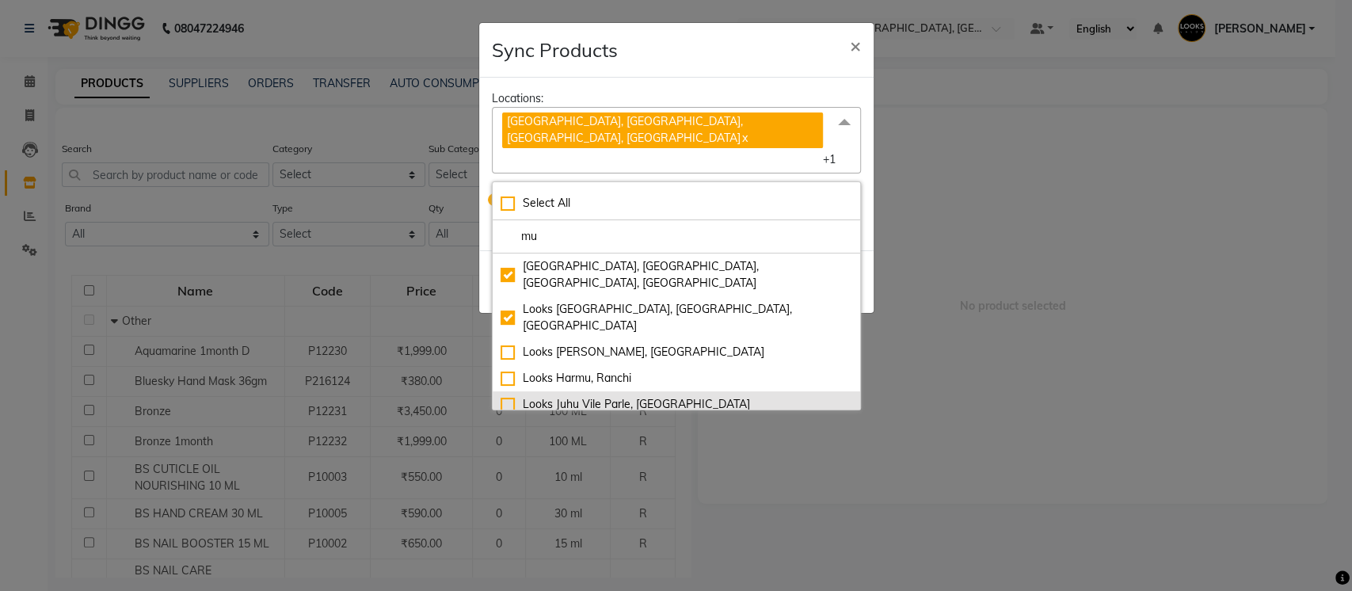
click at [513, 396] on div "Looks Juhu Vile Parle, Mumbai" at bounding box center [677, 404] width 352 height 17
checkbox input "true"
click at [506, 422] on div "Looks Goregaon, Mumbai" at bounding box center [677, 430] width 352 height 17
checkbox input "true"
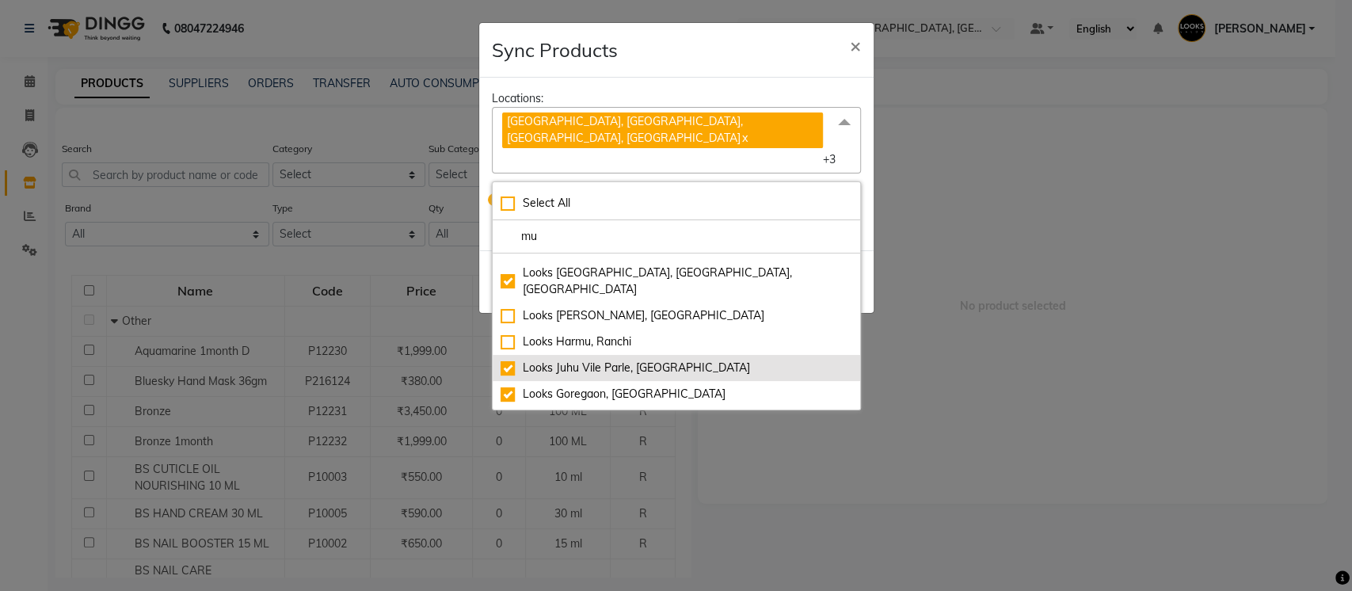
scroll to position [52, 0]
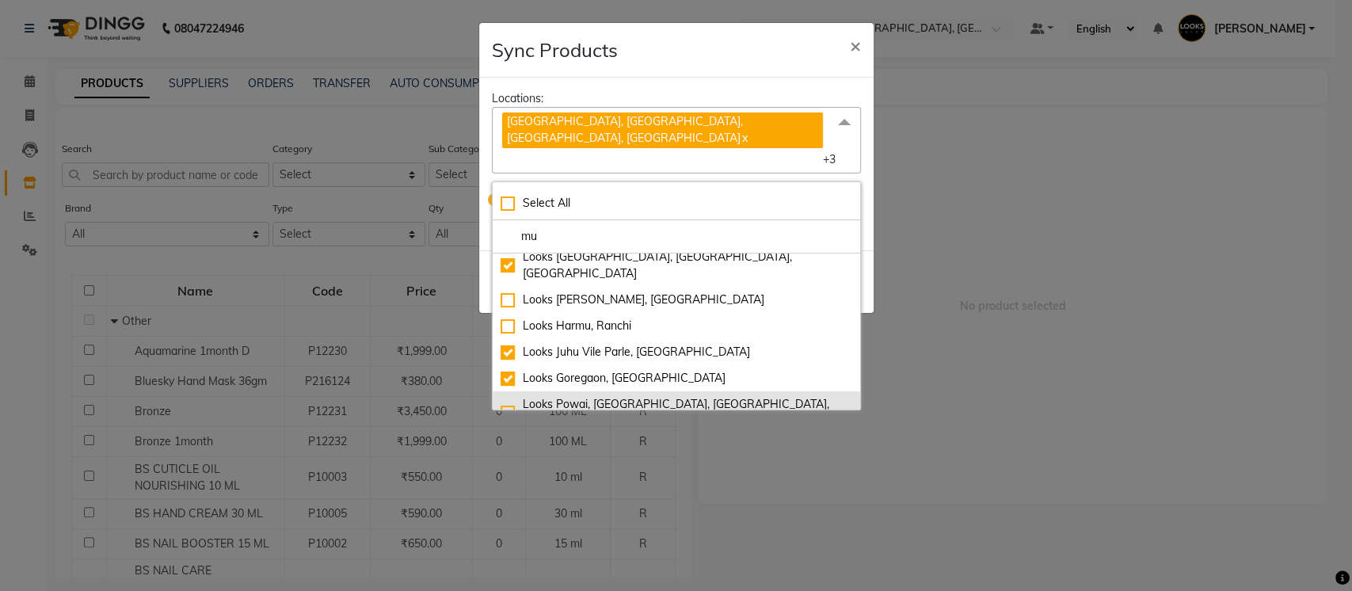
click at [507, 396] on div "Looks Powai, Mumbai, Powai, Mumbai" at bounding box center [677, 412] width 352 height 33
checkbox input "true"
click at [507, 439] on div "Looks Fairmont, T2 Terminal, Mumbai" at bounding box center [677, 447] width 352 height 17
checkbox input "true"
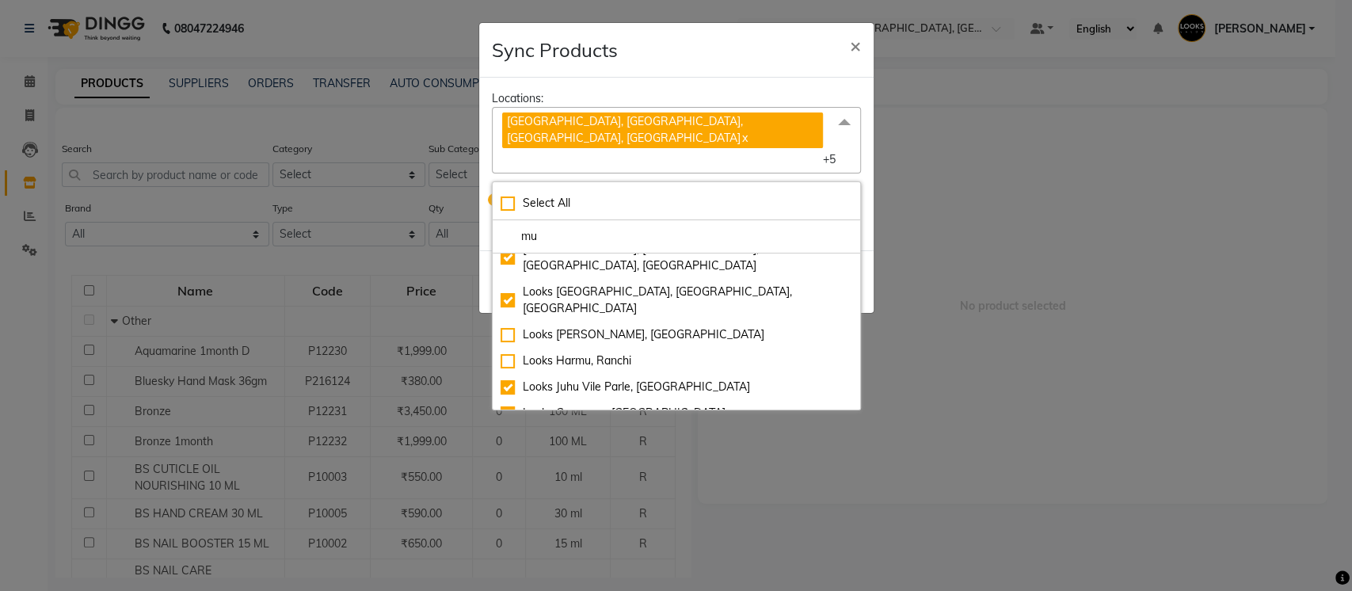
scroll to position [0, 0]
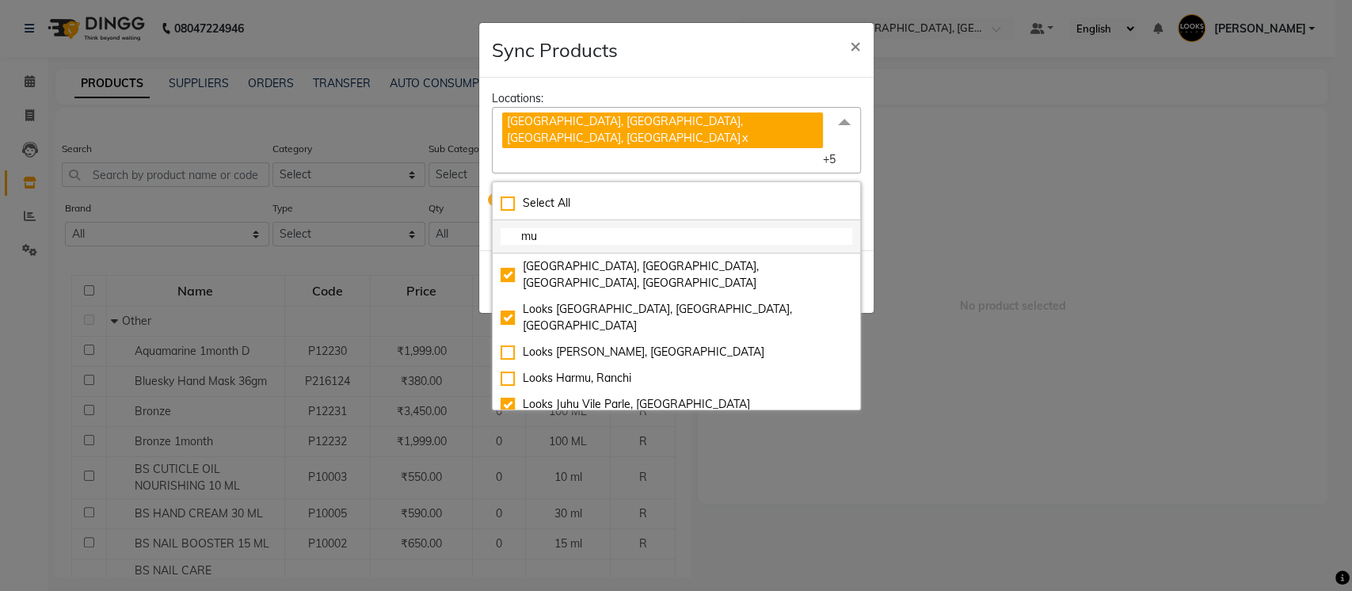
click at [581, 228] on input "mu" at bounding box center [677, 236] width 352 height 17
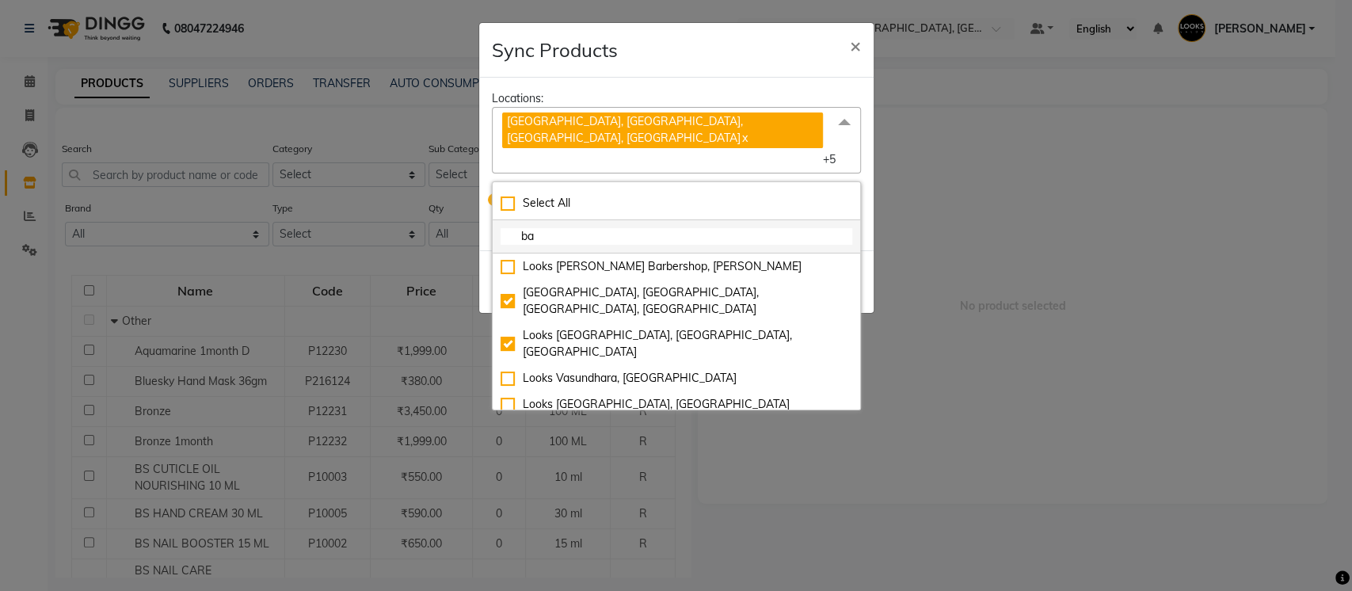
type input "b"
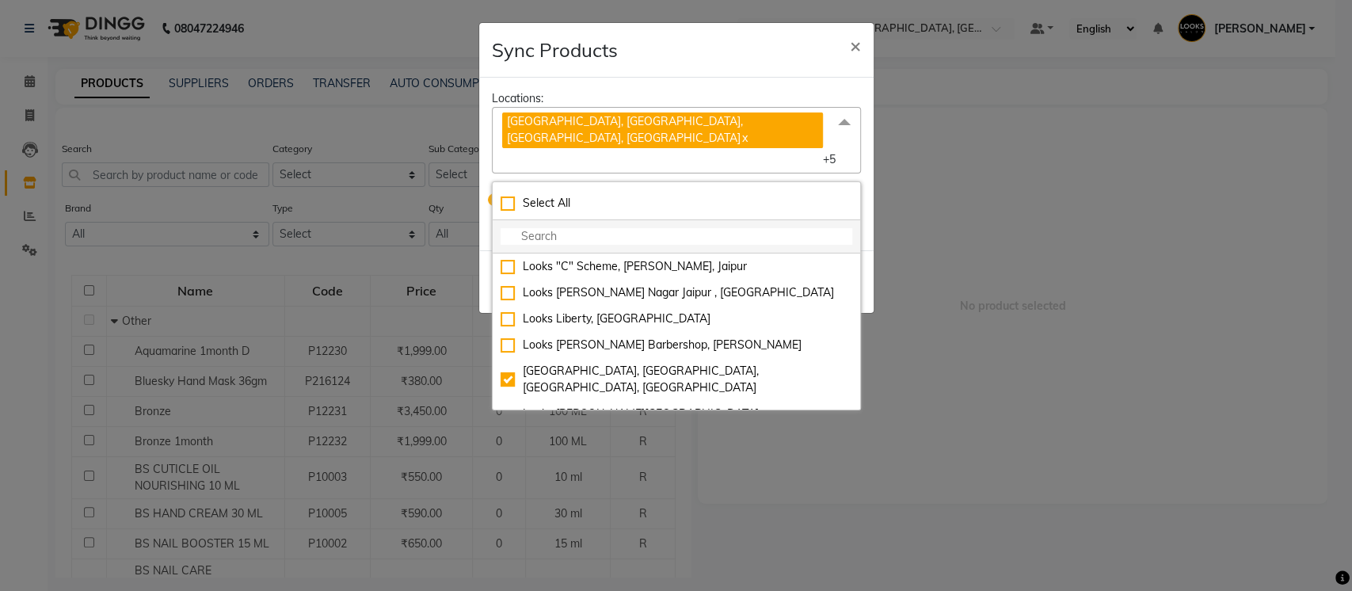
type input "b"
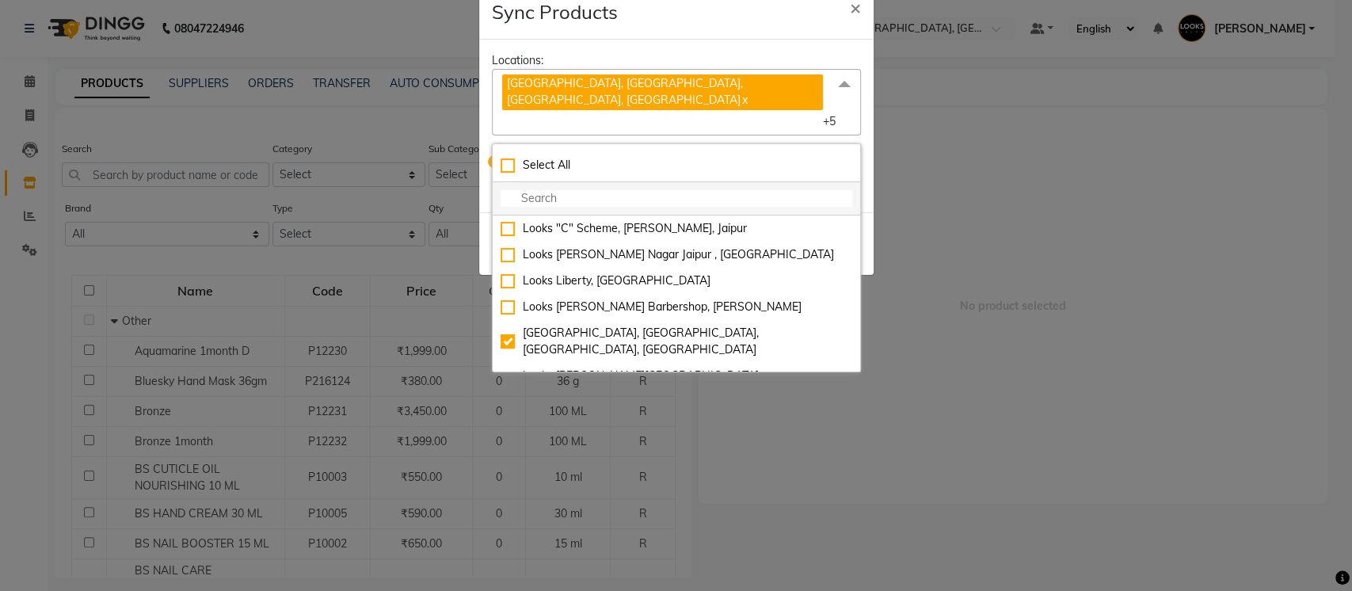
scroll to position [38, 0]
type input "b"
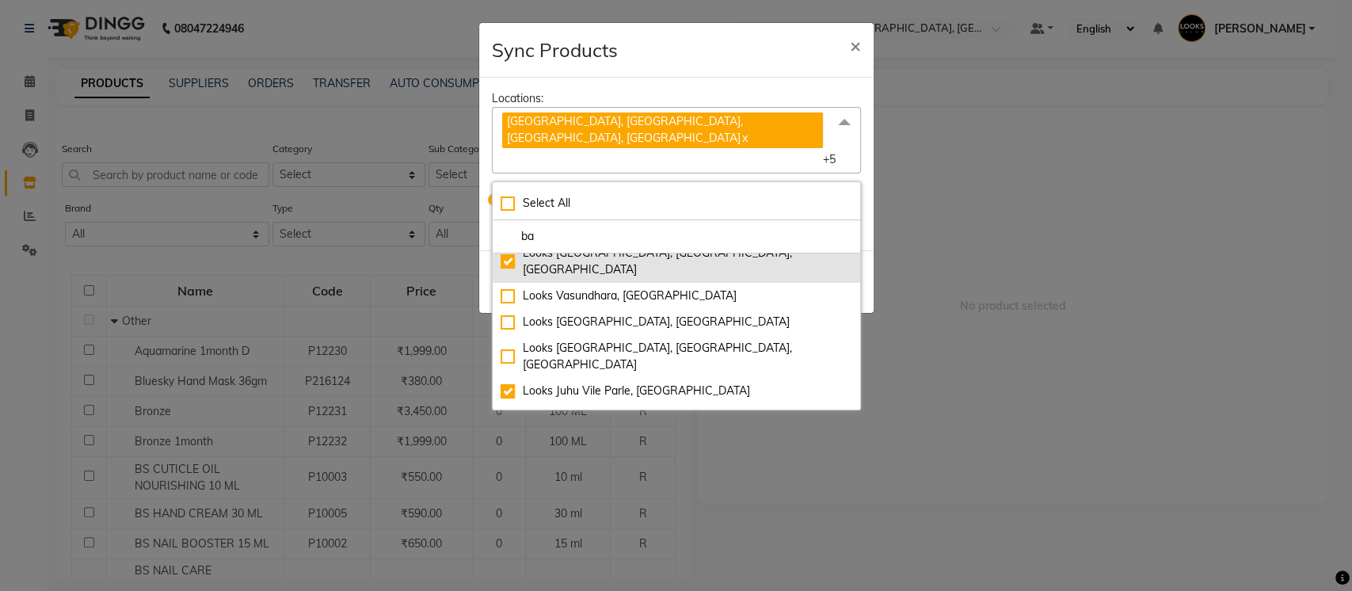
scroll to position [0, 0]
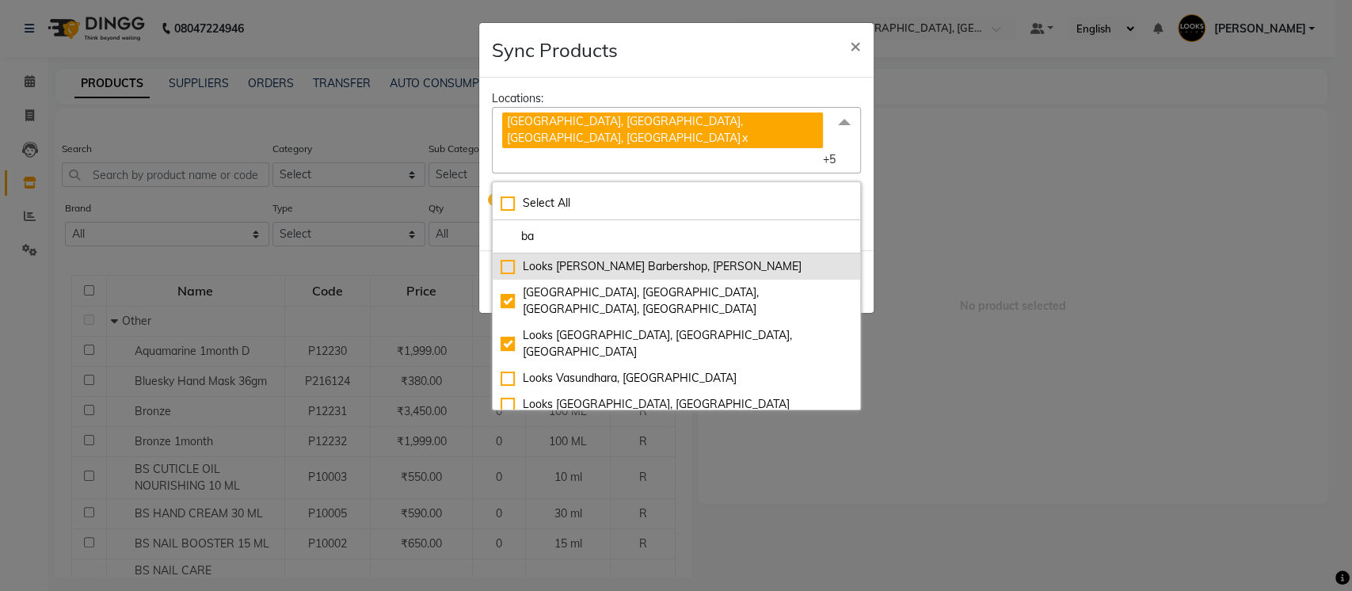
type input "b"
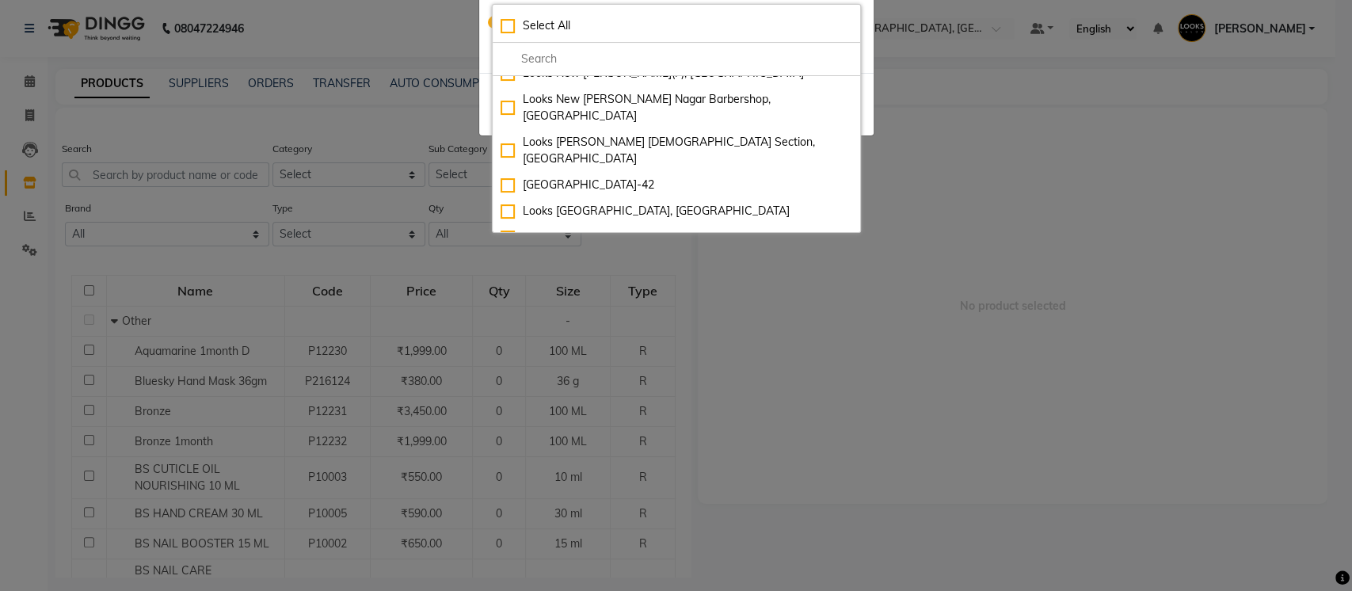
scroll to position [1516, 0]
click at [504, 452] on div "Looks Orion East Mall, Bengaluru" at bounding box center [677, 460] width 352 height 17
checkbox input "true"
click at [507, 426] on div "Looks Brigade Gateway, Bengaluru" at bounding box center [677, 434] width 352 height 17
checkbox input "true"
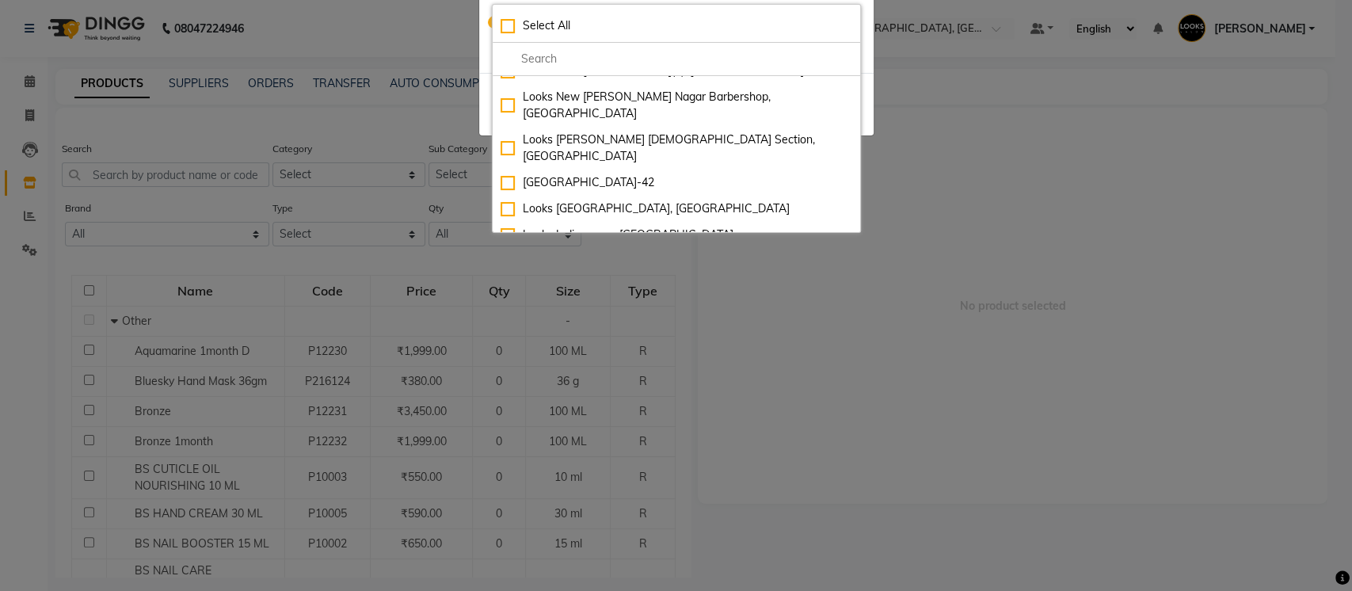
click at [507, 400] on div "Looks Forum Mall Konanakunte, Bengaluru" at bounding box center [677, 408] width 352 height 17
checkbox input "true"
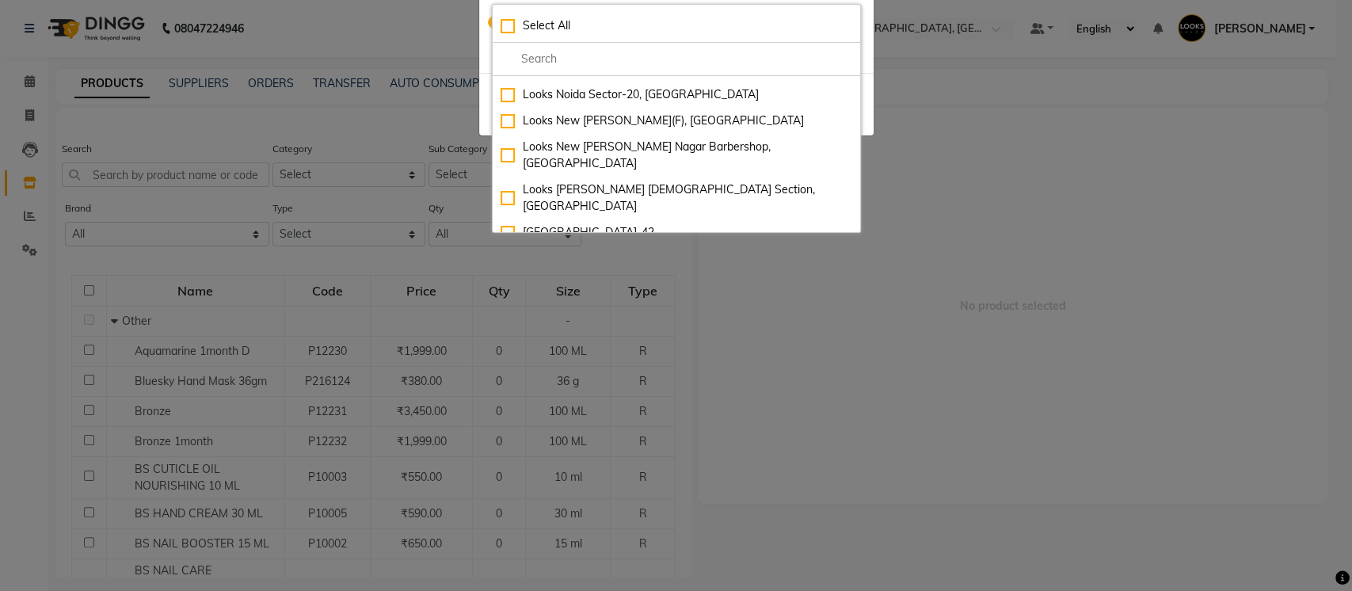
scroll to position [1466, 0]
click at [548, 51] on input "multiselect-search" at bounding box center [677, 59] width 352 height 17
type input "b"
checkbox input "true"
type input "be"
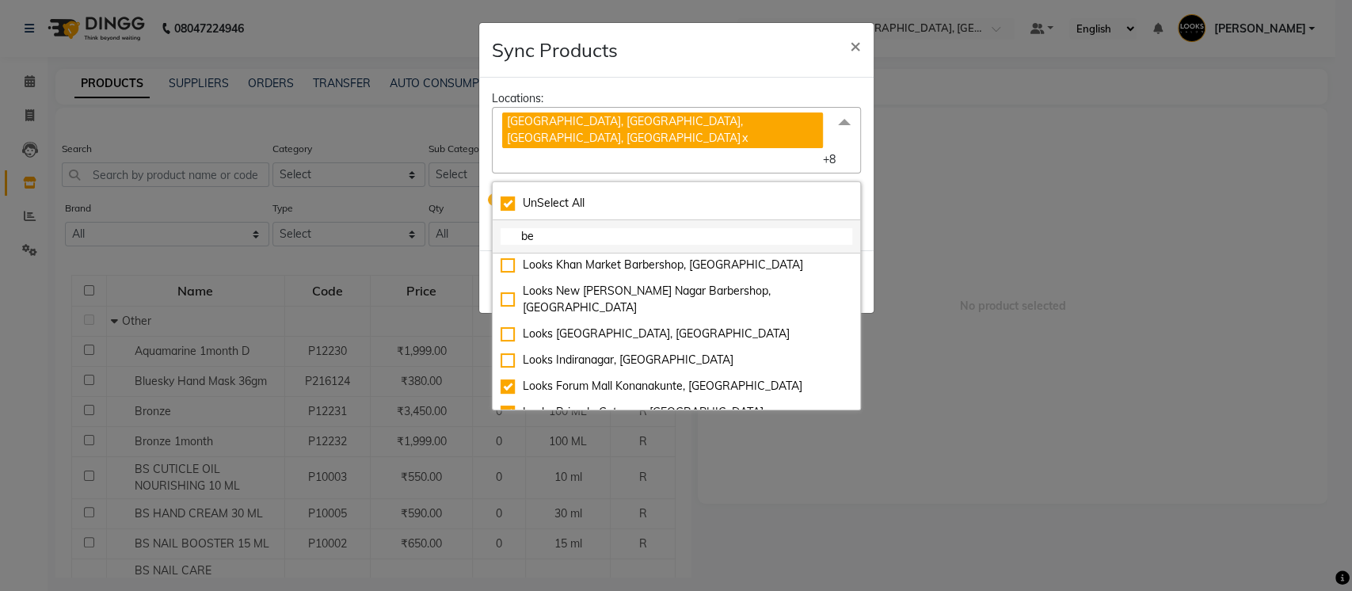
scroll to position [0, 0]
checkbox input "false"
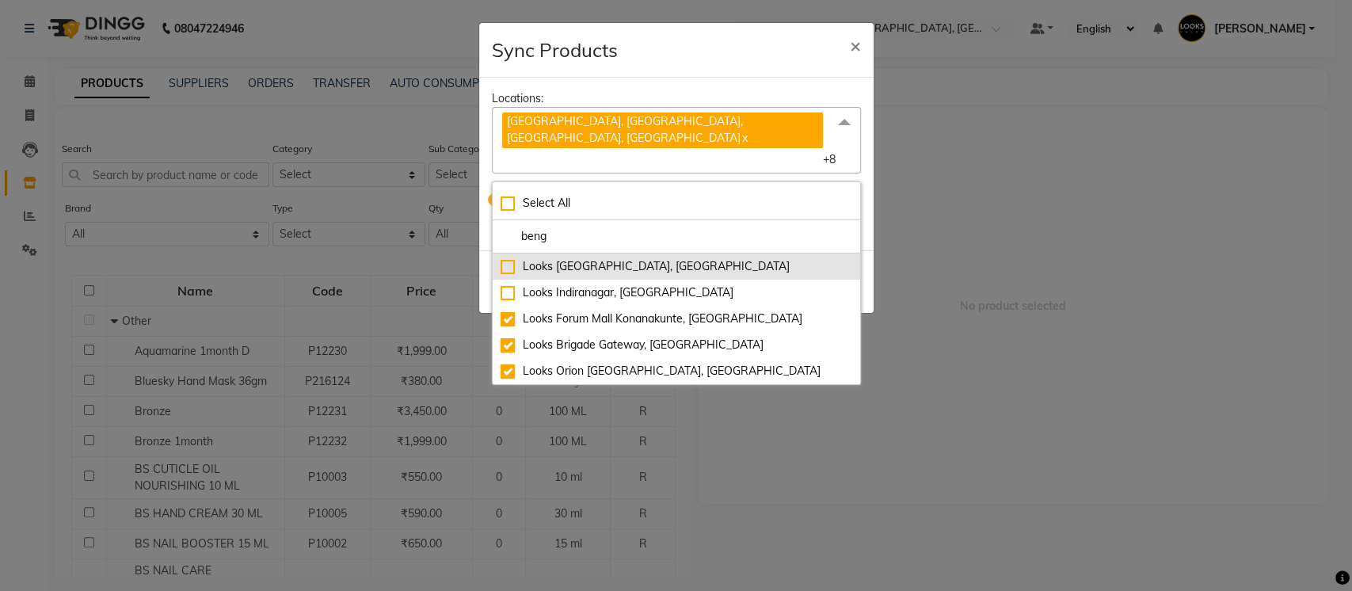
type input "beng"
click at [511, 258] on div "Looks Vega City, Bengaluru" at bounding box center [677, 266] width 352 height 17
checkbox input "true"
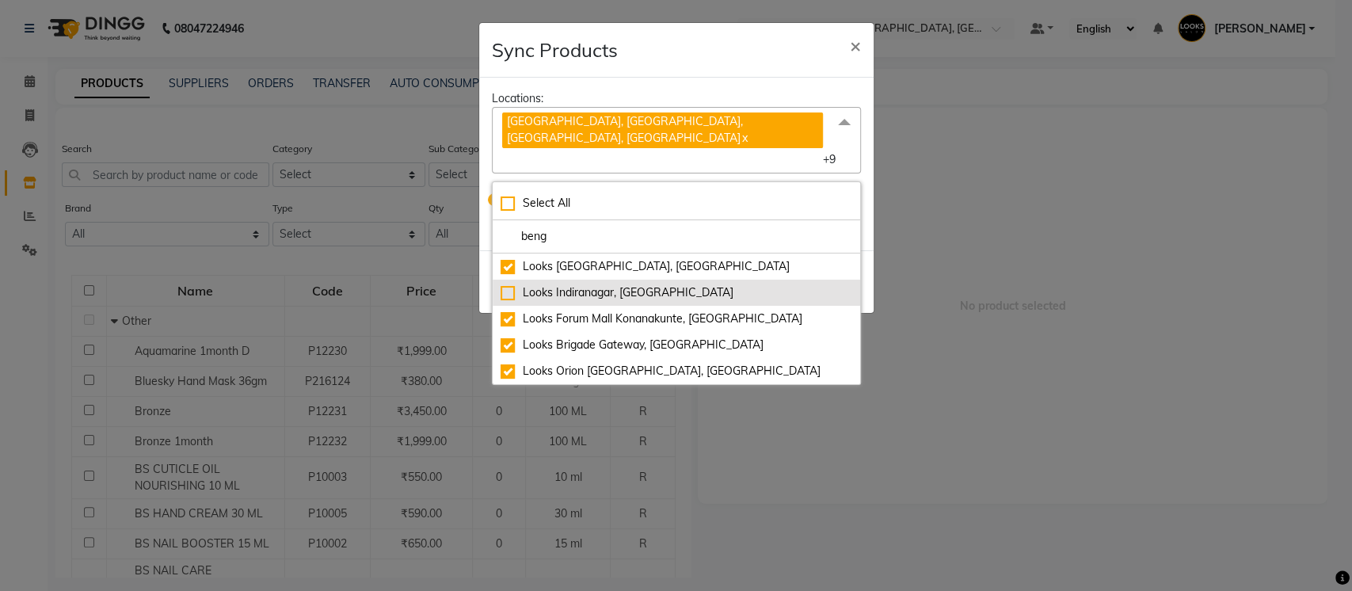
click at [506, 284] on div "Looks Indiranagar, Bengaluru" at bounding box center [677, 292] width 352 height 17
checkbox input "true"
click at [578, 228] on input "beng" at bounding box center [677, 236] width 352 height 17
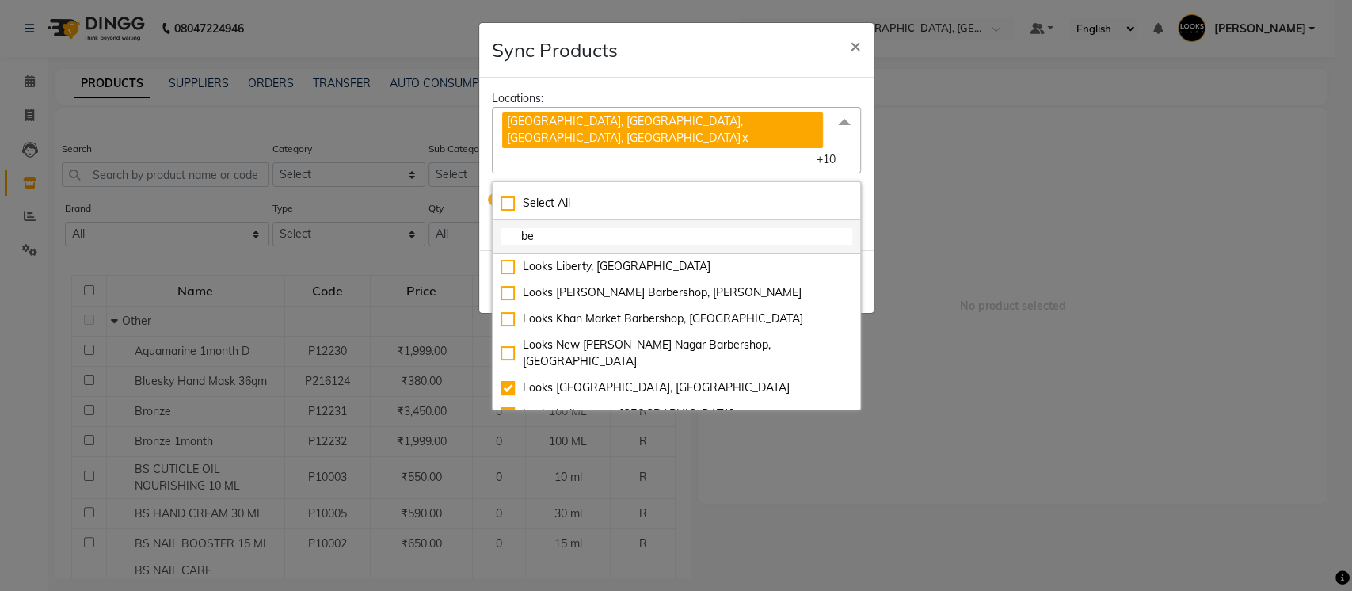
type input "b"
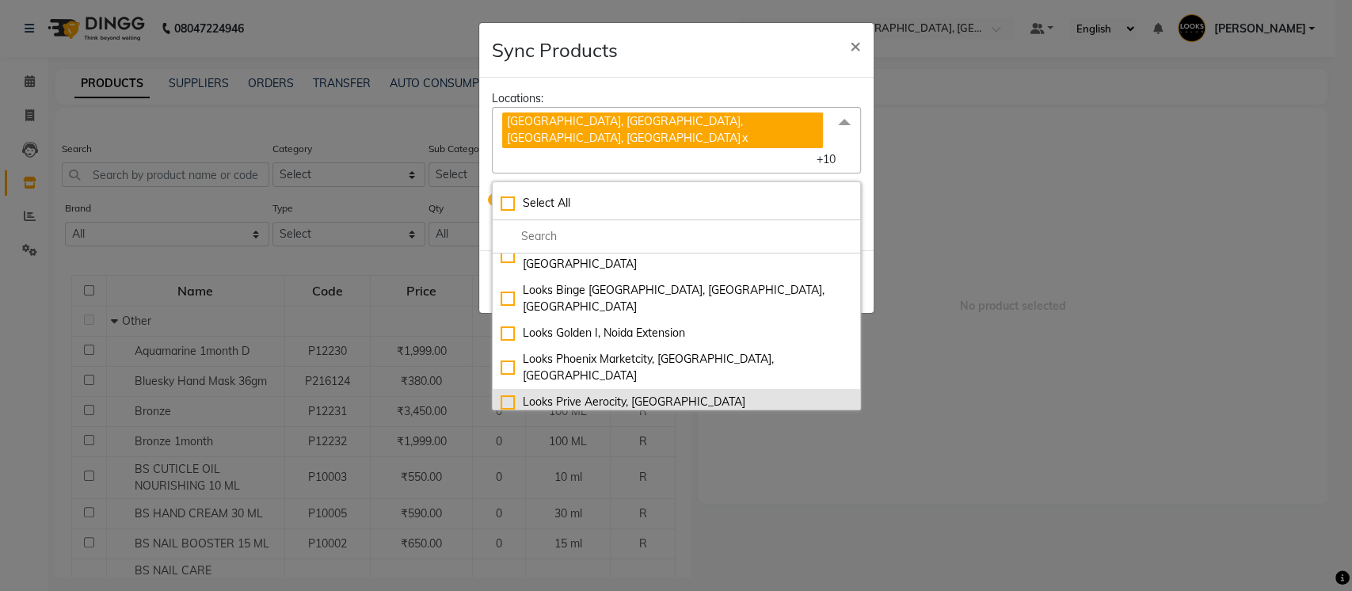
scroll to position [415, 0]
click at [501, 421] on div "Looks Castle Royale Pune, Pune, Maharashtra" at bounding box center [677, 437] width 352 height 33
checkbox input "true"
click at [501, 463] on div "Looks Pune Pavillion, Pune, Maharashtra" at bounding box center [677, 479] width 352 height 33
checkbox input "true"
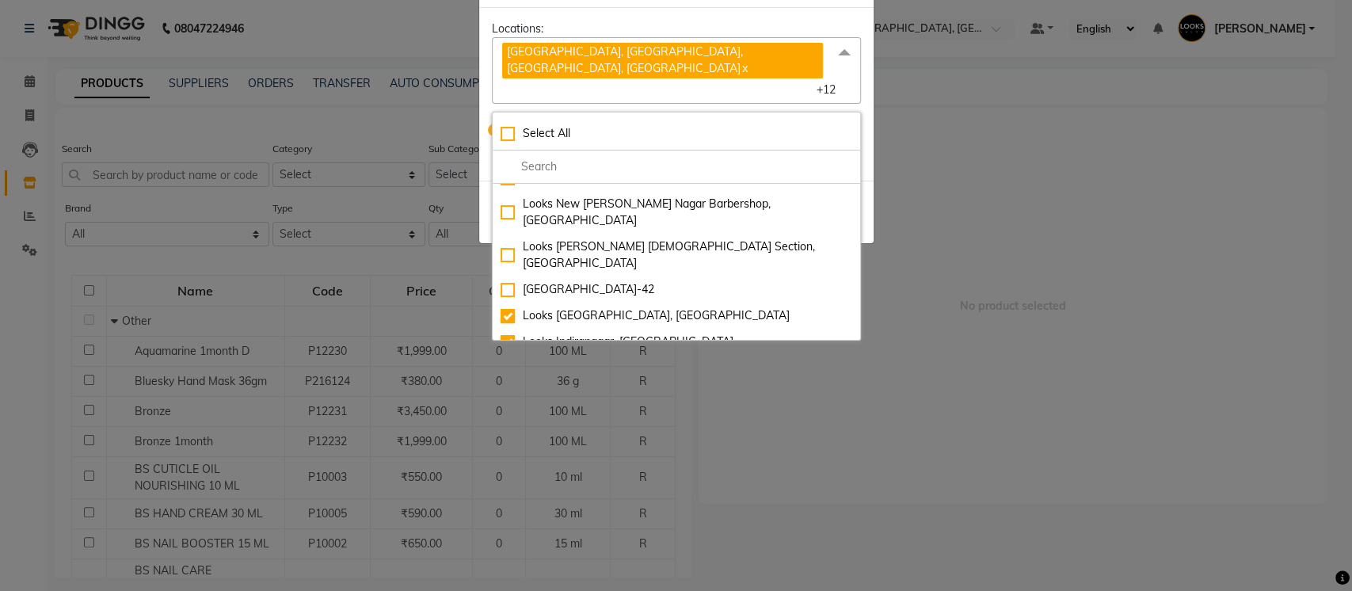
scroll to position [71, 0]
click at [501, 585] on div "Looks Baner Pune , Balewadi, Pune" at bounding box center [677, 601] width 352 height 33
checkbox input "true"
click at [720, 22] on div "Locations:" at bounding box center [676, 28] width 369 height 17
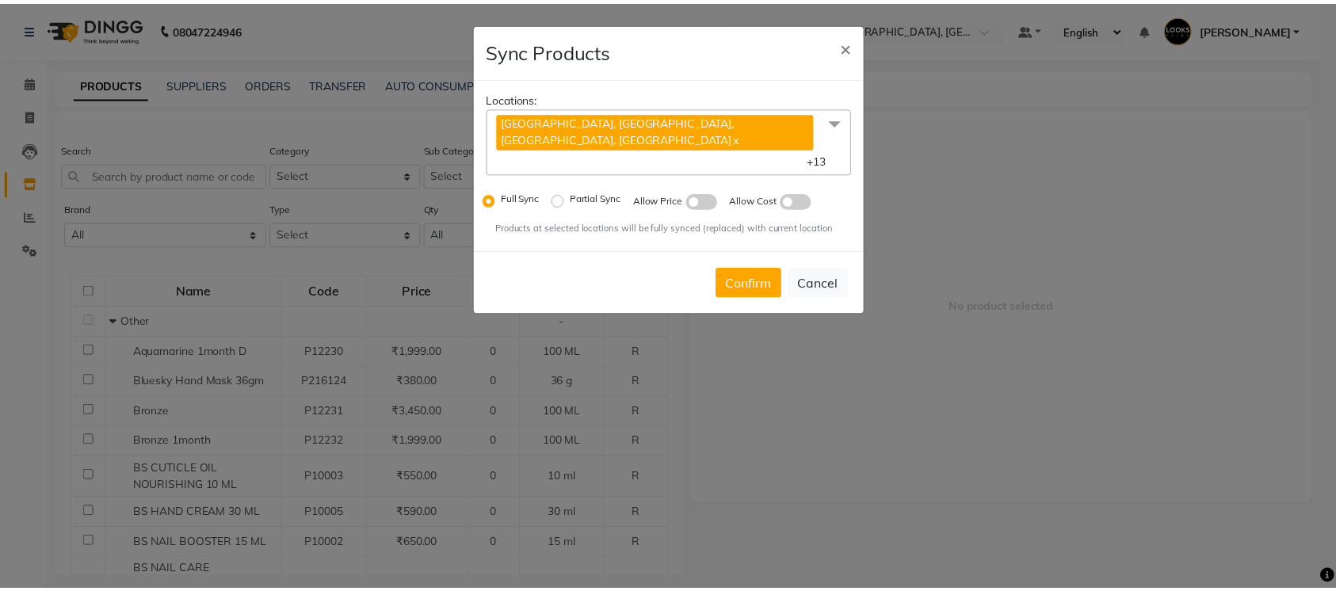
scroll to position [0, 0]
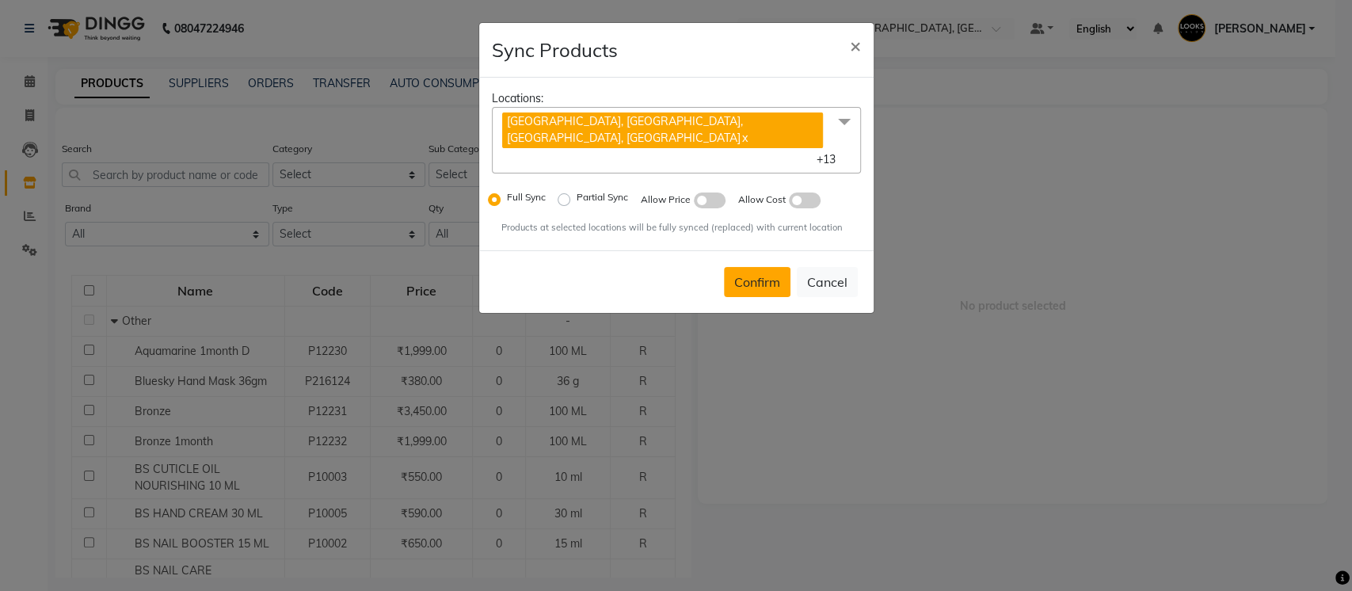
click at [756, 267] on button "Confirm" at bounding box center [757, 282] width 67 height 30
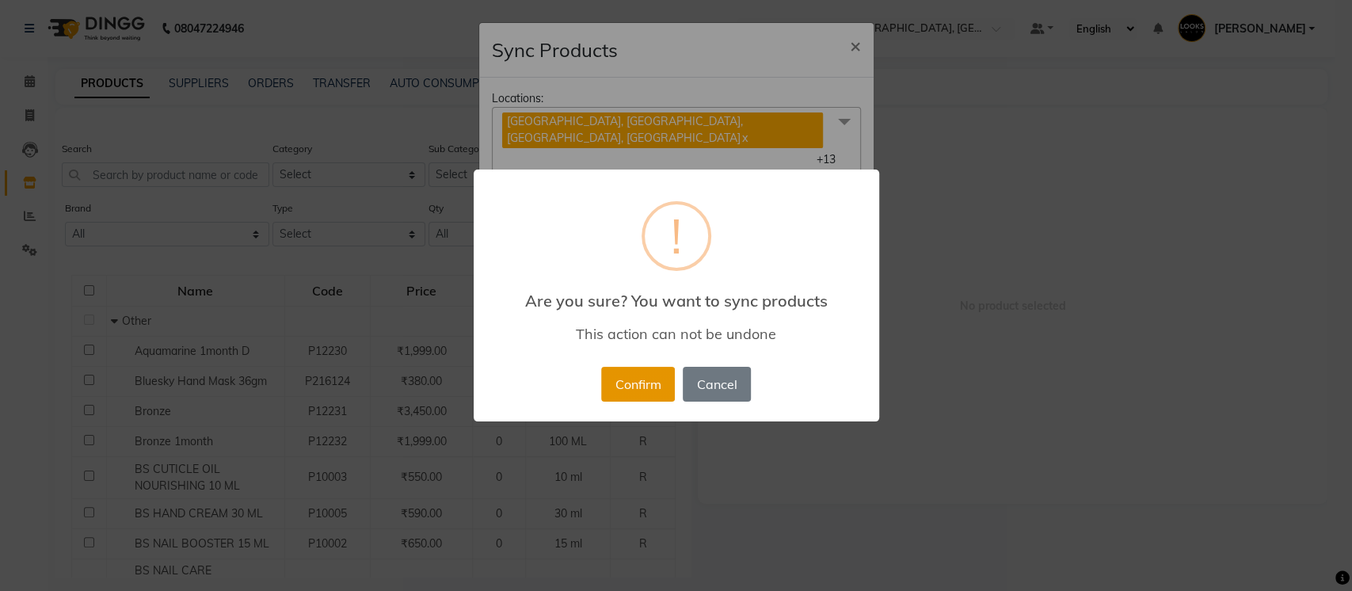
click at [667, 367] on button "Confirm" at bounding box center [638, 384] width 74 height 35
